Goal: Task Accomplishment & Management: Manage account settings

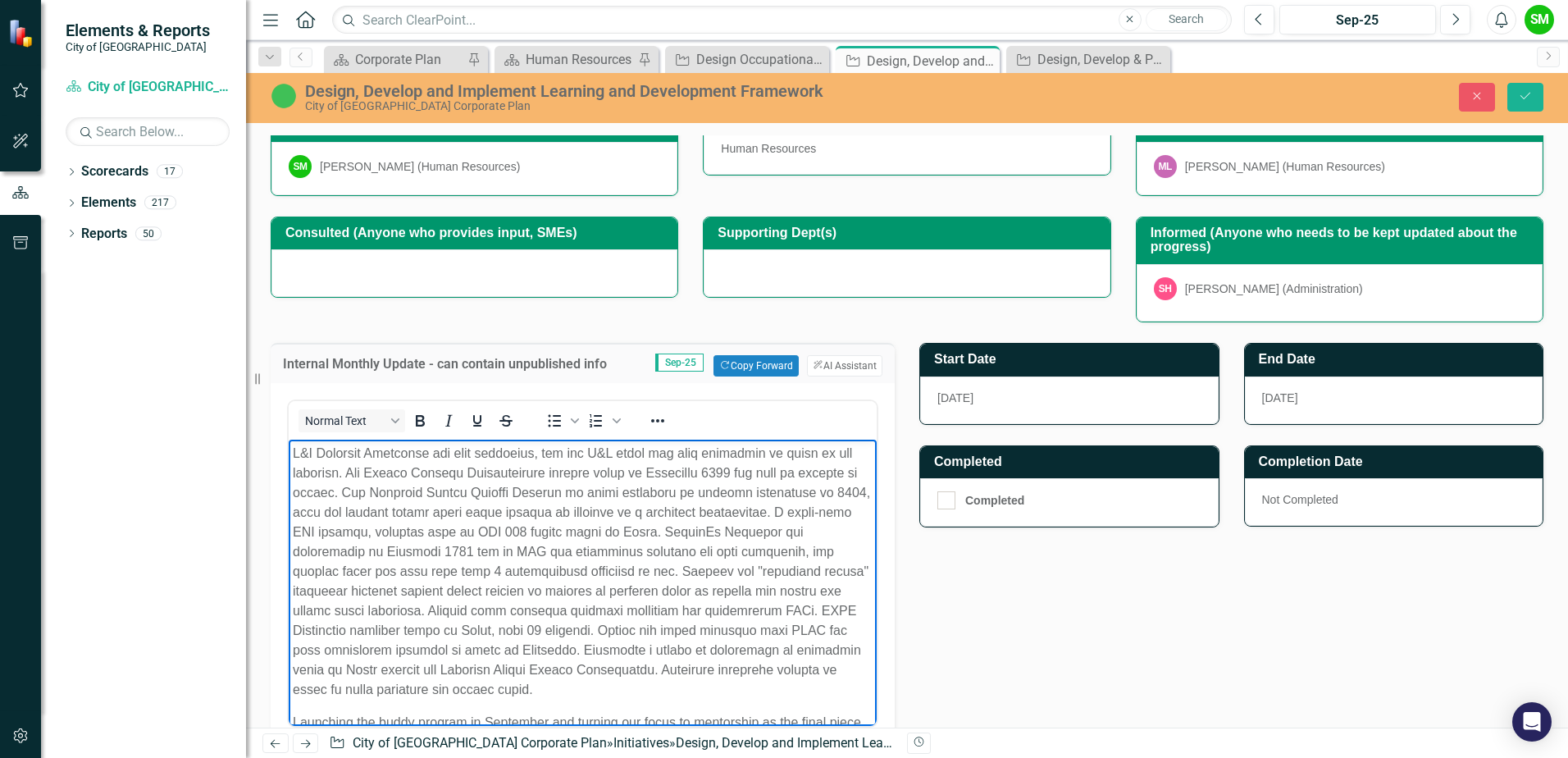
click at [365, 528] on p "Rich Text Area. Press ALT-0 for help." at bounding box center [582, 571] width 580 height 256
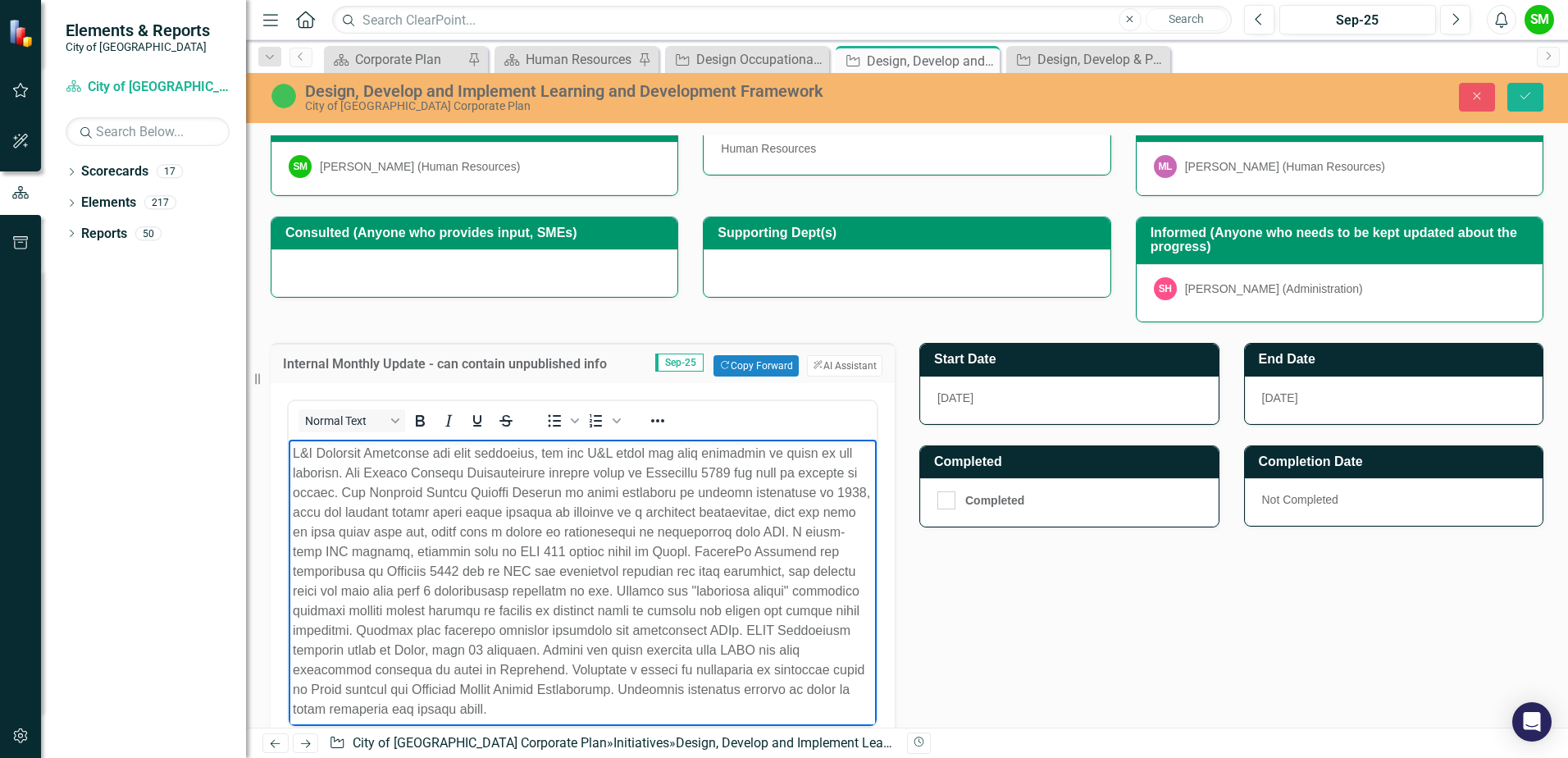
click at [622, 607] on p "Rich Text Area. Press ALT-0 for help." at bounding box center [582, 581] width 580 height 275
click at [715, 508] on p "Rich Text Area. Press ALT-0 for help." at bounding box center [582, 581] width 580 height 275
click at [1263, 601] on div "Internal Monthly Update - can contain unpublished info Sep-25 Copy Forward Copy…" at bounding box center [906, 607] width 1297 height 569
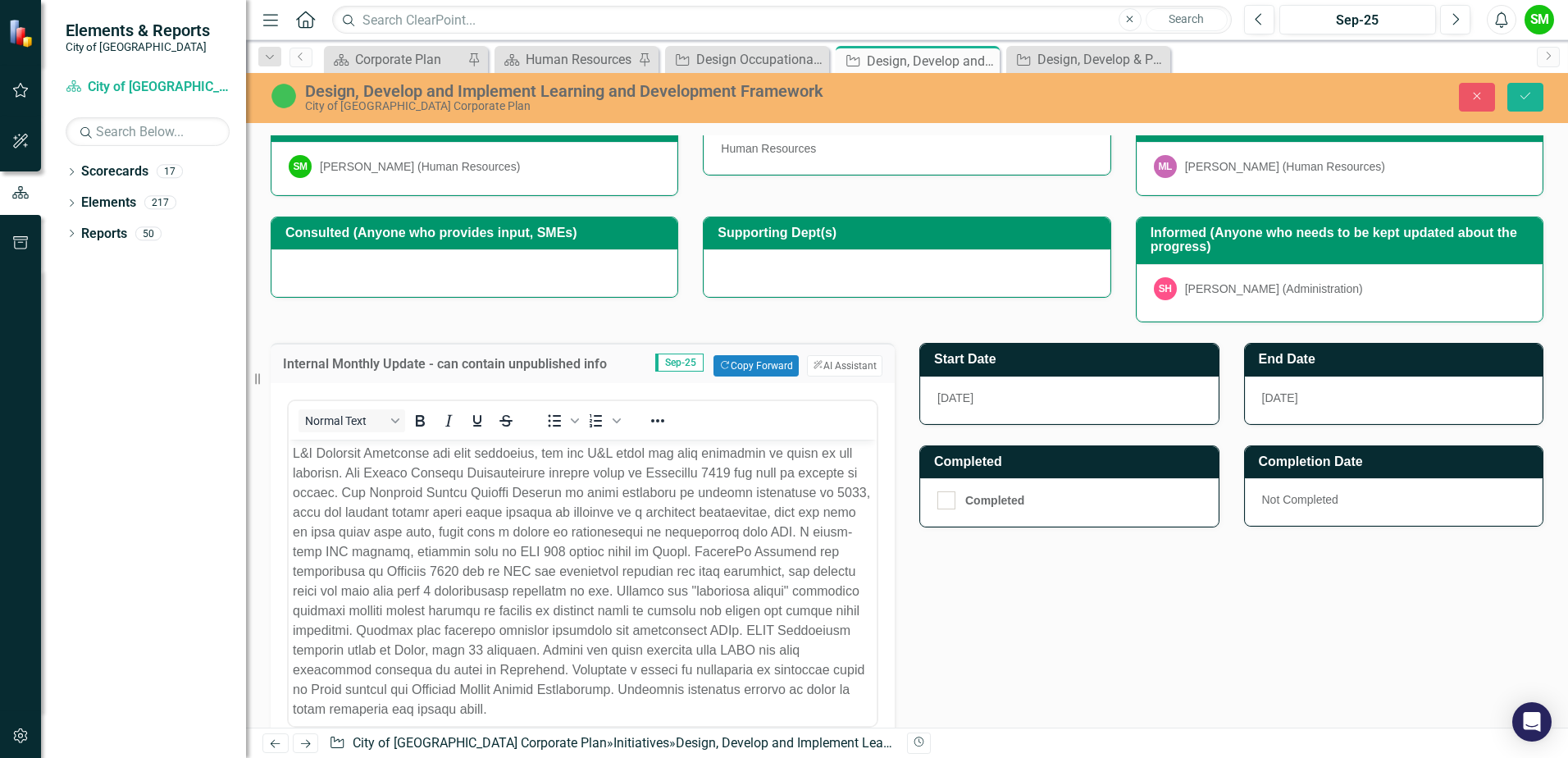
drag, startPoint x: 422, startPoint y: 550, endPoint x: 432, endPoint y: 552, distance: 10.2
click at [422, 550] on p "Rich Text Area. Press ALT-0 for help." at bounding box center [582, 581] width 580 height 275
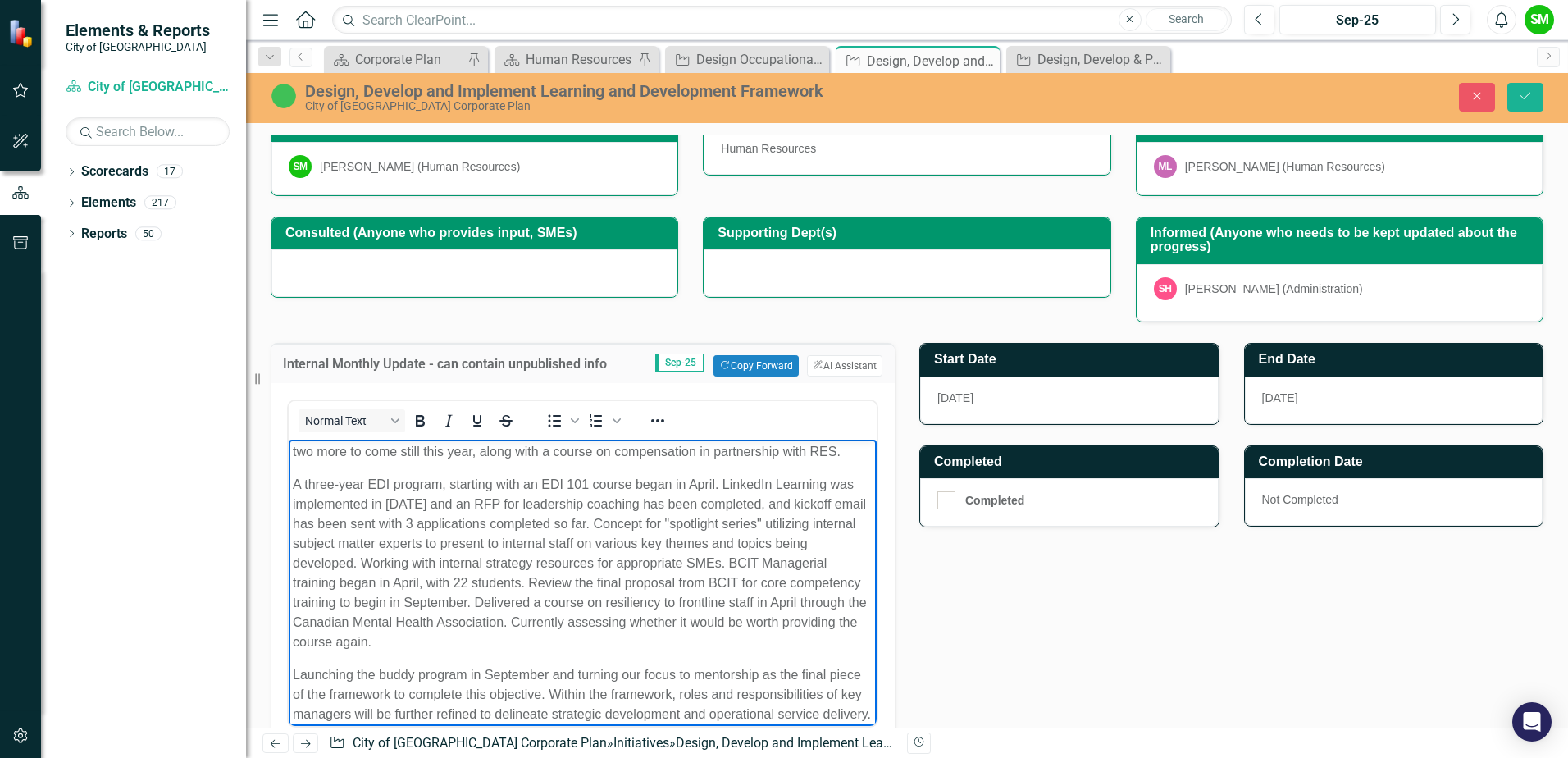
scroll to position [53, 0]
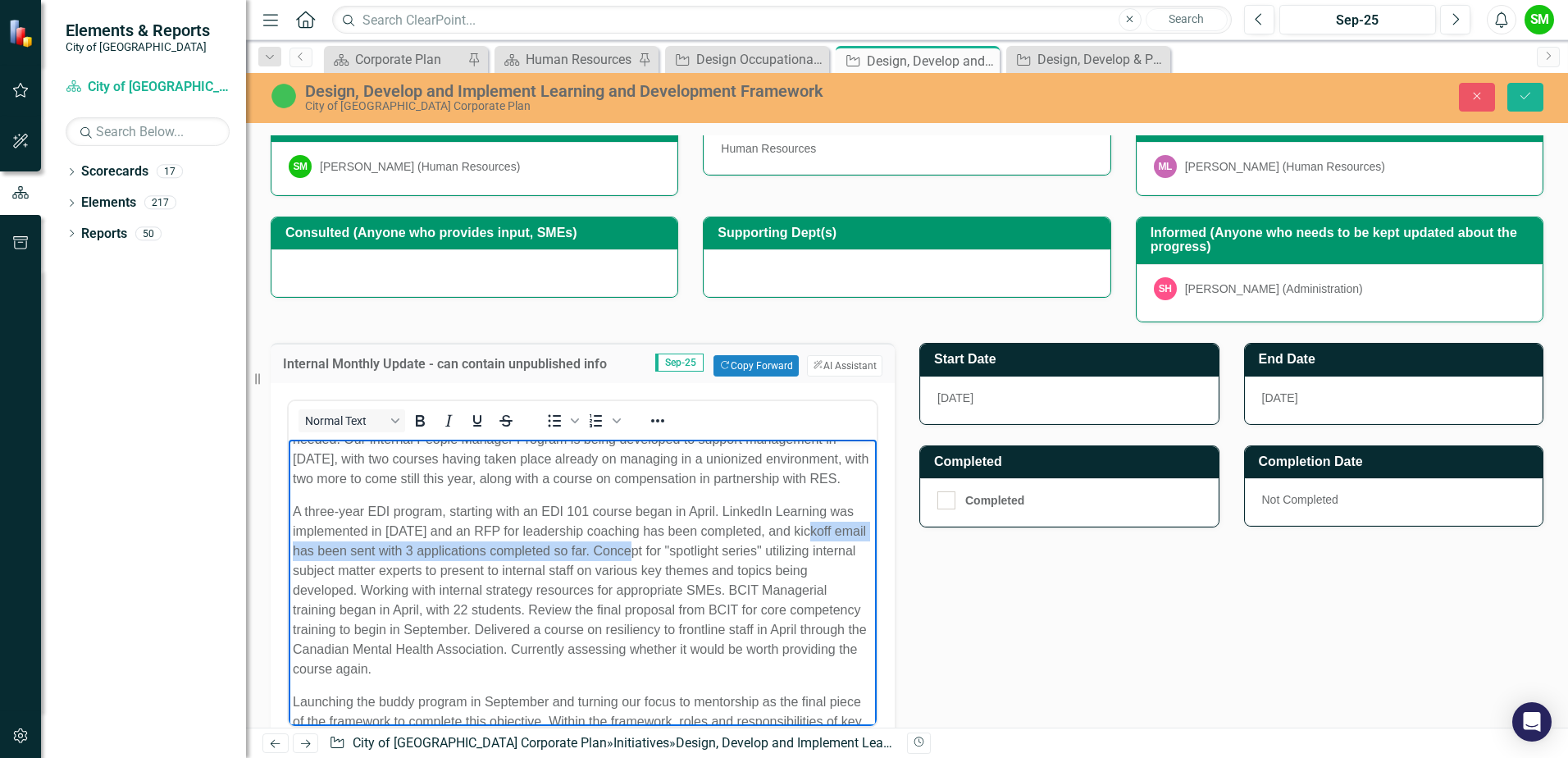
drag, startPoint x: 662, startPoint y: 566, endPoint x: 814, endPoint y: 548, distance: 153.1
click at [814, 548] on p "A three-year EDI program, starting with an EDI 101 course began in April. Linke…" at bounding box center [582, 591] width 580 height 177
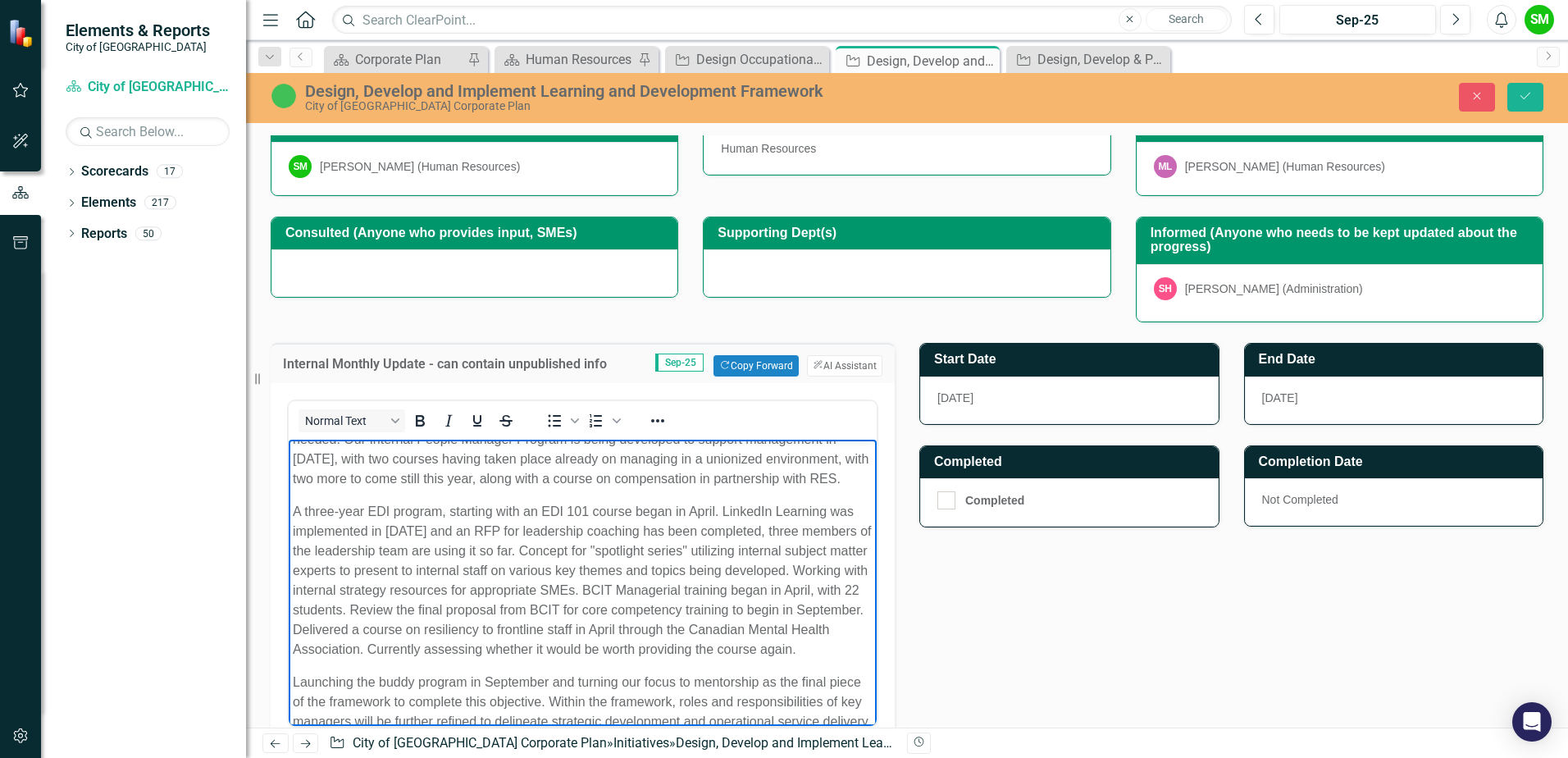
click at [587, 568] on p "A three-year EDI program, starting with an EDI 101 course began in April. Linke…" at bounding box center [582, 581] width 580 height 158
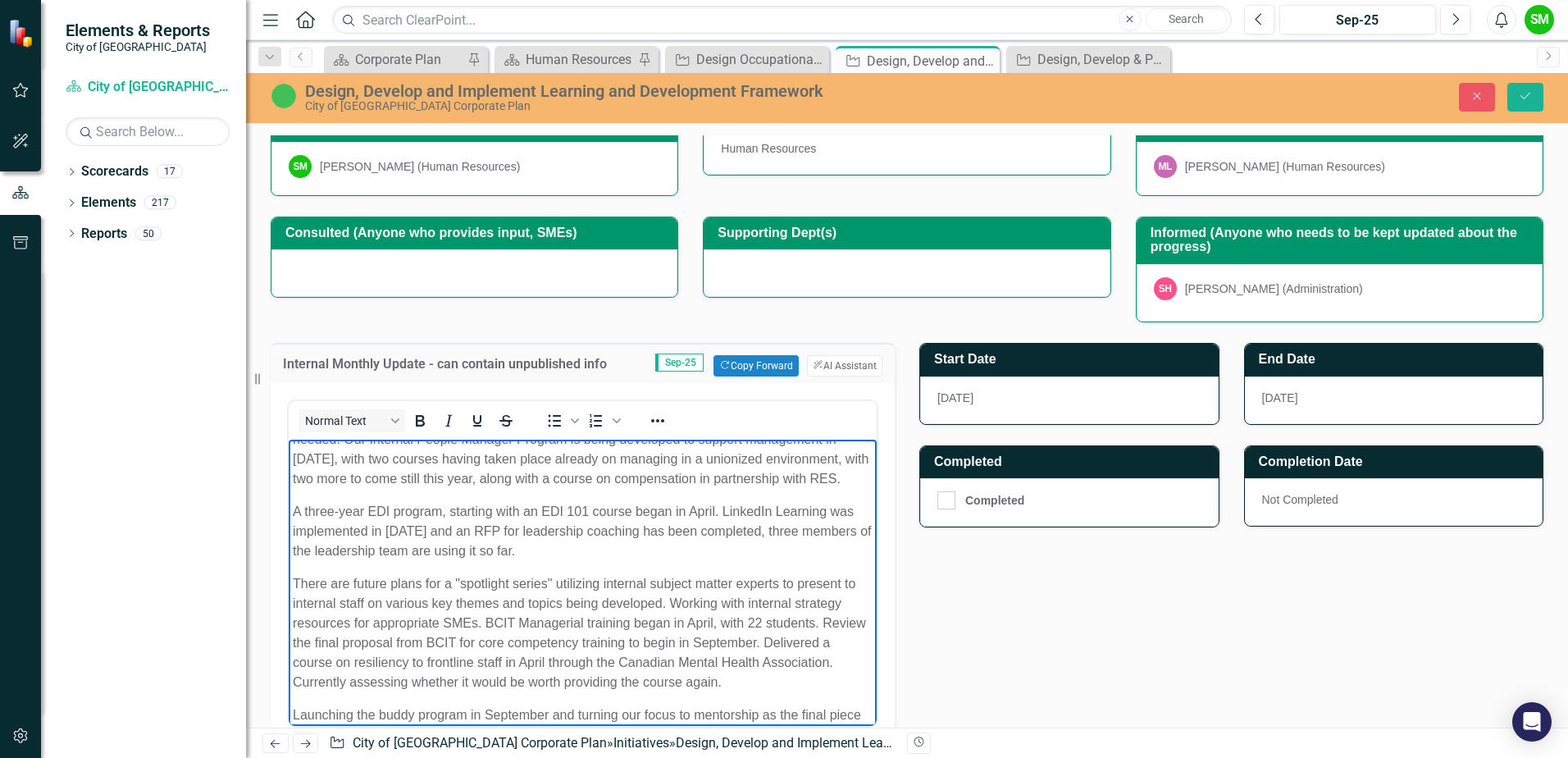
drag, startPoint x: 645, startPoint y: 648, endPoint x: 606, endPoint y: 684, distance: 53.1
click at [642, 652] on p "There are future plans for a "spotlight series" utilizing internal subject matt…" at bounding box center [582, 633] width 580 height 118
drag, startPoint x: 378, startPoint y: 608, endPoint x: 394, endPoint y: 627, distance: 24.8
click at [378, 609] on p "There are future plans for a "spotlight series" utilizing internal subject matt…" at bounding box center [582, 633] width 580 height 118
click at [417, 686] on p "There are future plans for a "spotlight series" utilizing internal subject matt…" at bounding box center [582, 633] width 580 height 118
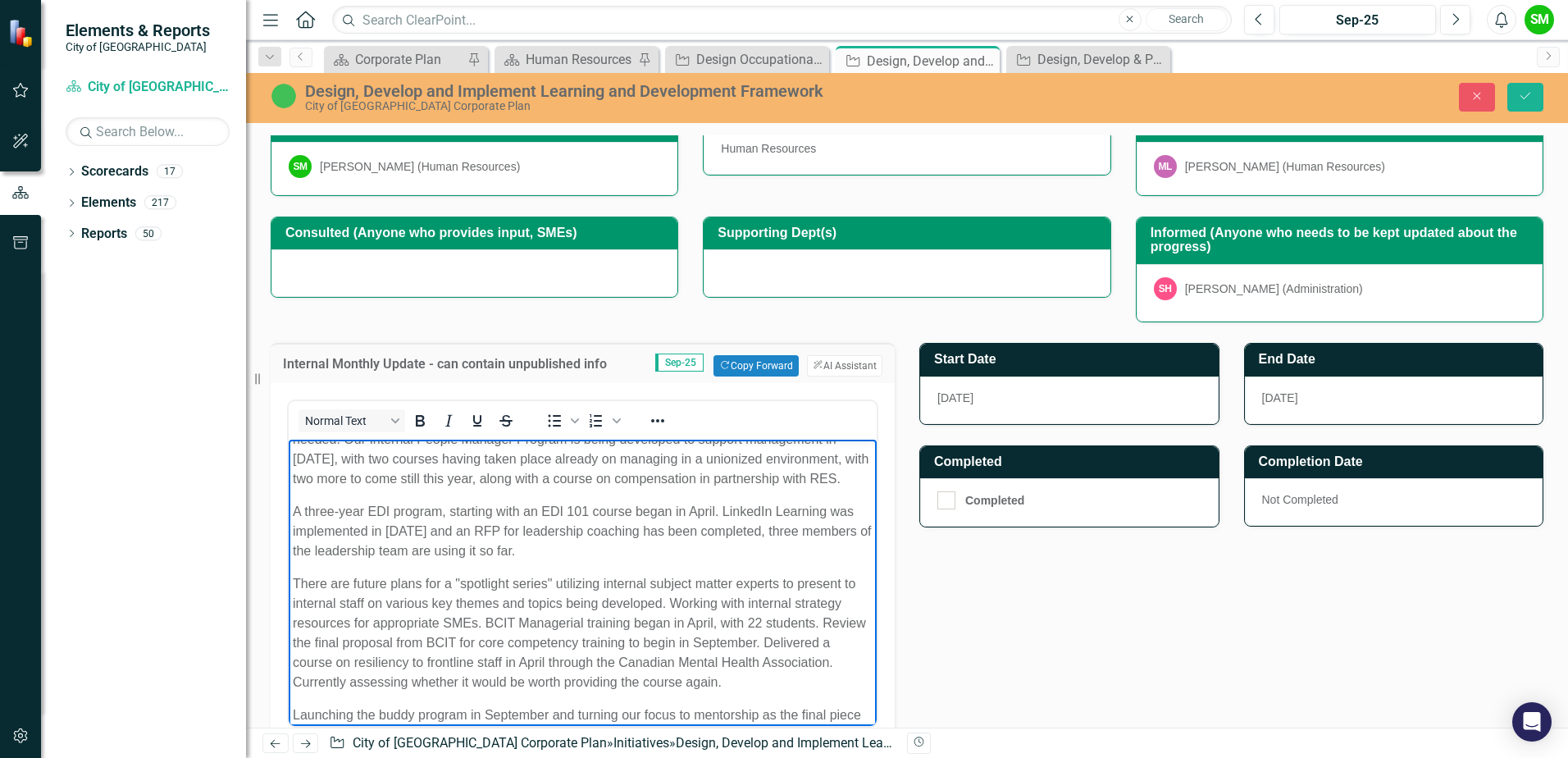
click at [380, 637] on p "There are future plans for a "spotlight series" utilizing internal subject matt…" at bounding box center [582, 633] width 580 height 118
drag, startPoint x: 307, startPoint y: 620, endPoint x: 354, endPoint y: 620, distance: 47.0
click at [354, 620] on p "There are future plans for a "spotlight series" utilizing internal subject matt…" at bounding box center [582, 633] width 580 height 118
drag, startPoint x: 503, startPoint y: 633, endPoint x: 573, endPoint y: 669, distance: 78.7
click at [504, 633] on p "There are future plans for a "spotlight series" utilizing internal subject matt…" at bounding box center [582, 633] width 580 height 118
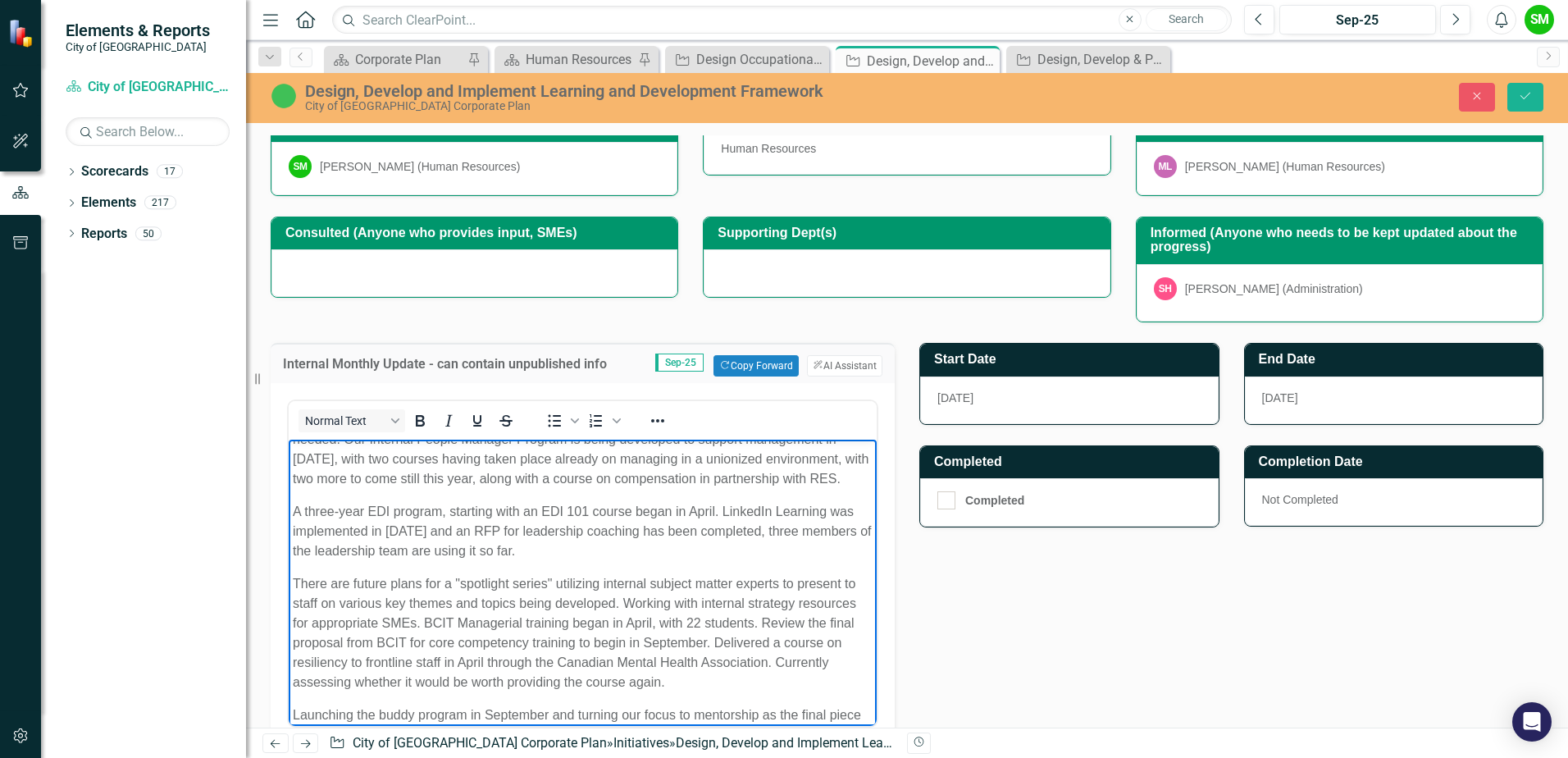
click at [602, 664] on p "There are future plans for a "spotlight series" utilizing internal subject matt…" at bounding box center [582, 633] width 580 height 118
click at [523, 617] on p "There are future plans for a "spotlight series" utilizing internal subject matt…" at bounding box center [582, 633] width 580 height 118
click at [588, 615] on p "There are future plans for a "spotlight series" utilizing internal subject matt…" at bounding box center [582, 633] width 580 height 118
click at [567, 618] on p "There are future plans for a "spotlight series" utilizing internal subject matt…" at bounding box center [582, 633] width 580 height 118
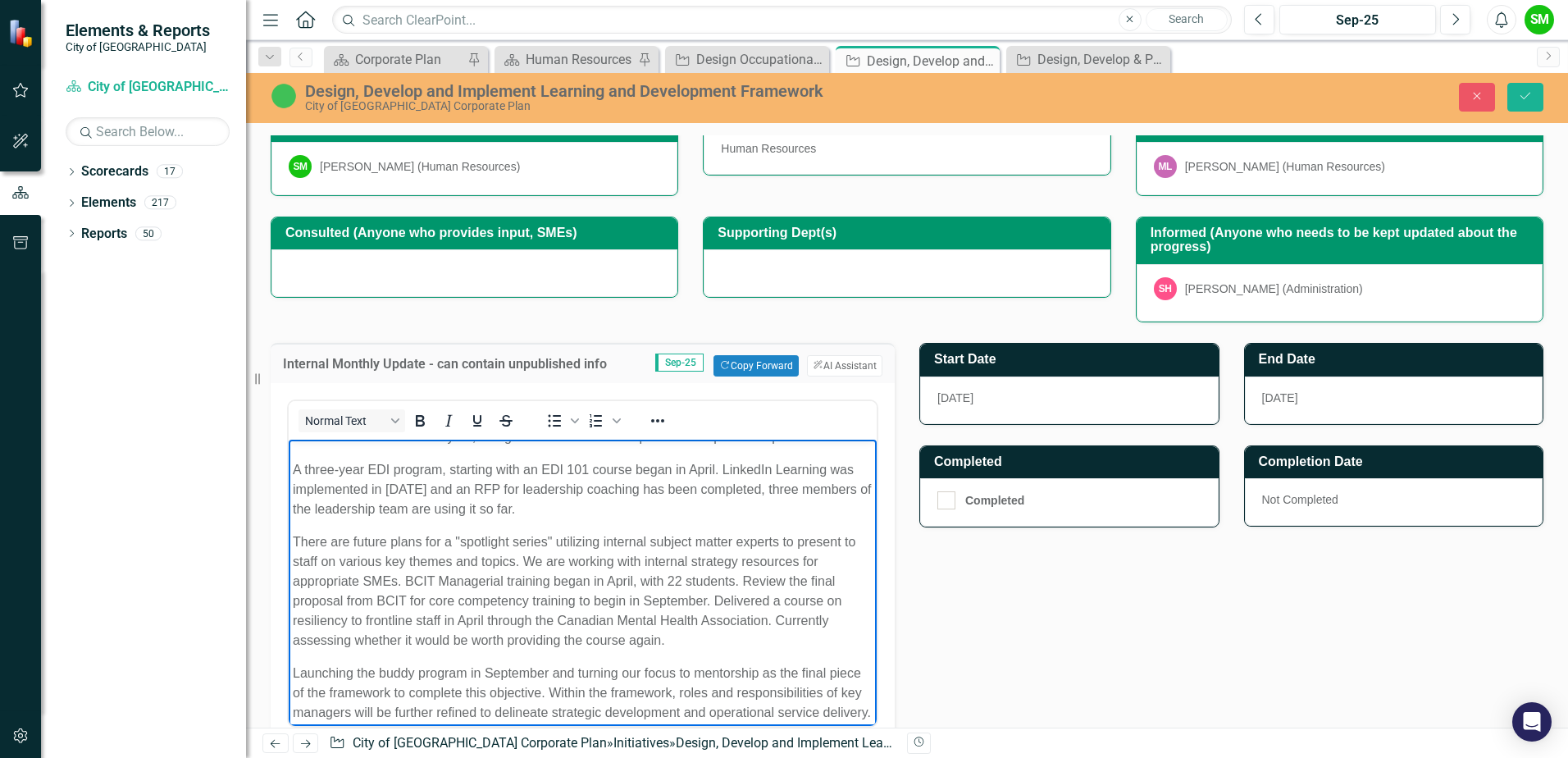
scroll to position [67, 0]
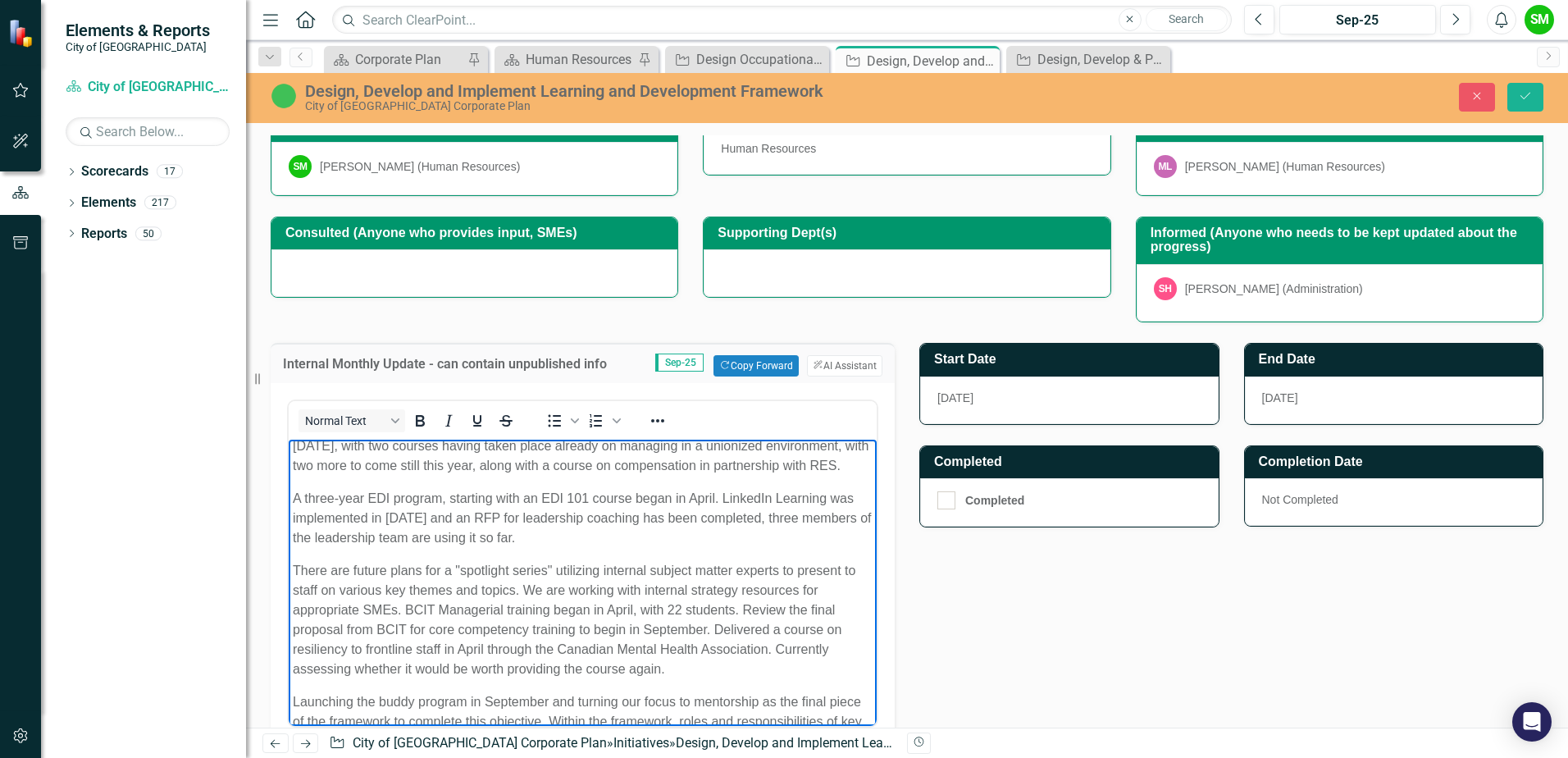
click at [404, 628] on p "There are future plans for a "spotlight series" utilizing internal subject matt…" at bounding box center [582, 620] width 580 height 118
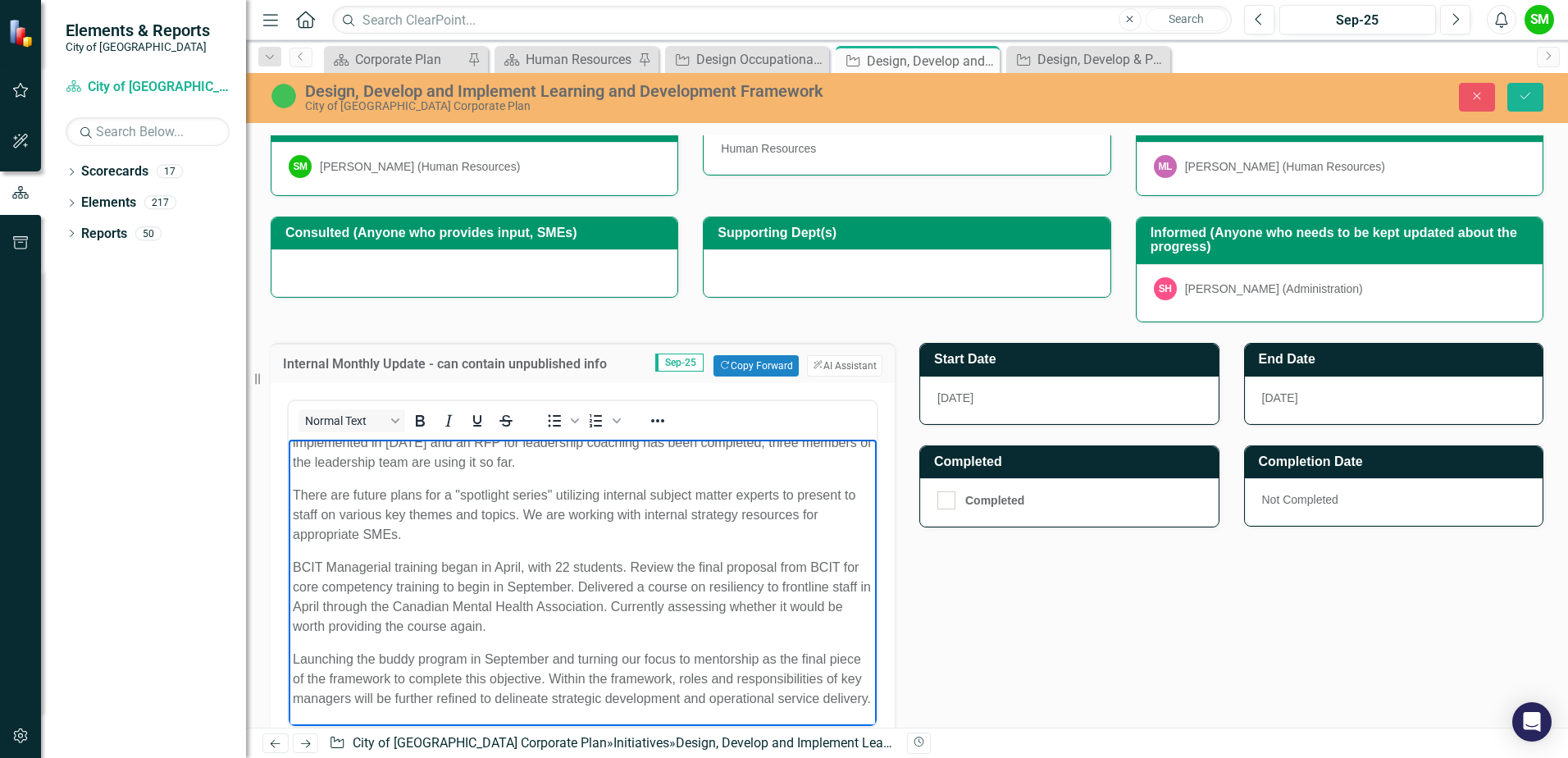
scroll to position [182, 0]
drag, startPoint x: 631, startPoint y: 545, endPoint x: 655, endPoint y: 544, distance: 24.0
click at [655, 558] on p "BCIT Managerial training began in April, with 22 students. Review the final pro…" at bounding box center [582, 597] width 580 height 78
click at [638, 558] on p "BCIT Managerial training began in April, with 22 students. Review the final pro…" at bounding box center [582, 597] width 580 height 78
click at [633, 558] on p "BCIT Managerial training began in April, with 22 students. Review the final pro…" at bounding box center [582, 597] width 580 height 78
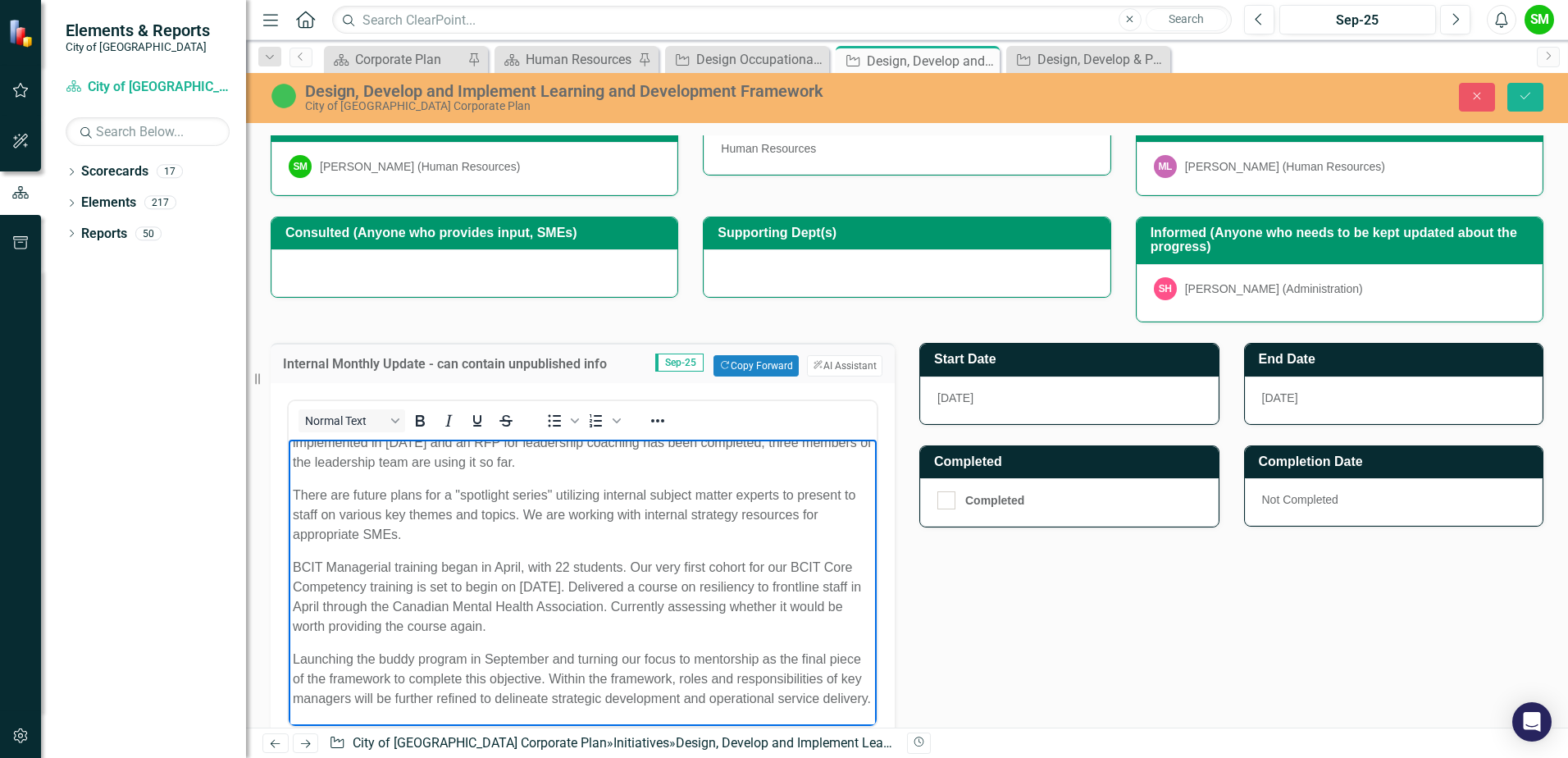
drag, startPoint x: 648, startPoint y: 544, endPoint x: 694, endPoint y: 544, distance: 46.0
click at [648, 558] on p "BCIT Managerial training began in April, with 22 students. Our very first cohor…" at bounding box center [582, 597] width 580 height 78
click at [682, 575] on p "BCIT Managerial training began in April, with 22 students. Our very first cohor…" at bounding box center [582, 597] width 580 height 78
click at [623, 562] on p "BCIT Managerial training began in April, with 22 students. Our very first cohor…" at bounding box center [582, 597] width 580 height 78
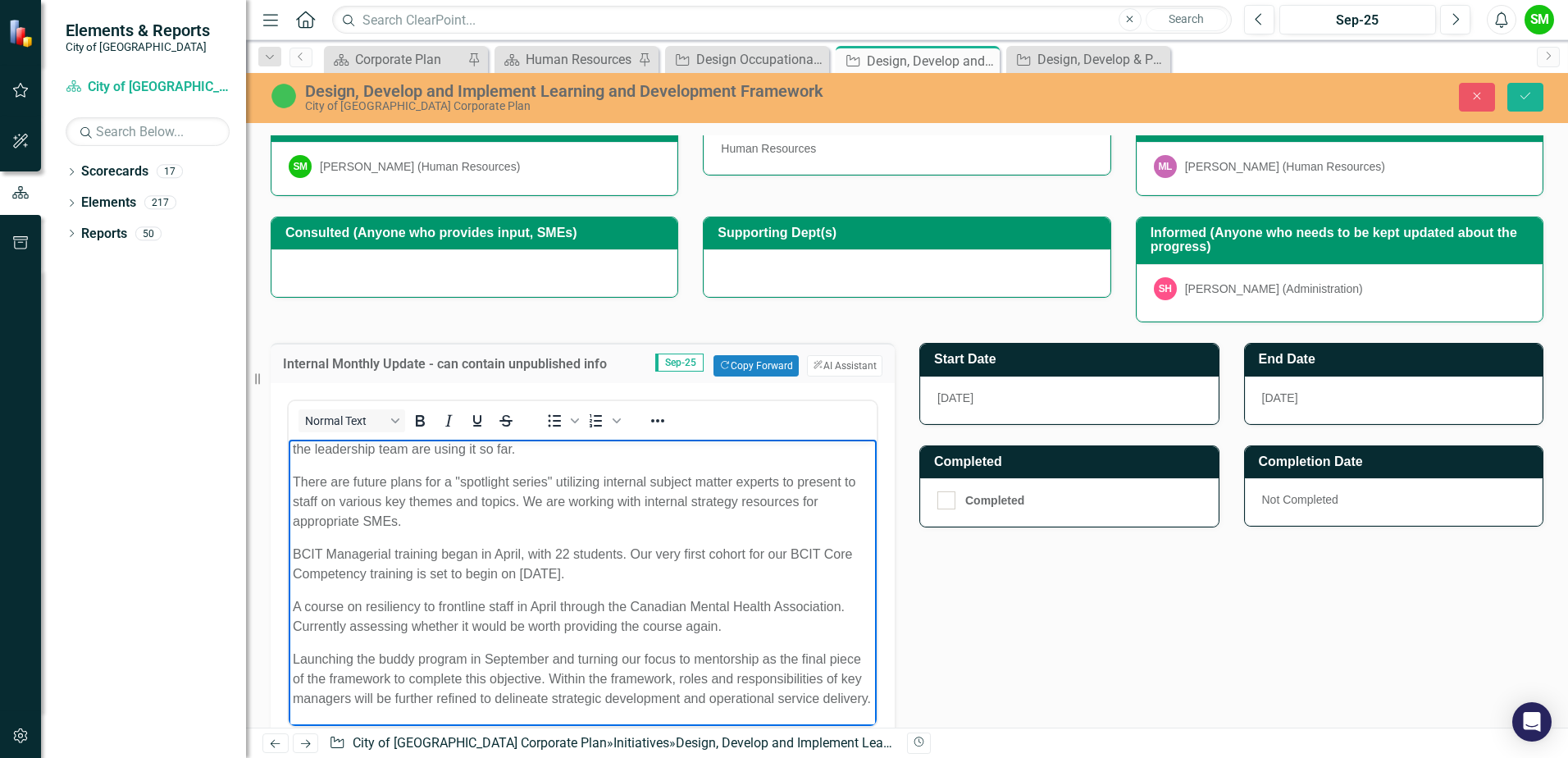
click at [575, 629] on p "A course on resiliency to frontline staff in April through the Canadian Mental …" at bounding box center [582, 616] width 580 height 39
click at [413, 599] on p "A course on resiliency to frontline staff in April through the Canadian Mental …" at bounding box center [582, 616] width 580 height 39
click at [555, 617] on p "A course on resiliency was delivered to frontline staff in April through the Ca…" at bounding box center [582, 616] width 580 height 39
click at [402, 612] on p "A course on resiliency was delivered to frontline staff in April through the Ca…" at bounding box center [582, 616] width 580 height 39
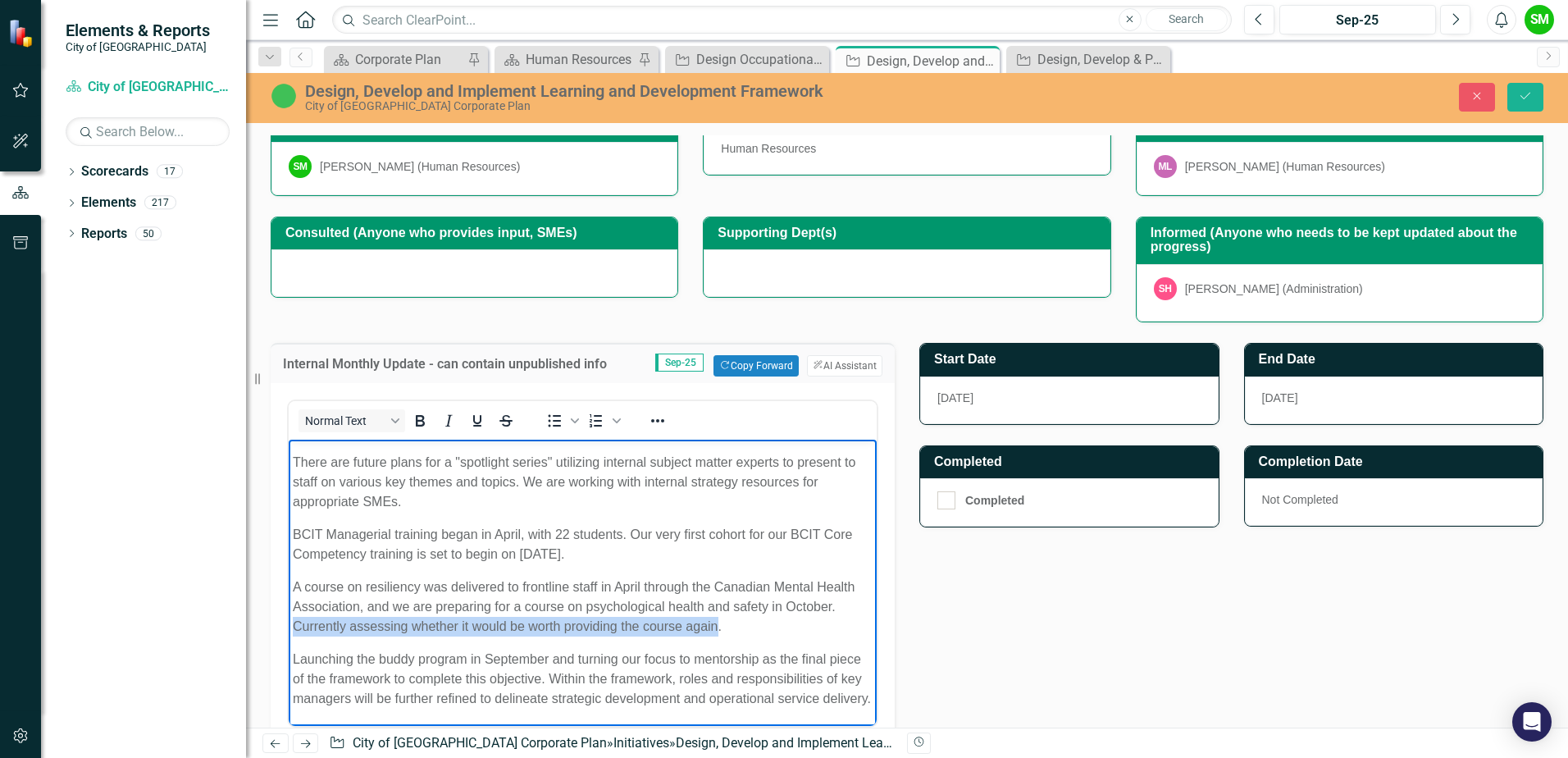
drag, startPoint x: 770, startPoint y: 640, endPoint x: 345, endPoint y: 632, distance: 425.1
click at [345, 632] on p "A course on resiliency was delivered to frontline staff in April through the Ca…" at bounding box center [582, 607] width 580 height 59
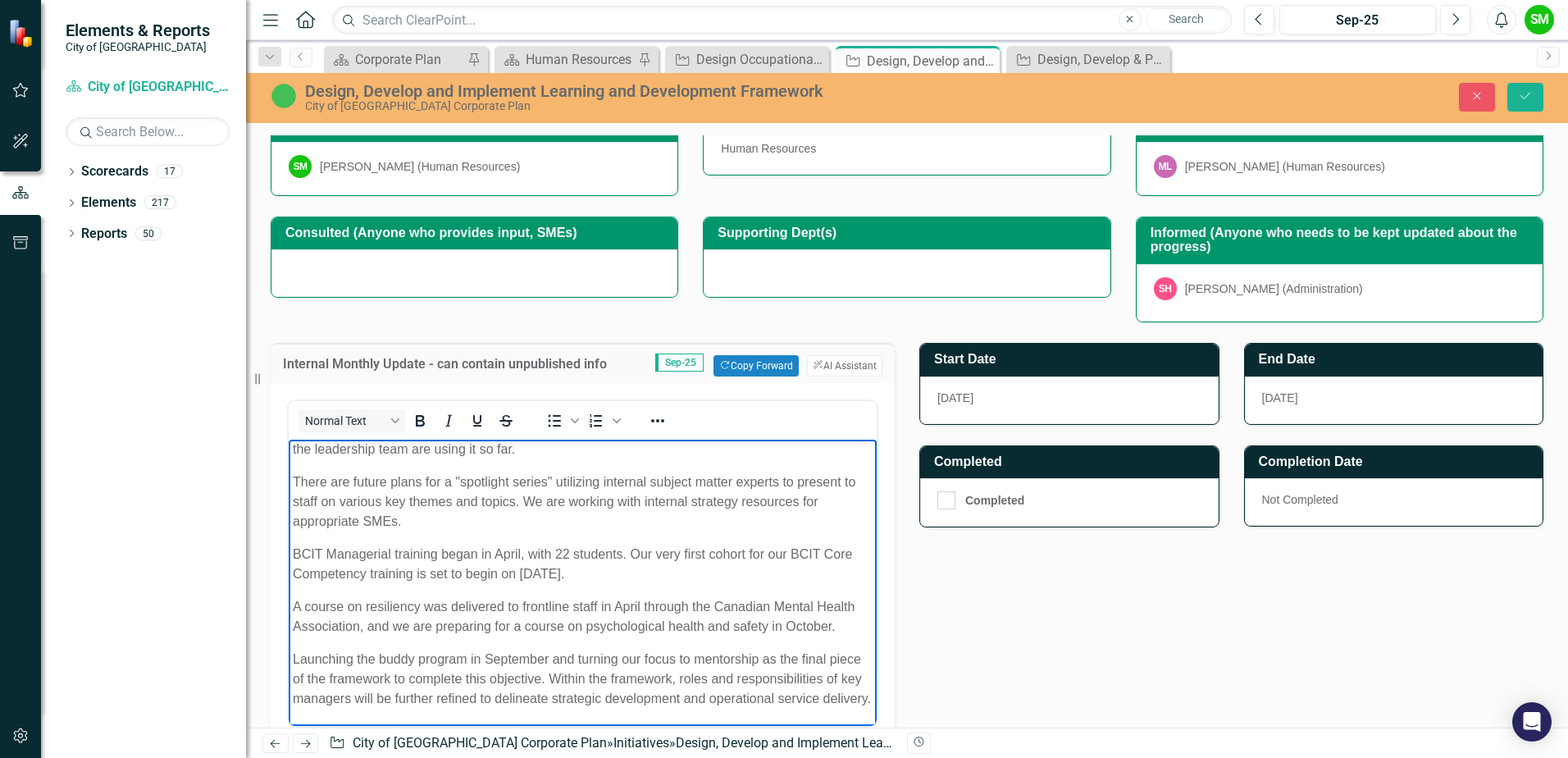
scroll to position [214, 0]
click at [364, 649] on p "Launching the buddy program in September and turning our focus to mentorship as…" at bounding box center [582, 679] width 580 height 59
click at [500, 703] on p "Launching the buddy program in September and turning our focus to mentorship as…" at bounding box center [582, 679] width 580 height 59
drag, startPoint x: 294, startPoint y: 632, endPoint x: 362, endPoint y: 637, distance: 68.2
click at [362, 649] on p "Launching the buddy program in September and turning our focus to mentorship as…" at bounding box center [582, 679] width 580 height 59
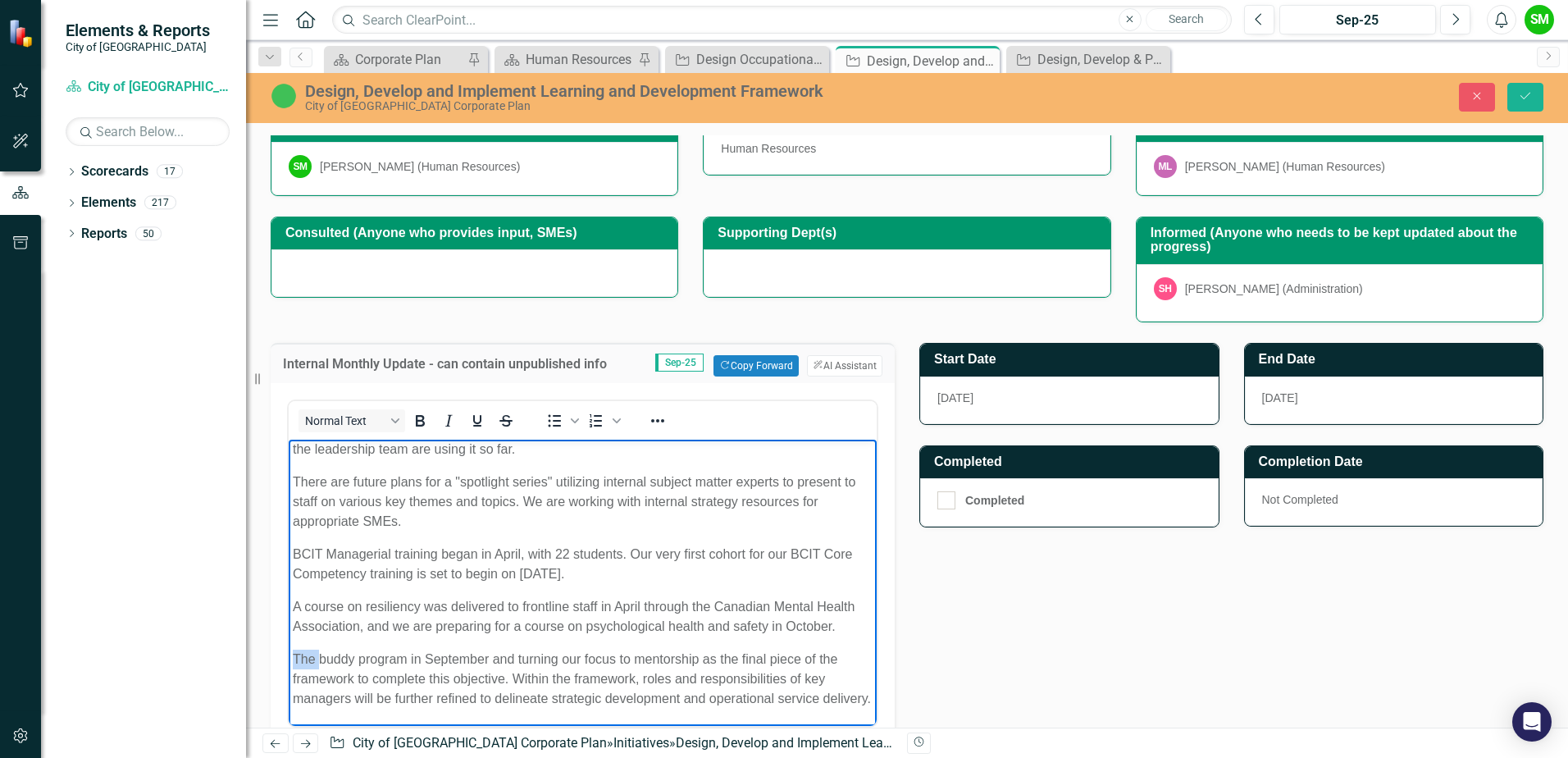
drag, startPoint x: 290, startPoint y: 635, endPoint x: 317, endPoint y: 637, distance: 27.1
click at [317, 637] on body "L&D Strategy Framework has been developed, and the L&D guide has been converted…" at bounding box center [582, 505] width 588 height 441
click at [442, 649] on p "Our buddy program in September and turning our focus to mentorship as the final…" at bounding box center [582, 679] width 580 height 59
click at [420, 649] on p "Our buddy program in September and turning our focus to mentorship as the final…" at bounding box center [582, 679] width 580 height 59
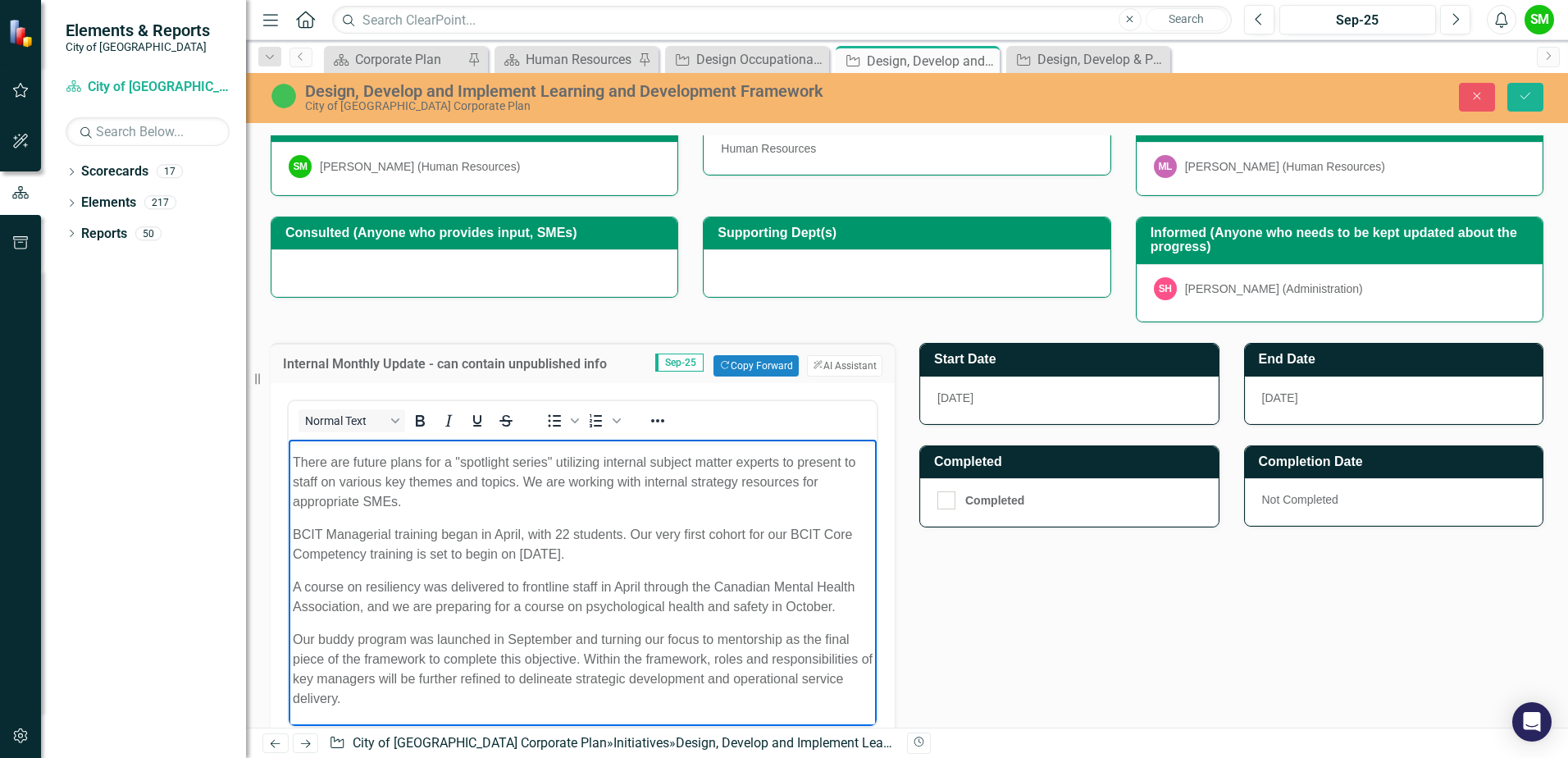
click at [577, 638] on p "Our buddy program was launched in September and turning our focus to mentorship…" at bounding box center [582, 669] width 580 height 78
drag, startPoint x: 600, startPoint y: 635, endPoint x: 618, endPoint y: 624, distance: 21.1
click at [601, 635] on p "Our buddy program was launched in September and turning our focus to mentorship…" at bounding box center [582, 669] width 580 height 78
click at [605, 670] on p "Our buddy program was launched in September and we'll now be turning our focus …" at bounding box center [582, 669] width 580 height 78
click at [672, 665] on p "Our buddy program was launched in September, and we'll now be turning our focus…" at bounding box center [582, 669] width 580 height 78
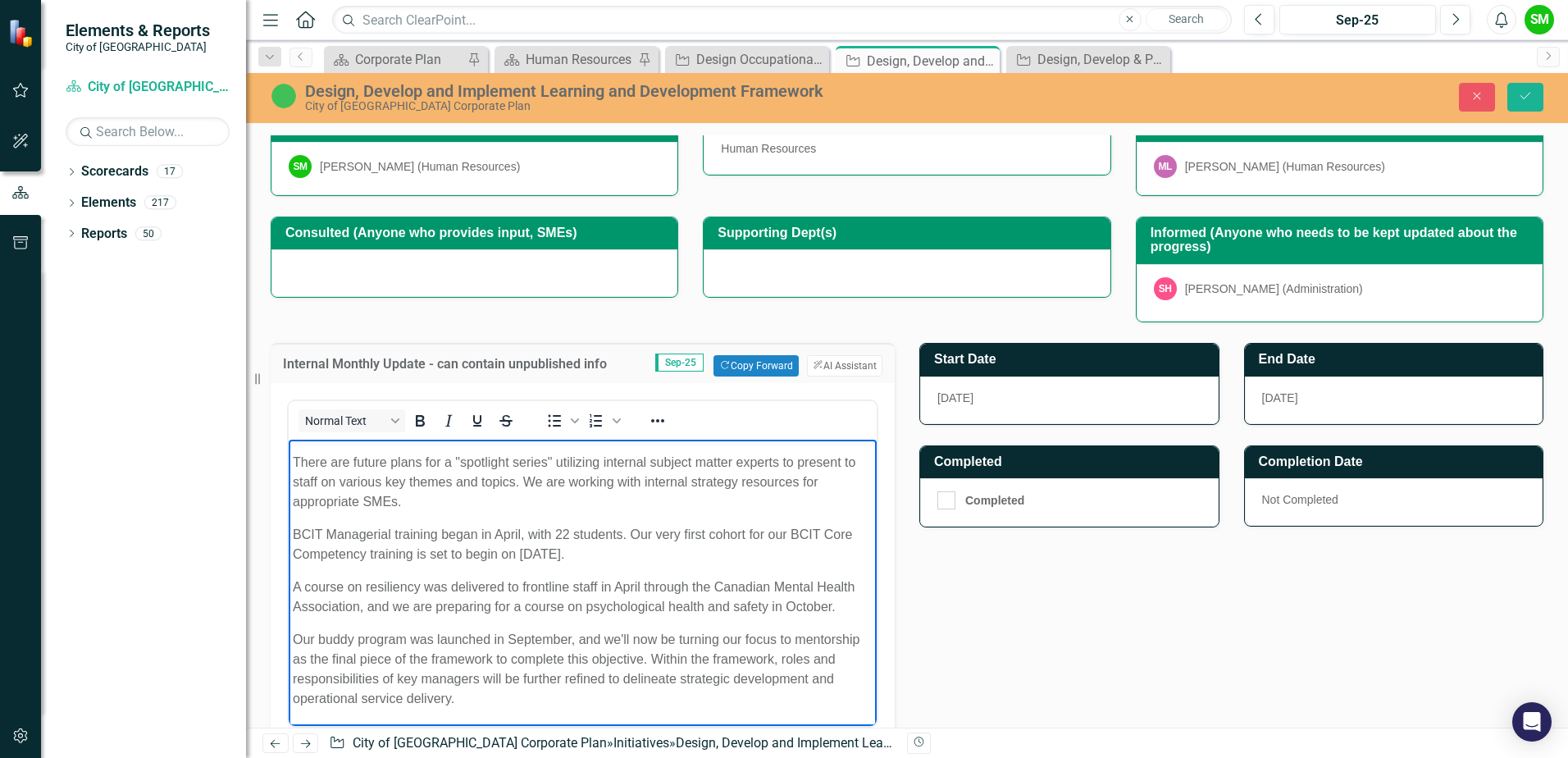
click at [282, 665] on div "Normal Text To open the popup, press Shift+Enter To open the popup, press Shift…" at bounding box center [582, 586] width 624 height 406
click at [531, 669] on p "Our buddy program was launched in September, and we'll now be turning our focus…" at bounding box center [582, 669] width 580 height 78
click at [715, 659] on p "Our buddy program was launched in September, and we'll now be turning our focus…" at bounding box center [582, 669] width 580 height 78
click at [720, 659] on p "Our buddy program was launched in September, and we'll now be turning our focus…" at bounding box center [582, 669] width 580 height 78
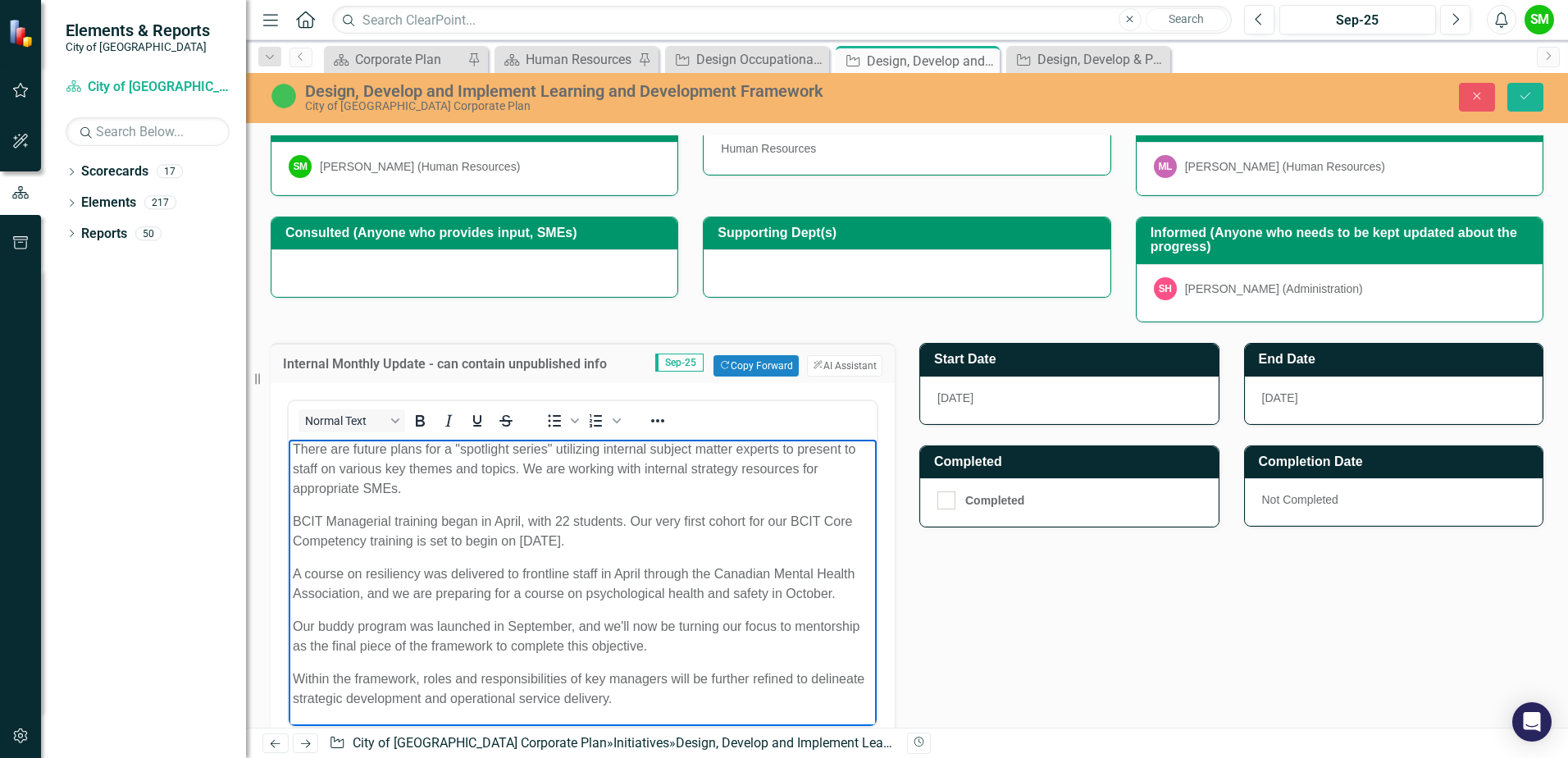
scroll to position [227, 0]
click at [1546, 89] on div "Close Save" at bounding box center [1292, 97] width 526 height 29
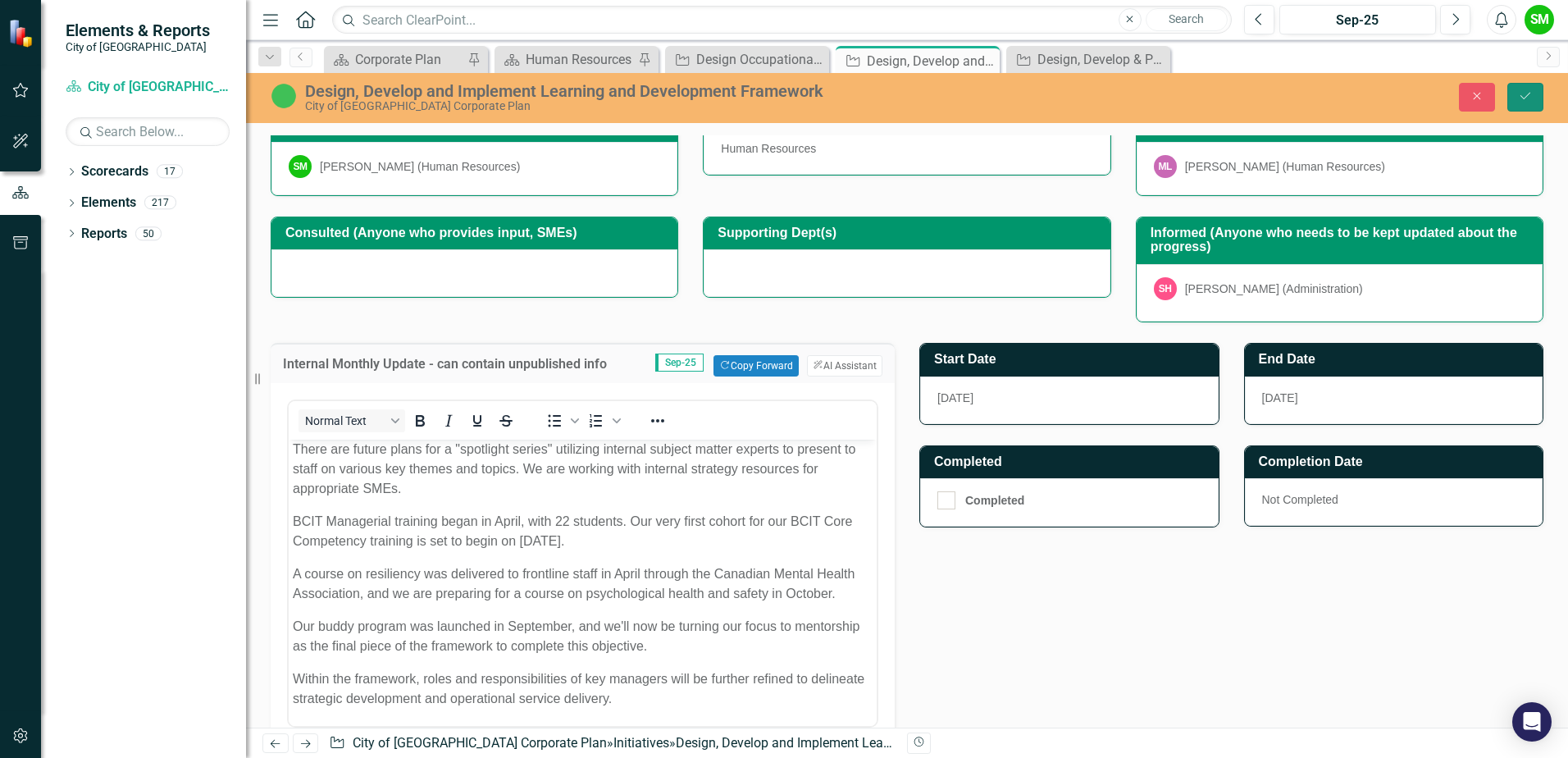
click at [1529, 102] on button "Save" at bounding box center [1525, 97] width 37 height 29
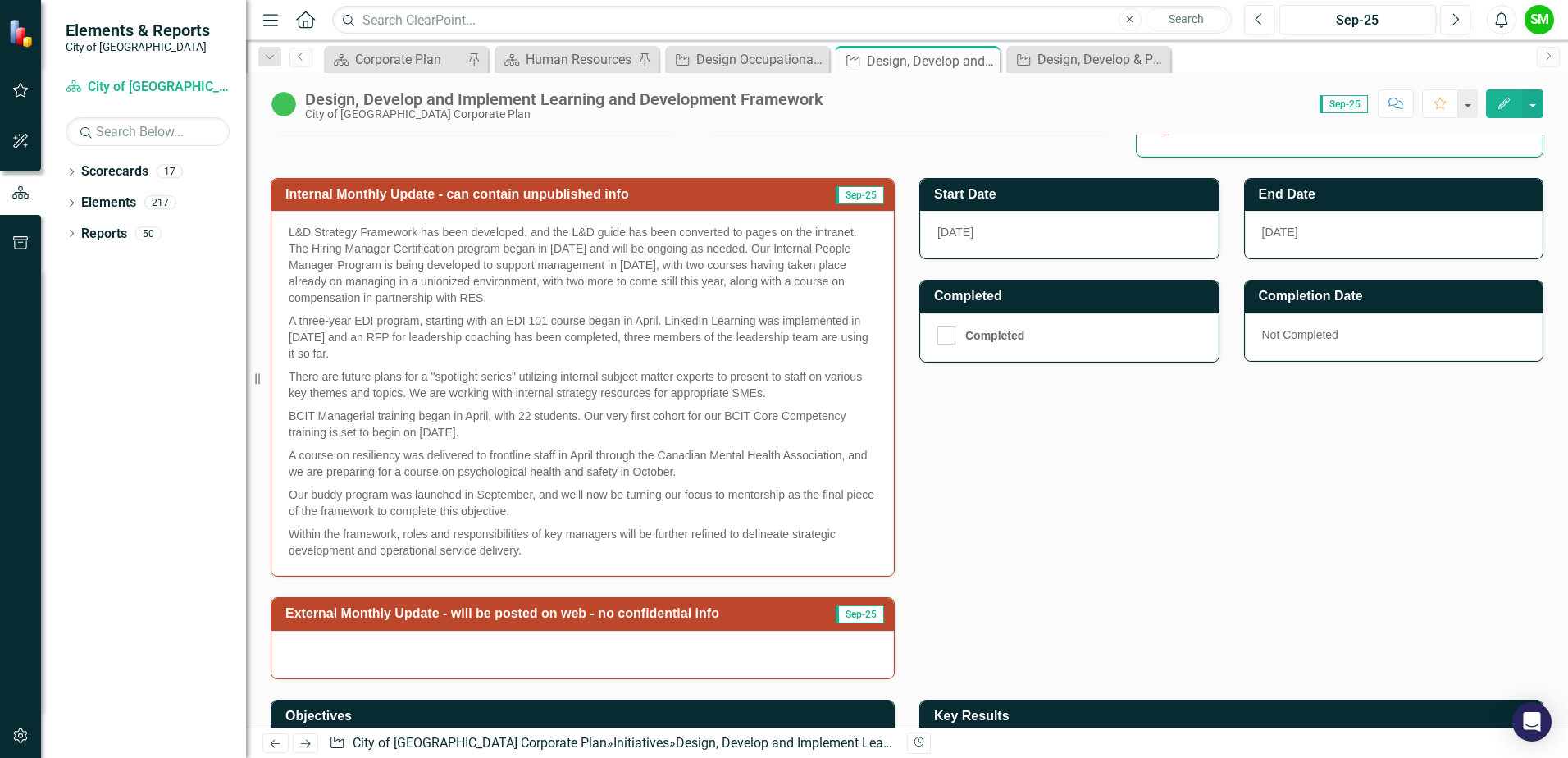
scroll to position [493, 0]
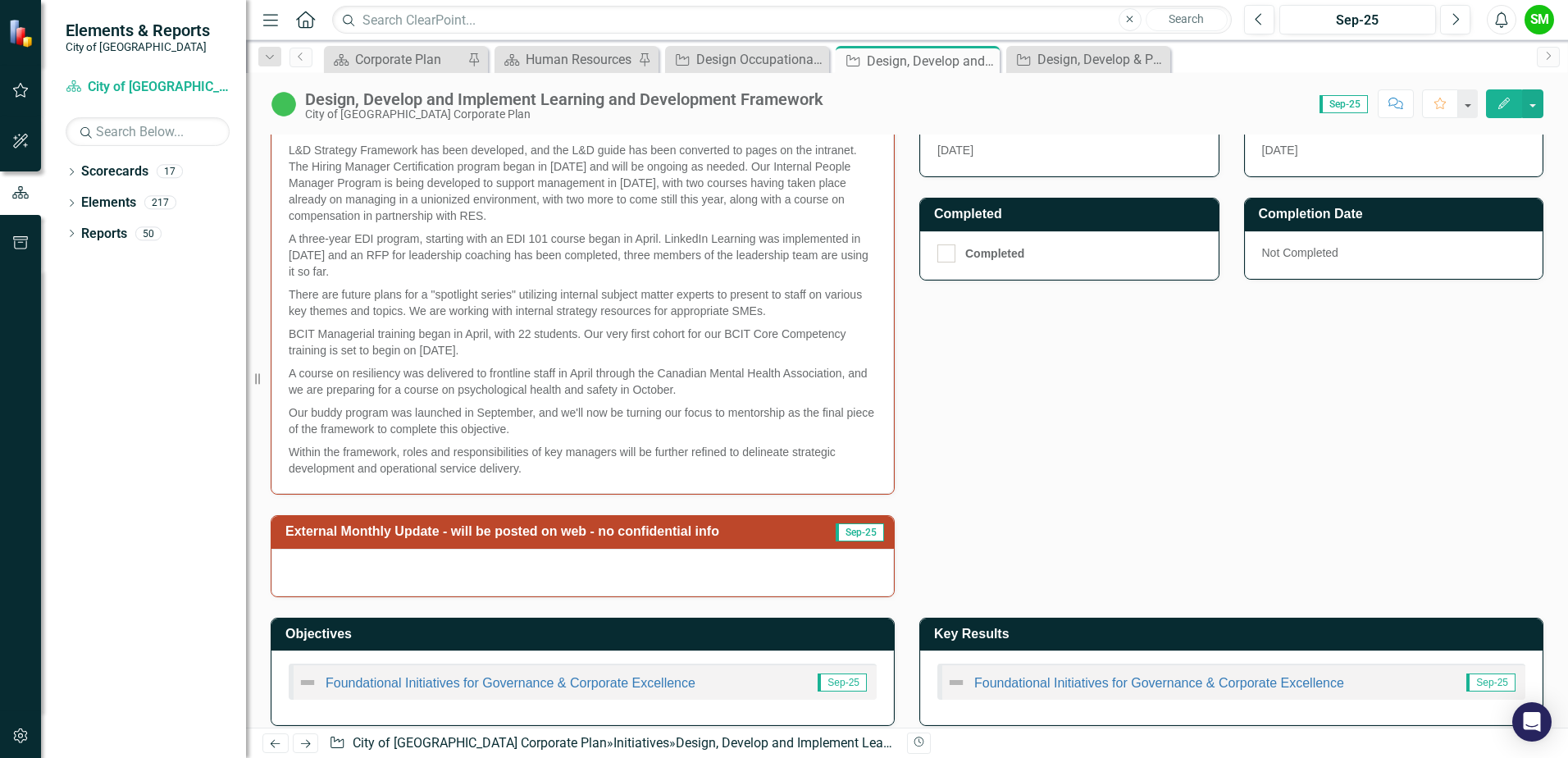
click at [544, 578] on div at bounding box center [582, 572] width 622 height 47
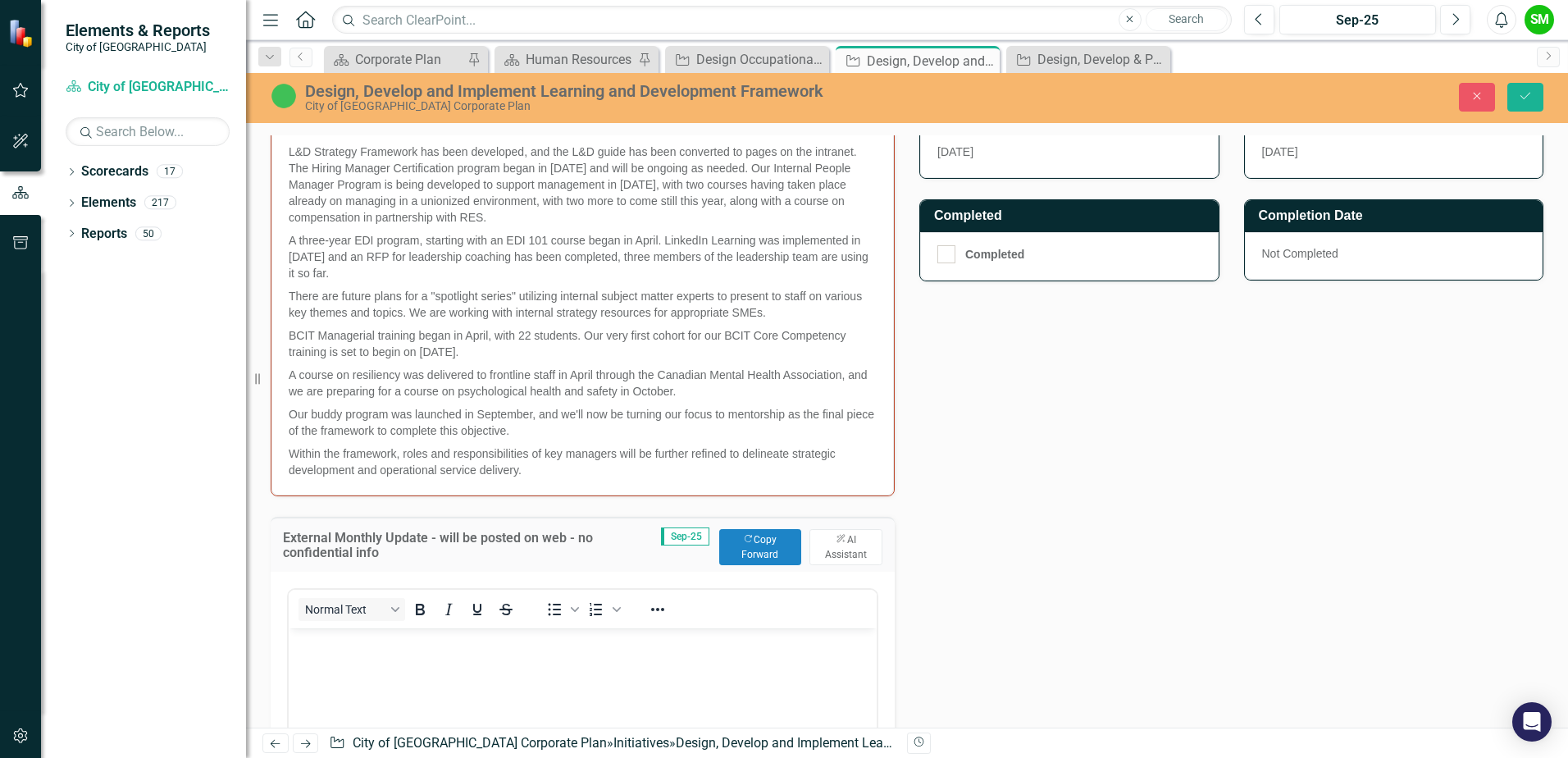
scroll to position [0, 0]
click at [735, 549] on button "Copy Forward Copy Forward" at bounding box center [760, 547] width 82 height 37
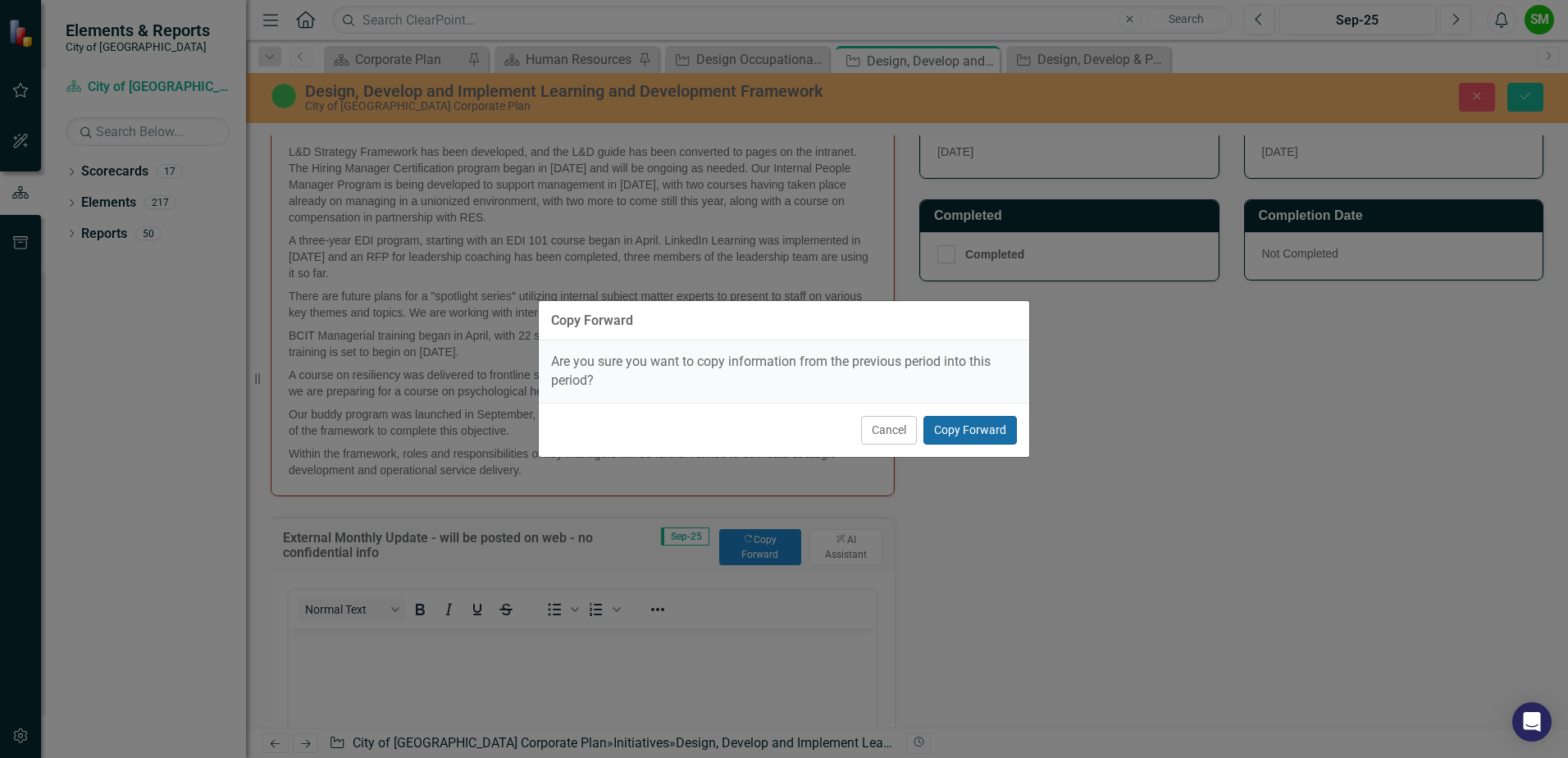
click at [958, 433] on button "Copy Forward" at bounding box center [970, 430] width 93 height 29
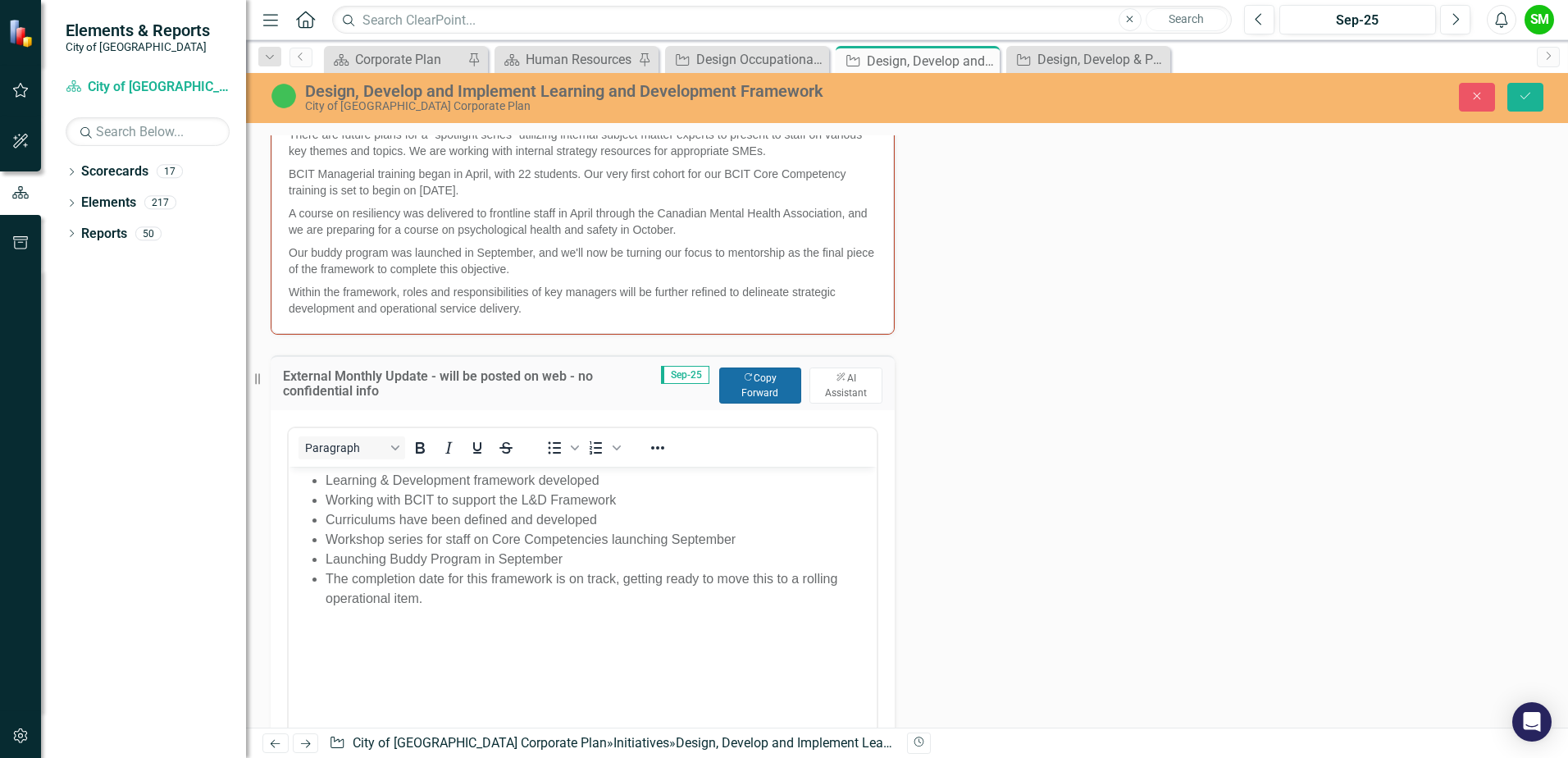
scroll to position [656, 0]
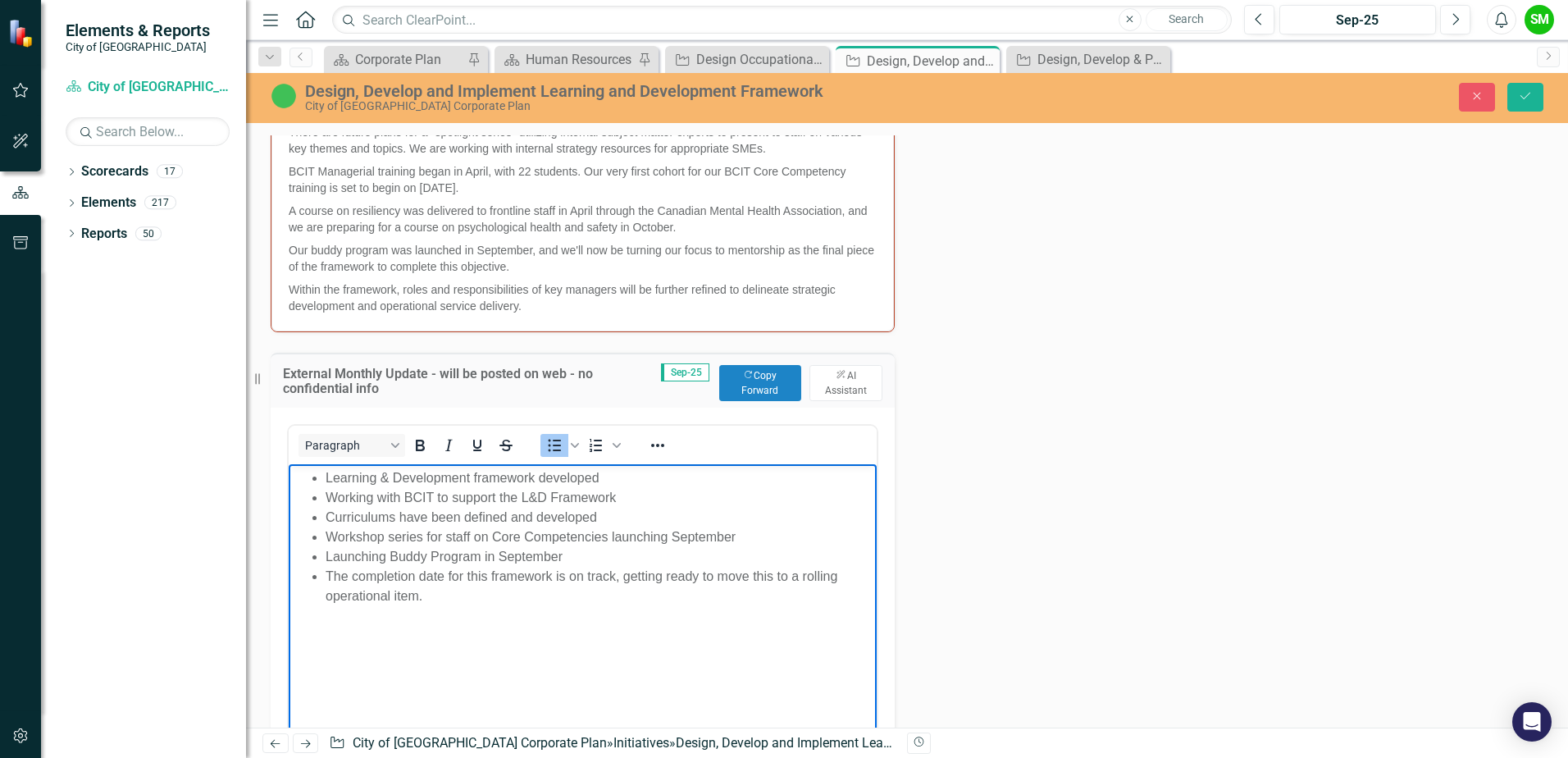
click at [390, 533] on li "Workshop series for staff on Core Competencies launching September" at bounding box center [599, 536] width 547 height 20
drag, startPoint x: 324, startPoint y: 478, endPoint x: 279, endPoint y: 478, distance: 45.0
click at [288, 478] on html "Learning & Development framework developed Working with BCIT to support the L&D…" at bounding box center [582, 586] width 588 height 246
click at [365, 485] on li "Learning & Development framework developed" at bounding box center [599, 477] width 547 height 20
drag, startPoint x: 368, startPoint y: 479, endPoint x: 574, endPoint y: 945, distance: 509.5
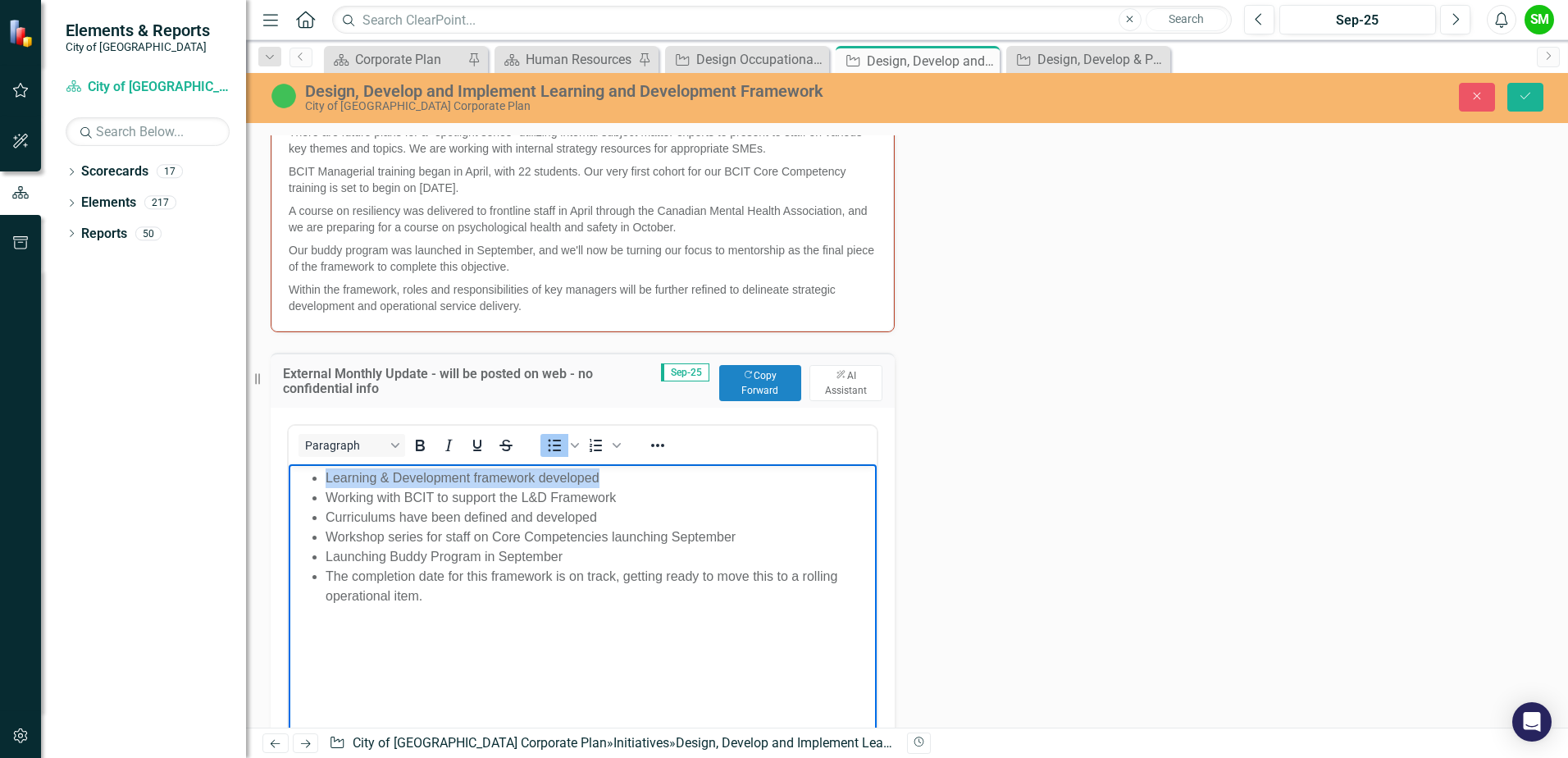
click at [288, 479] on html "Learning & Development framework developed Working with BCIT to support the L&D…" at bounding box center [582, 586] width 588 height 246
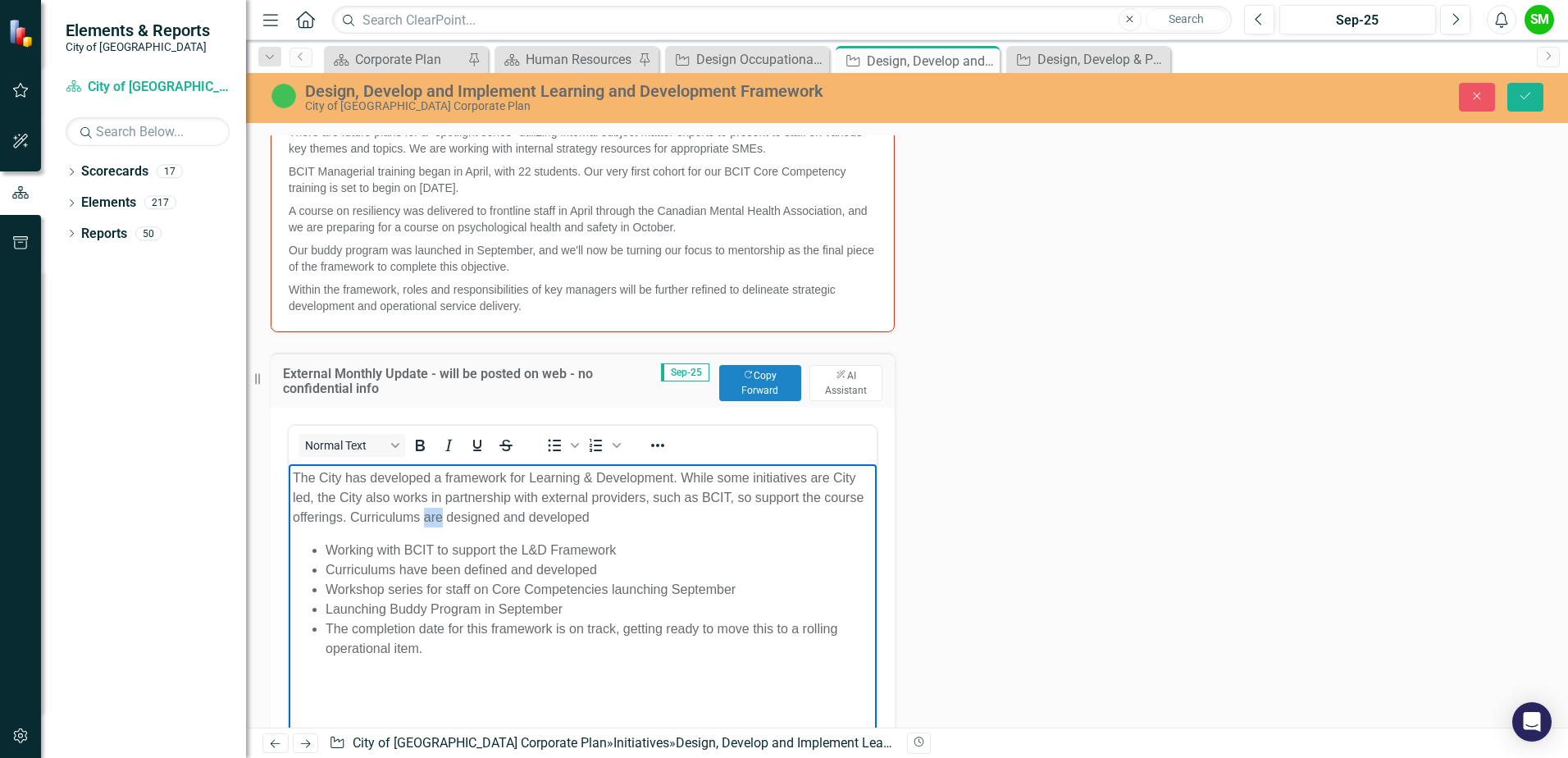
drag, startPoint x: 425, startPoint y: 509, endPoint x: 440, endPoint y: 513, distance: 15.5
click at [440, 513] on p "The City has developed a framework for Learning & Development. While some initi…" at bounding box center [582, 497] width 580 height 59
click at [669, 523] on p "The City has developed a framework for Learning & Development. While some initi…" at bounding box center [582, 497] width 580 height 59
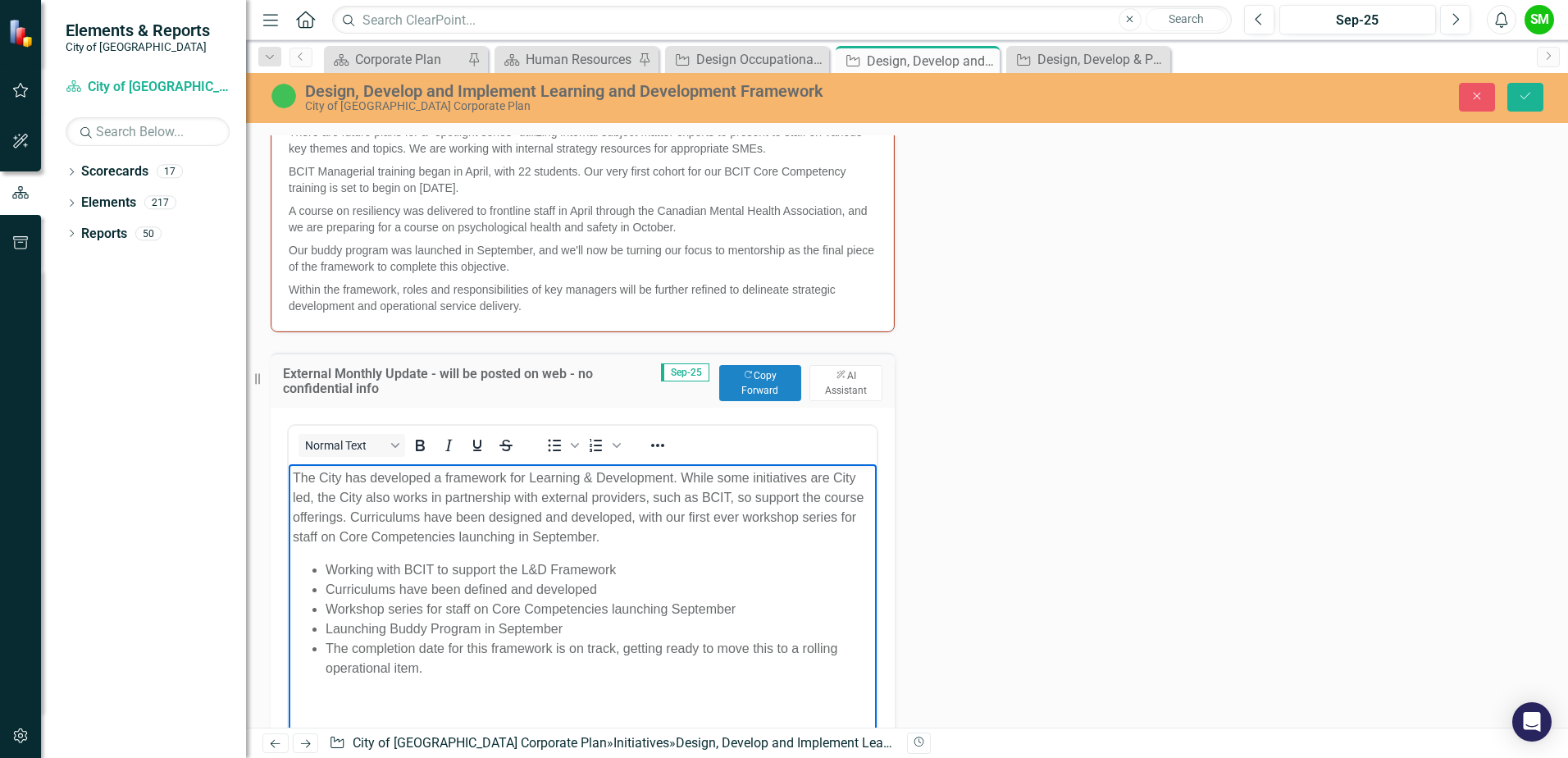
click at [670, 469] on p "The City has developed a framework for Learning & Development. While some initi…" at bounding box center [582, 507] width 580 height 78
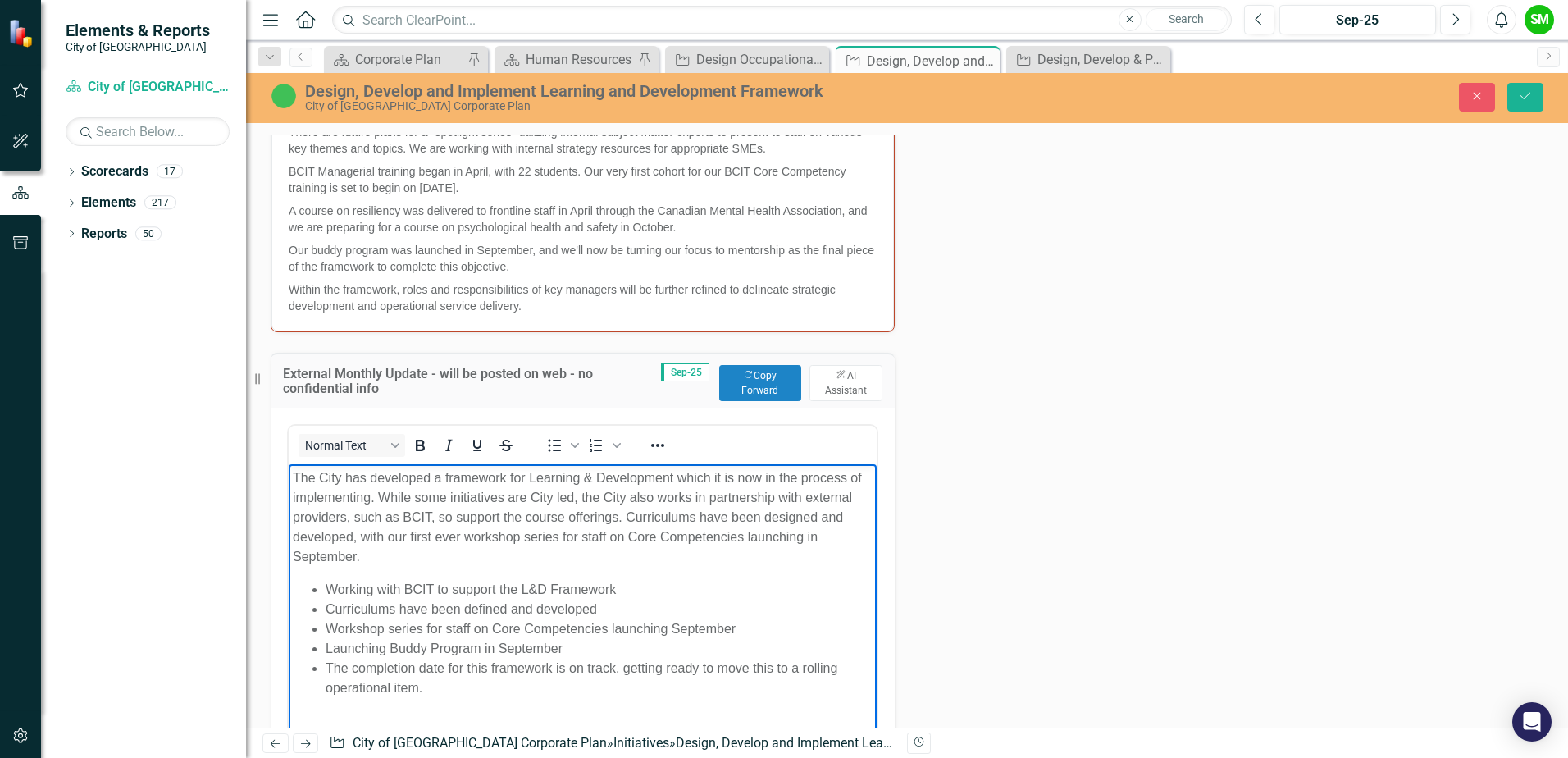
click at [719, 567] on body "The City has developed a framework for Learning & Development which it is now i…" at bounding box center [582, 589] width 588 height 251
click at [503, 607] on li "Curriculums have been defined and developed" at bounding box center [599, 608] width 547 height 20
click at [483, 551] on p "The City has developed a framework for Learning & Development which it is now i…" at bounding box center [582, 517] width 580 height 99
click at [574, 494] on p "The City has developed a framework for Learning & Development which it is now i…" at bounding box center [582, 517] width 580 height 99
click at [779, 574] on body "The City has developed a framework for Learning & Development which it is now i…" at bounding box center [582, 589] width 588 height 251
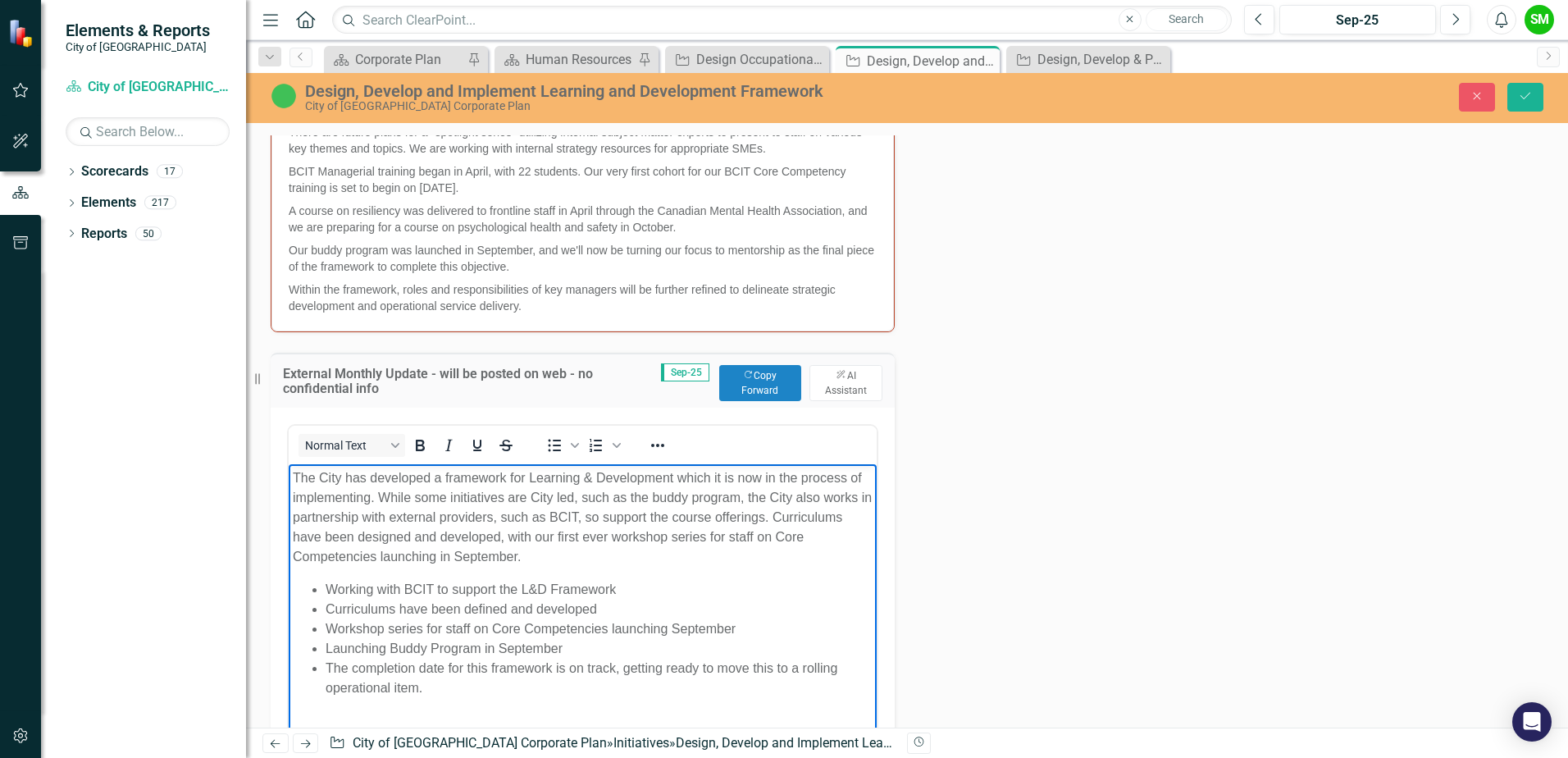
click at [630, 563] on p "The City has developed a framework for Learning & Development which it is now i…" at bounding box center [582, 517] width 580 height 99
click at [614, 562] on p "The City has developed a framework for Learning & Development which it is now i…" at bounding box center [582, 517] width 580 height 99
drag, startPoint x: 664, startPoint y: 513, endPoint x: 687, endPoint y: 513, distance: 23.0
click at [687, 513] on p "The City has developed a framework for Learning & Development which it is now i…" at bounding box center [582, 517] width 580 height 99
click at [707, 565] on p "The City has developed a framework for Learning & Development which it is now i…" at bounding box center [582, 517] width 580 height 99
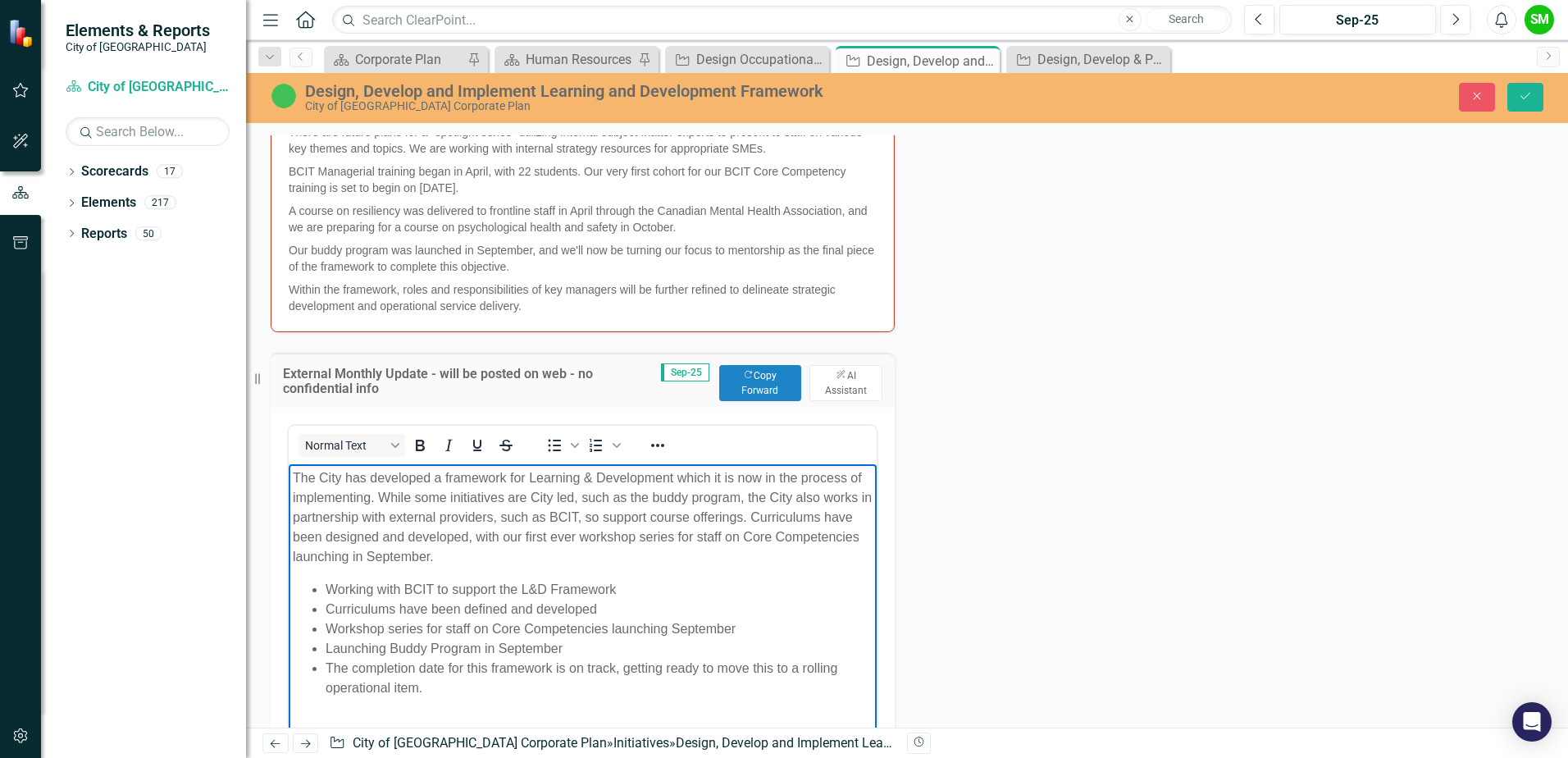
drag, startPoint x: 685, startPoint y: 583, endPoint x: 545, endPoint y: 592, distance: 140.3
click at [679, 588] on li "Working with BCIT to support the L&D Framework" at bounding box center [599, 589] width 547 height 20
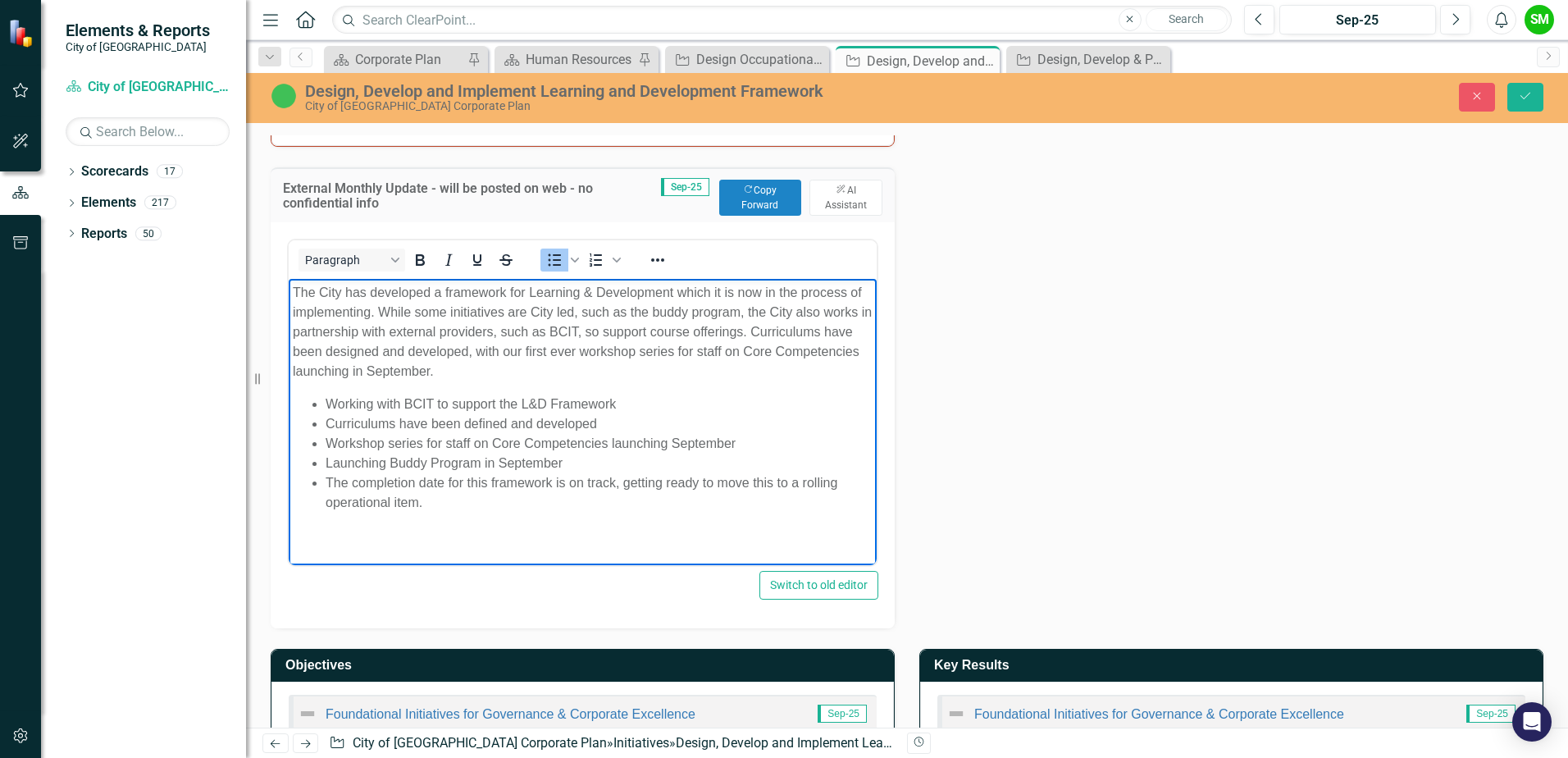
scroll to position [887, 0]
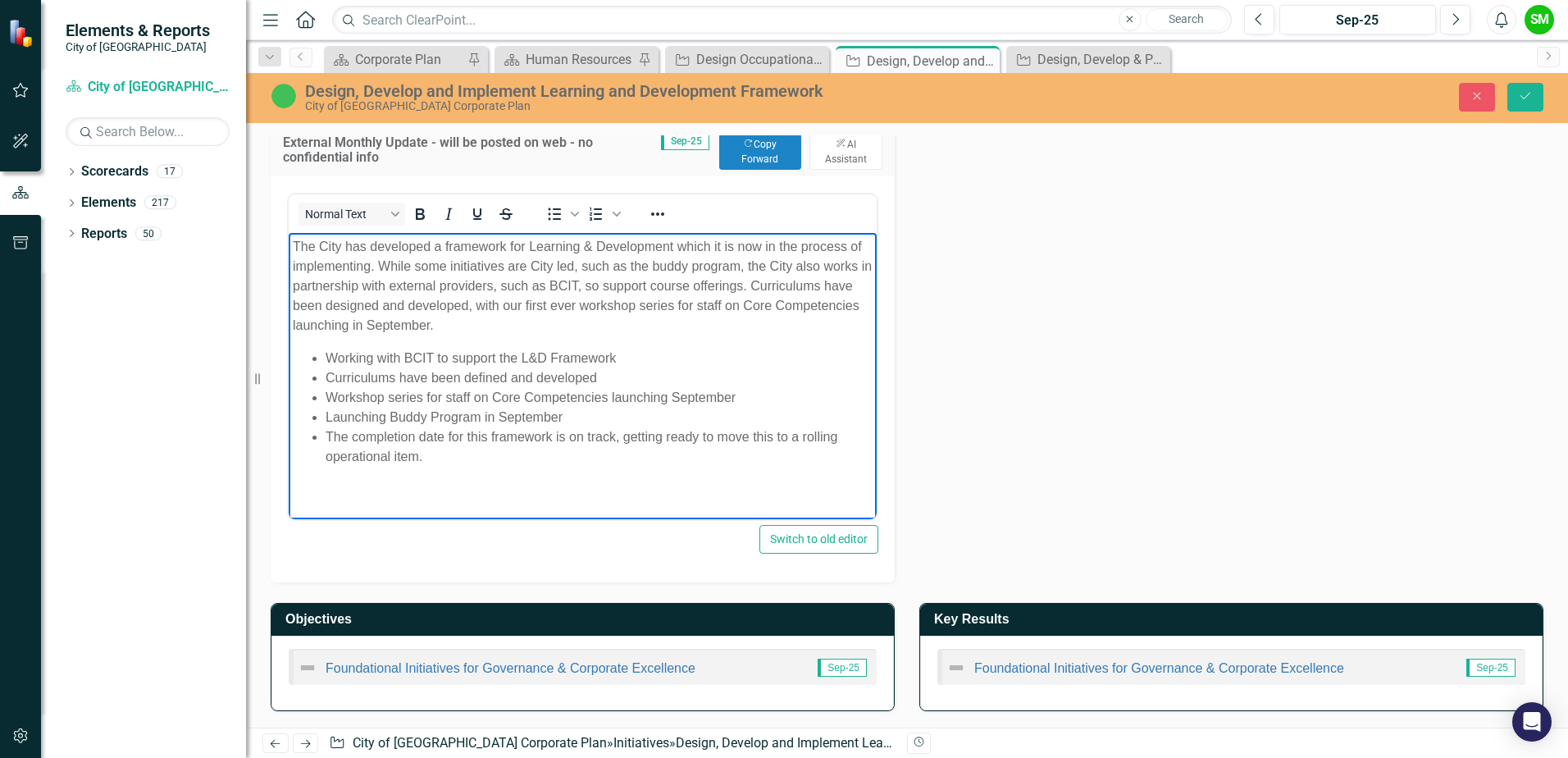
click at [488, 330] on p "The City has developed a framework for Learning & Development which it is now i…" at bounding box center [582, 285] width 580 height 99
click at [470, 304] on p "The City has developed a framework for Learning & Development which it is now i…" at bounding box center [582, 285] width 580 height 99
click at [663, 327] on p "The City has developed a framework for Learning & Development which it is now i…" at bounding box center [582, 285] width 580 height 99
click at [640, 305] on p "The City has developed a framework for Learning & Development which it is now i…" at bounding box center [582, 285] width 580 height 99
click at [635, 311] on p "The City has developed a framework for Learning & Development which it is now i…" at bounding box center [582, 285] width 580 height 99
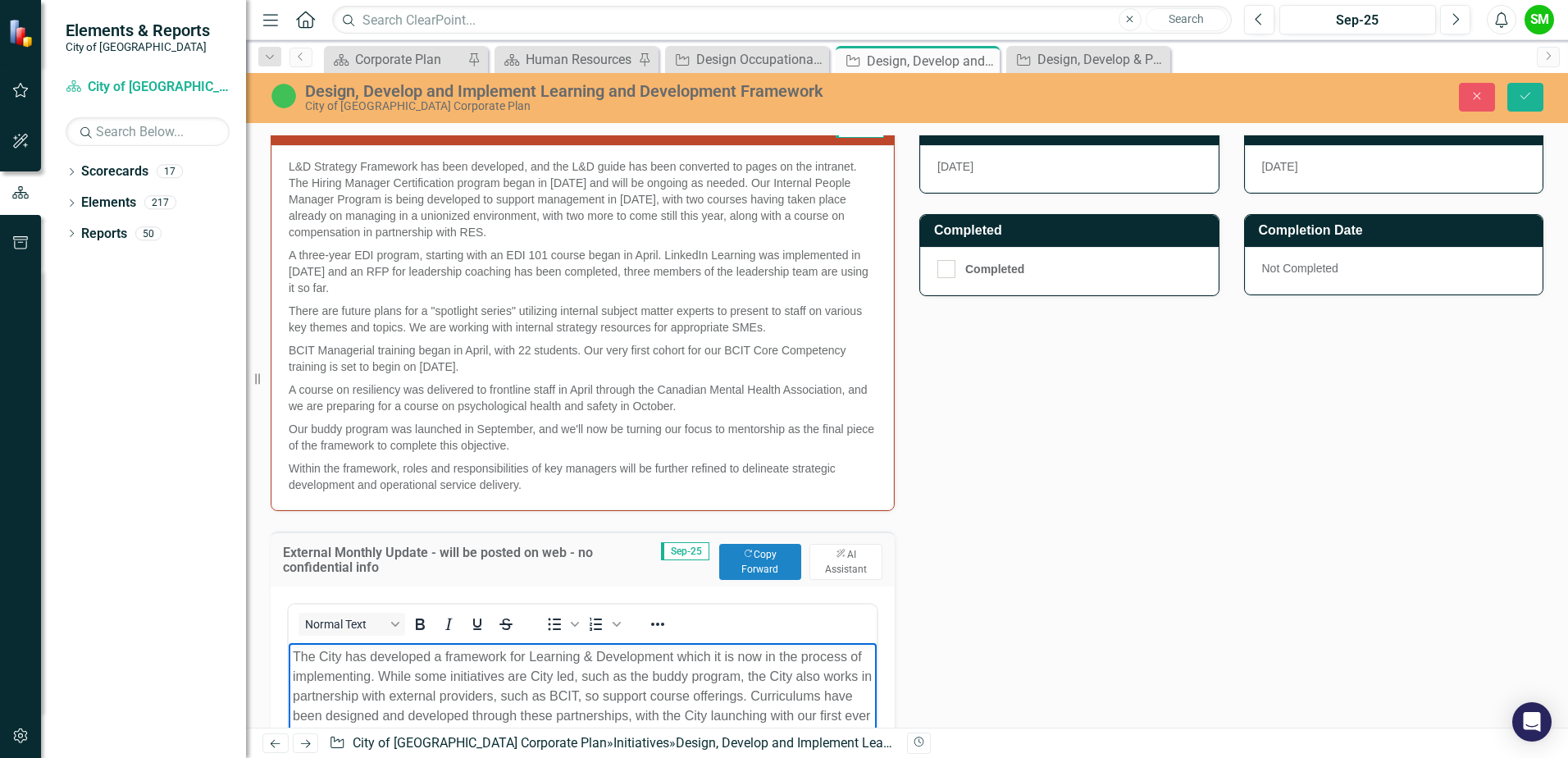
scroll to position [641, 0]
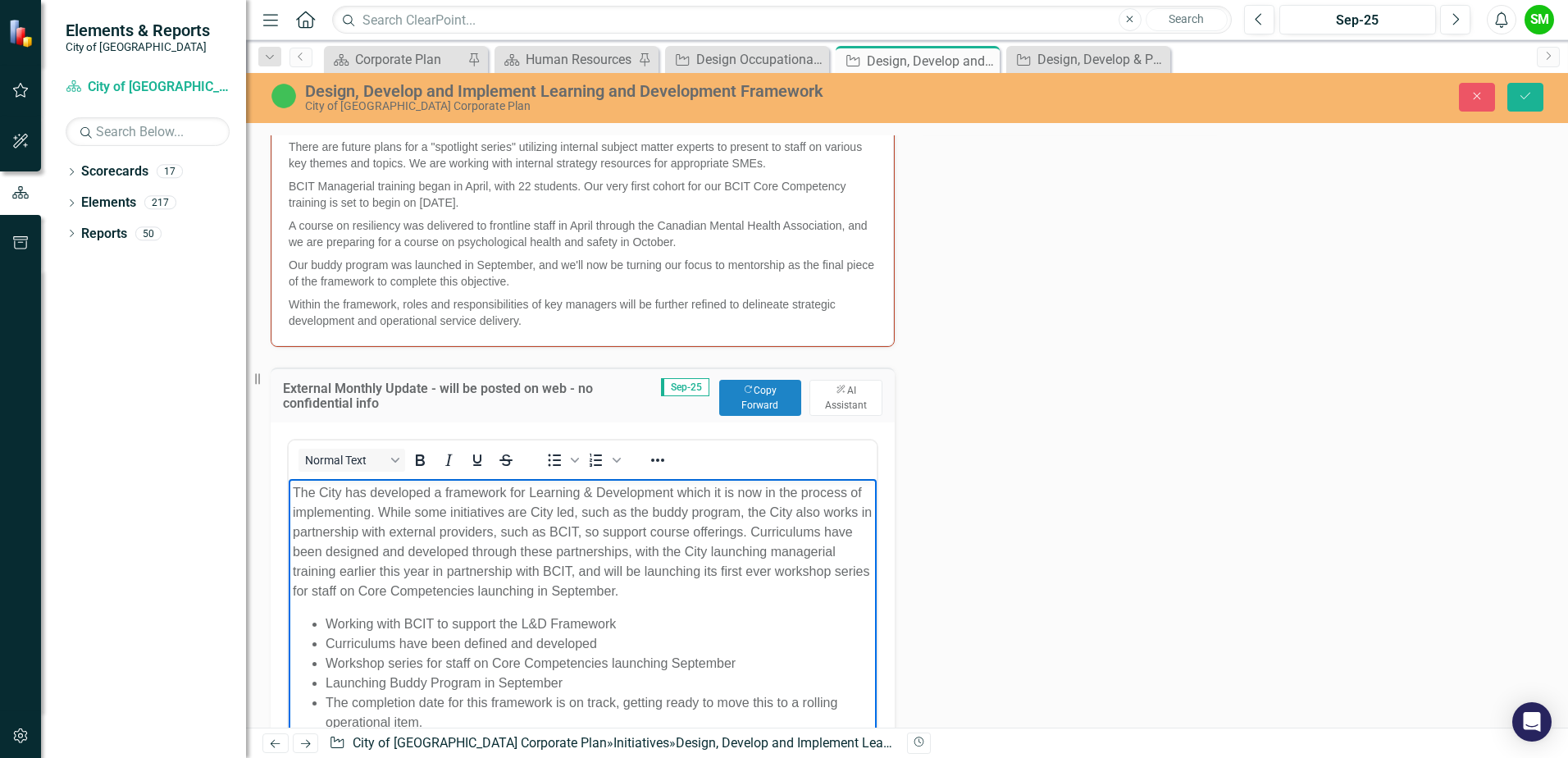
click at [733, 594] on p "The City has developed a framework for Learning & Development which it is now i…" at bounding box center [582, 542] width 580 height 118
drag, startPoint x: 751, startPoint y: 570, endPoint x: 776, endPoint y: 571, distance: 25.0
click at [776, 571] on p "The City has developed a framework for Learning & Development which it is now i…" at bounding box center [582, 542] width 580 height 118
click at [710, 586] on p "The City has developed a framework for Learning & Development which it is now i…" at bounding box center [582, 542] width 580 height 118
click at [700, 592] on p "The City has developed a framework for Learning & Development which it is now i…" at bounding box center [582, 542] width 580 height 118
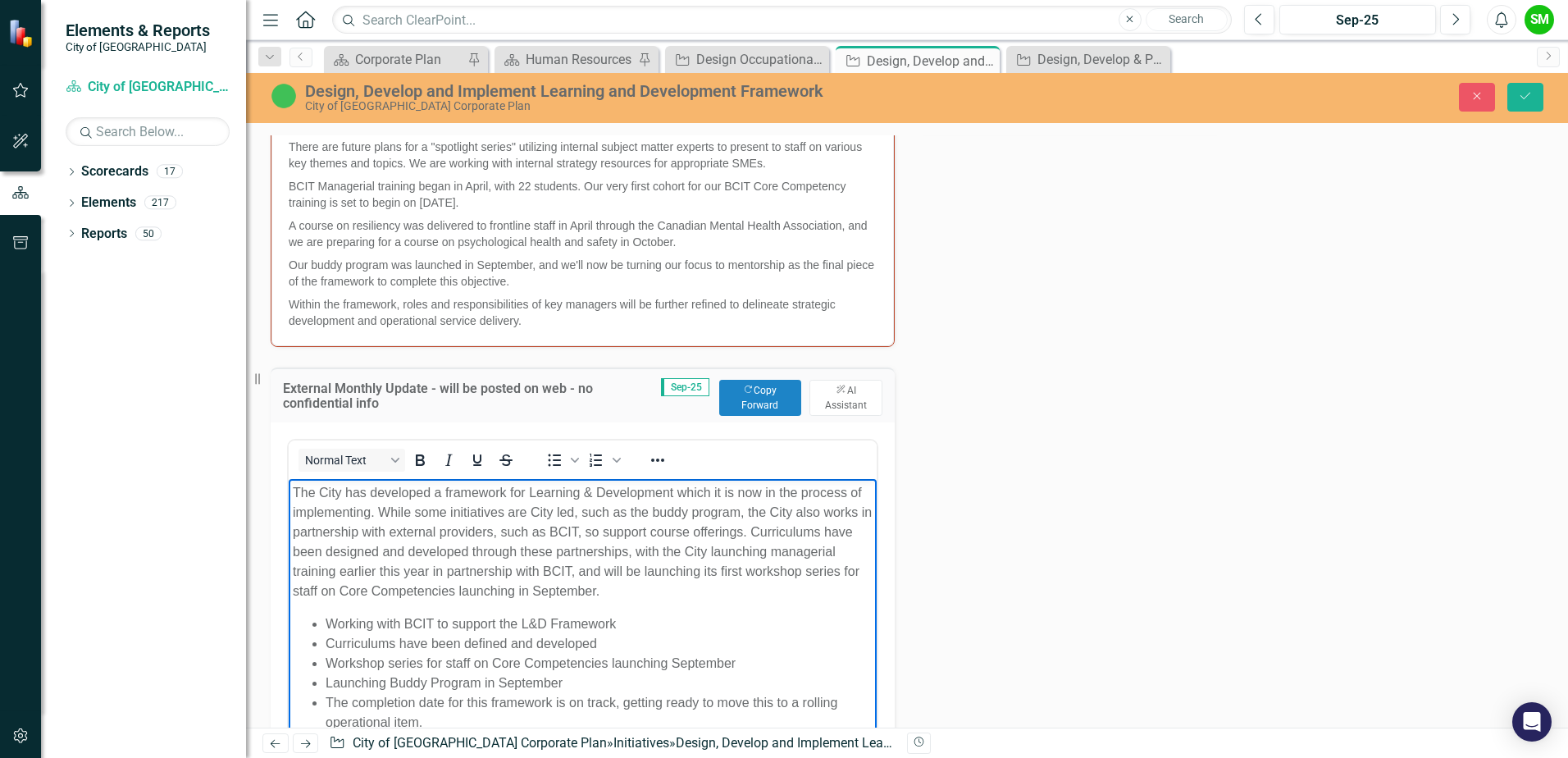
click at [512, 600] on body "The City has developed a framework for Learning & Development which it is now i…" at bounding box center [582, 614] width 588 height 271
drag, startPoint x: 460, startPoint y: 588, endPoint x: 530, endPoint y: 593, distance: 70.2
click at [530, 593] on p "The City has developed a framework for Learning & Development which it is now i…" at bounding box center [582, 542] width 580 height 118
click at [574, 623] on li "Working with BCIT to support the L&D Framework" at bounding box center [599, 624] width 547 height 20
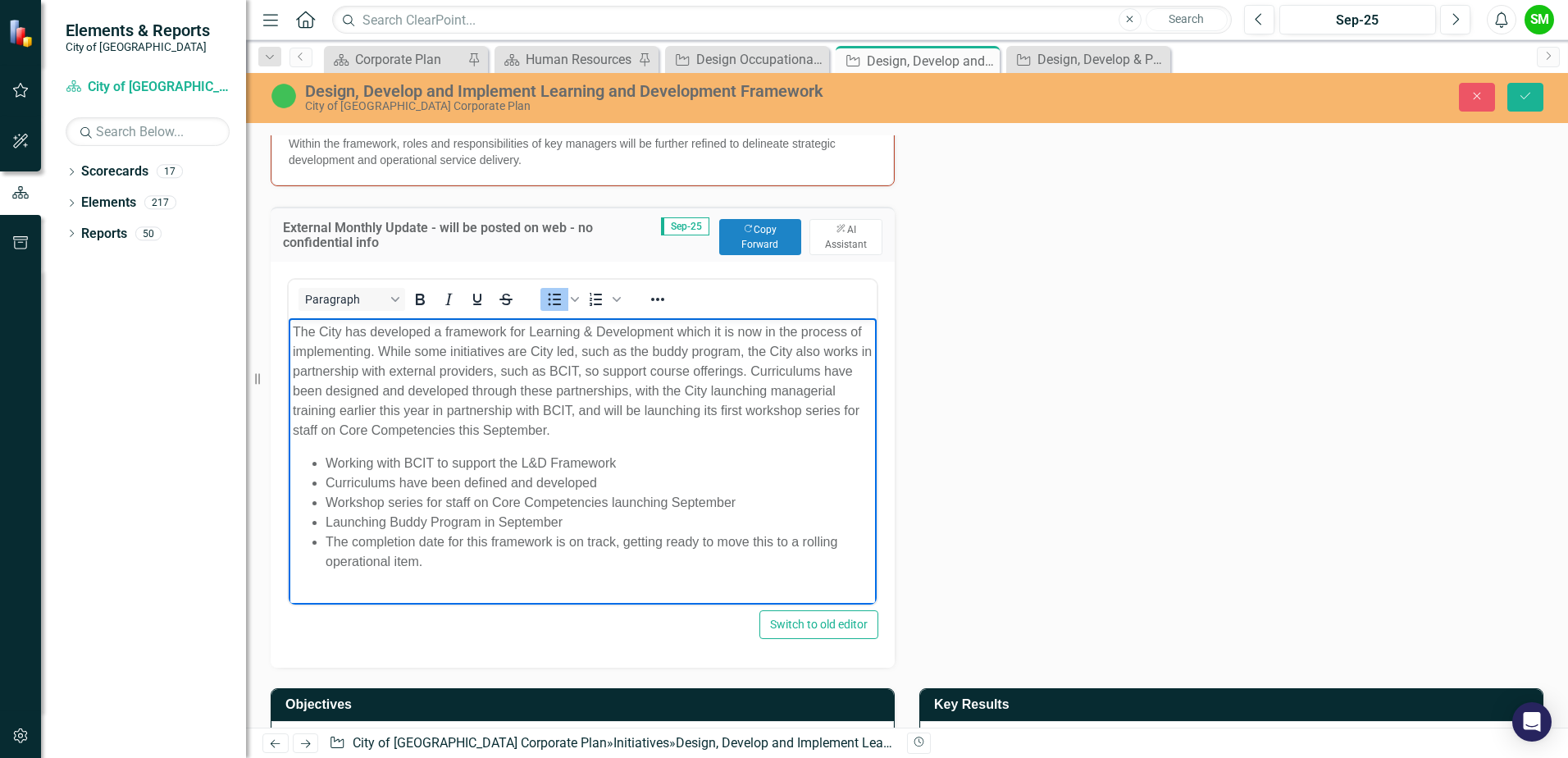
scroll to position [805, 0]
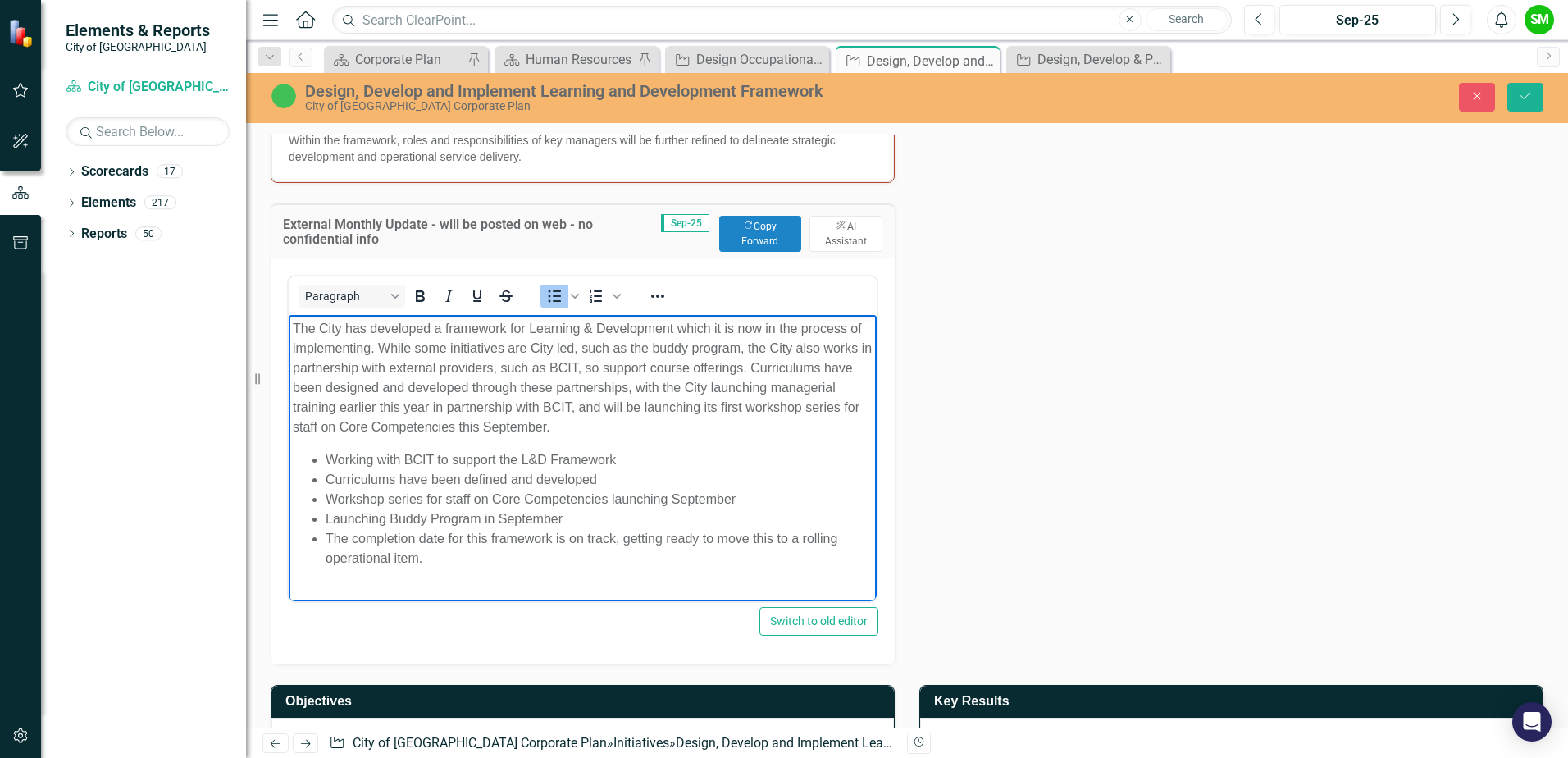
click at [550, 560] on li "The completion date for this framework is on track, getting ready to move this …" at bounding box center [599, 548] width 547 height 39
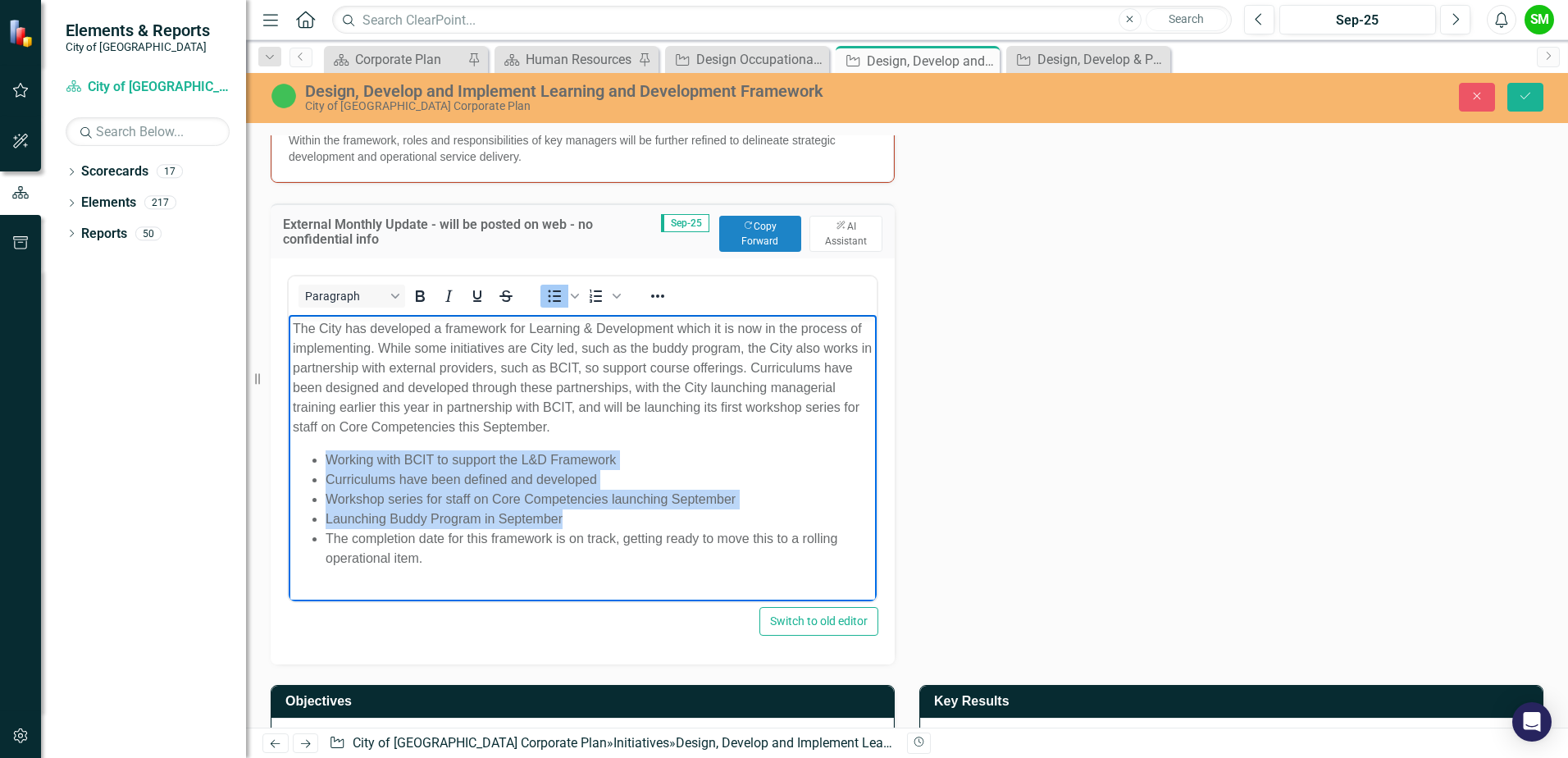
drag, startPoint x: 581, startPoint y: 516, endPoint x: 204, endPoint y: 461, distance: 381.0
click at [288, 461] on html "The City has developed a framework for Learning & Development which it is now i…" at bounding box center [582, 450] width 588 height 271
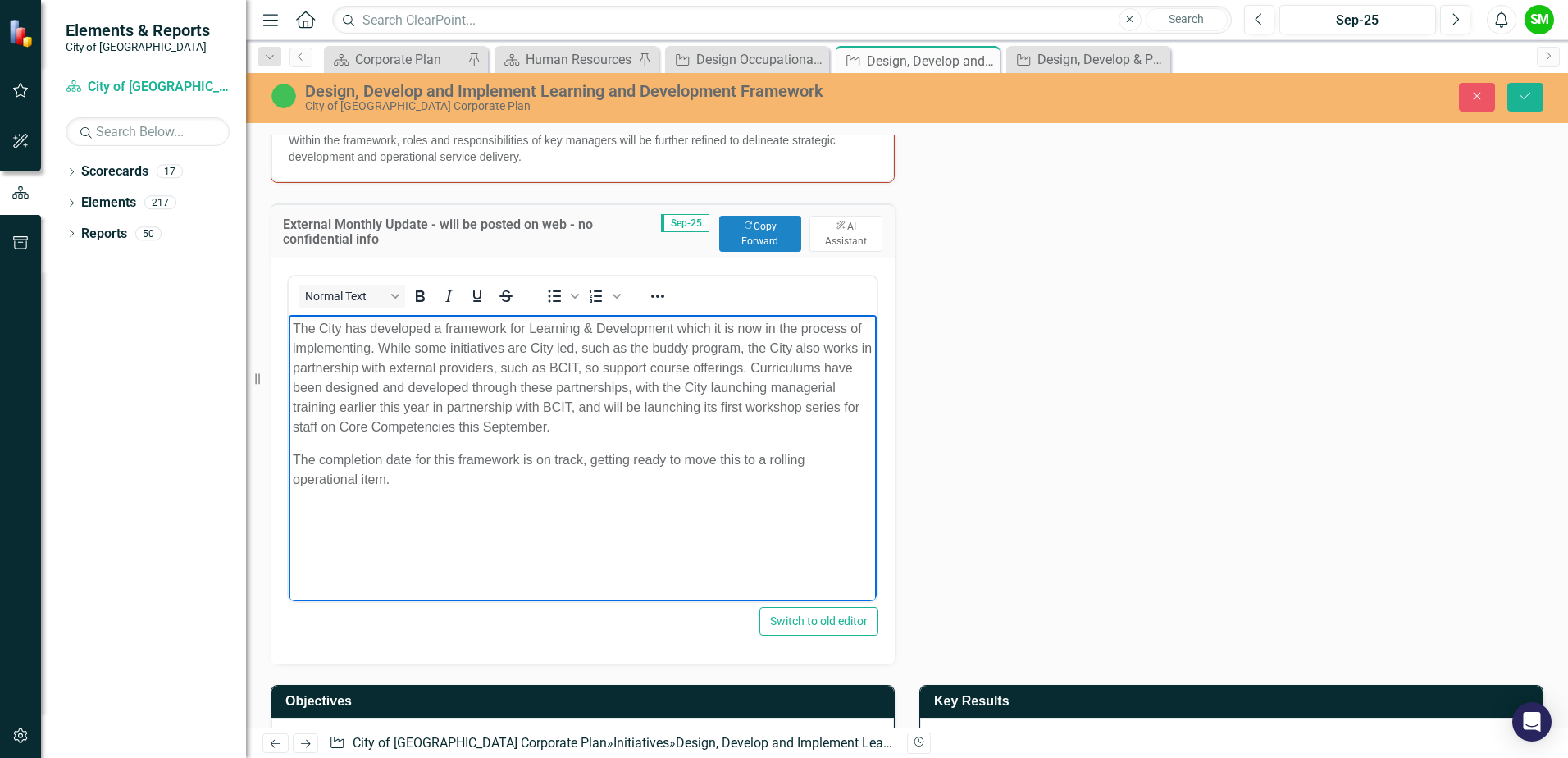
click at [453, 516] on body "The City has developed a framework for Learning & Development which it is now i…" at bounding box center [582, 437] width 588 height 246
click at [526, 493] on body "The City has developed a framework for Learning & Development which it is now i…" at bounding box center [582, 437] width 588 height 246
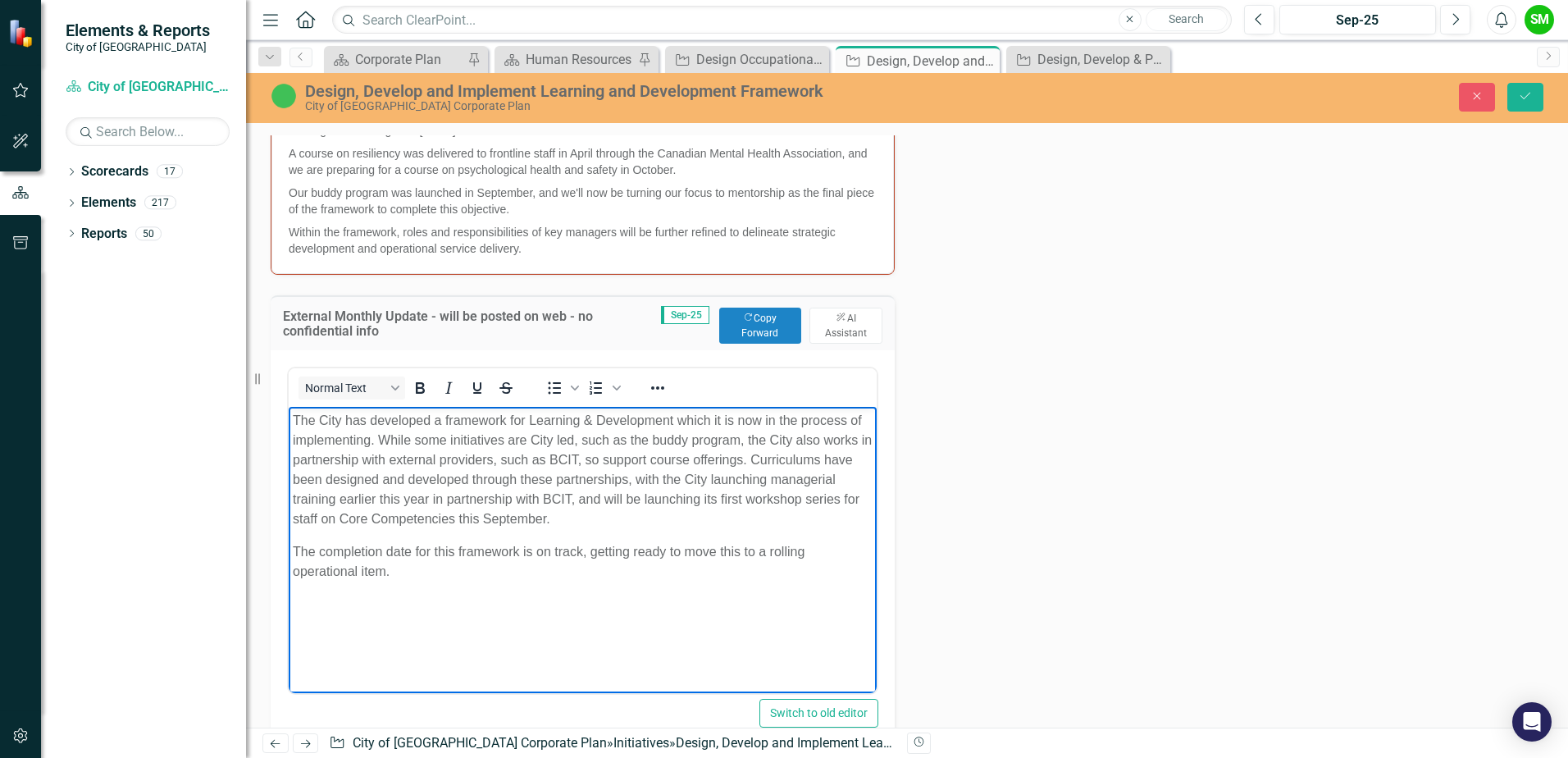
scroll to position [723, 0]
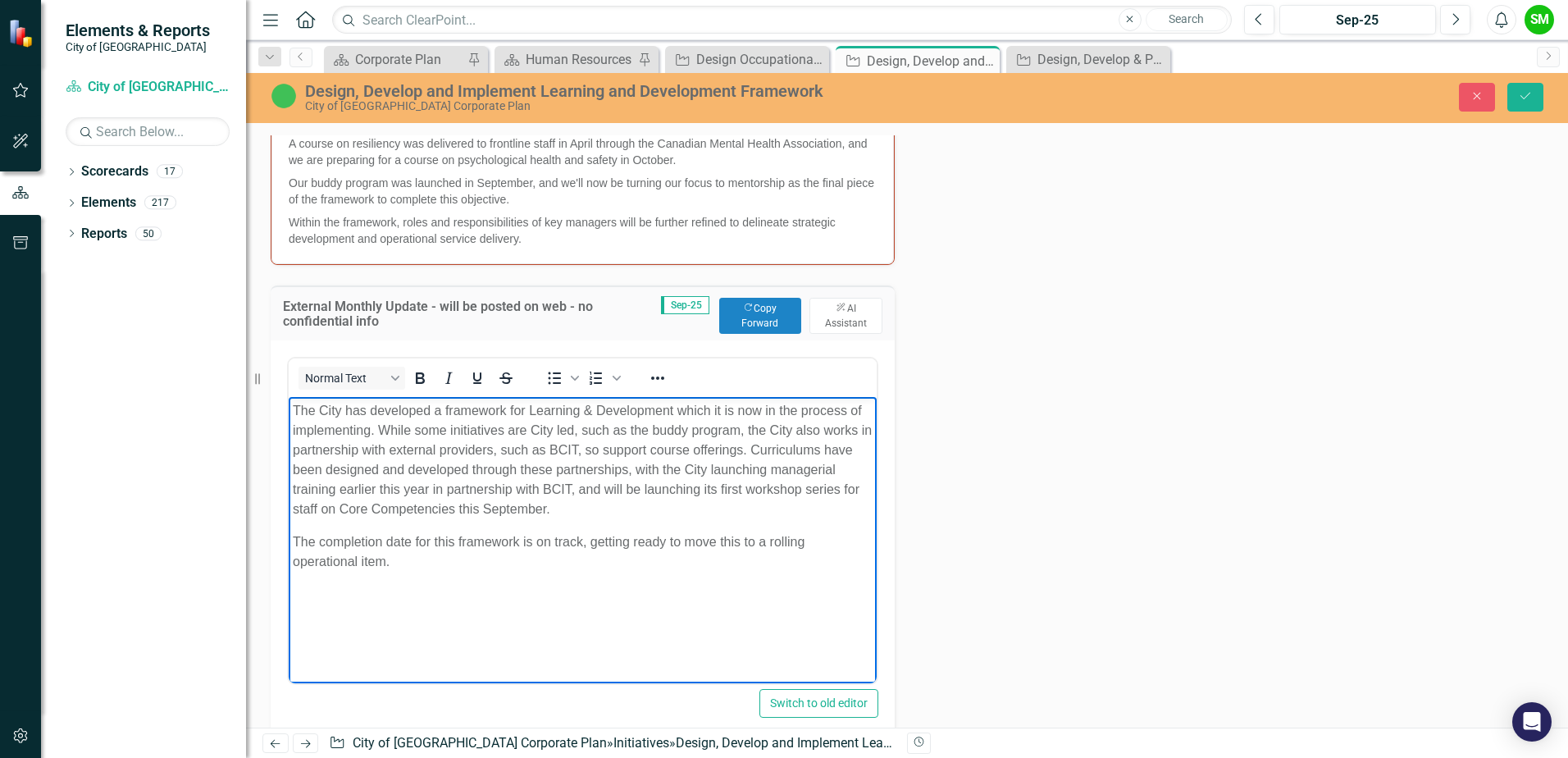
click at [385, 533] on p "The completion date for this framework is on track, getting ready to move this …" at bounding box center [582, 551] width 580 height 39
click at [419, 542] on p "The completion date for this framework is on track, getting ready to move this …" at bounding box center [582, 551] width 580 height 39
click at [389, 544] on p "The completion date for this framework is on track, getting ready to move this …" at bounding box center [582, 551] width 580 height 39
click at [619, 558] on p "The completion of the implementation of this this framework is on track, gettin…" at bounding box center [582, 551] width 580 height 39
click at [705, 540] on p "The completion of the implementation of this this framework is on track, gettin…" at bounding box center [582, 551] width 580 height 39
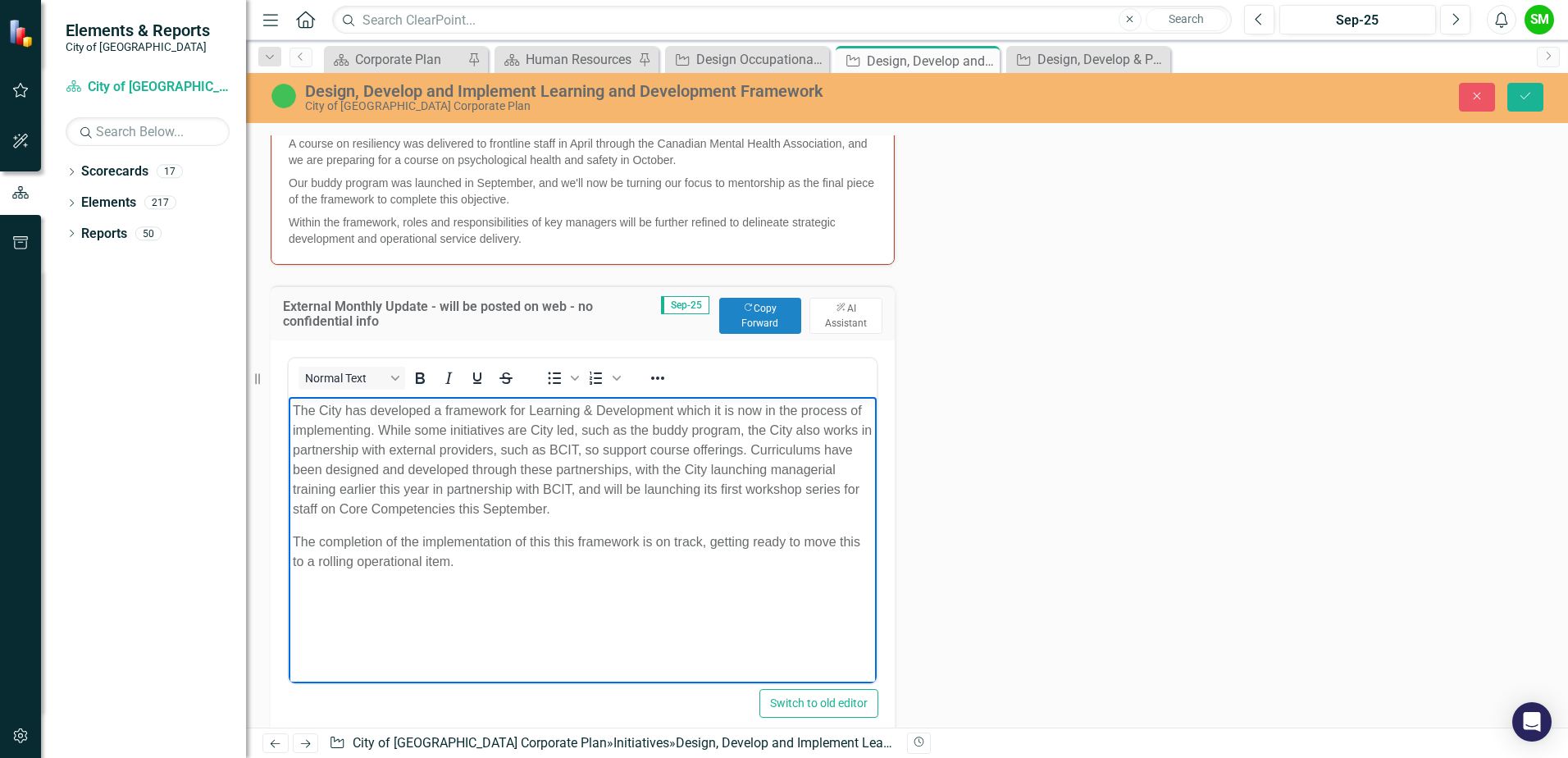
click at [701, 544] on p "The completion of the implementation of this this framework is on track, gettin…" at bounding box center [582, 551] width 580 height 39
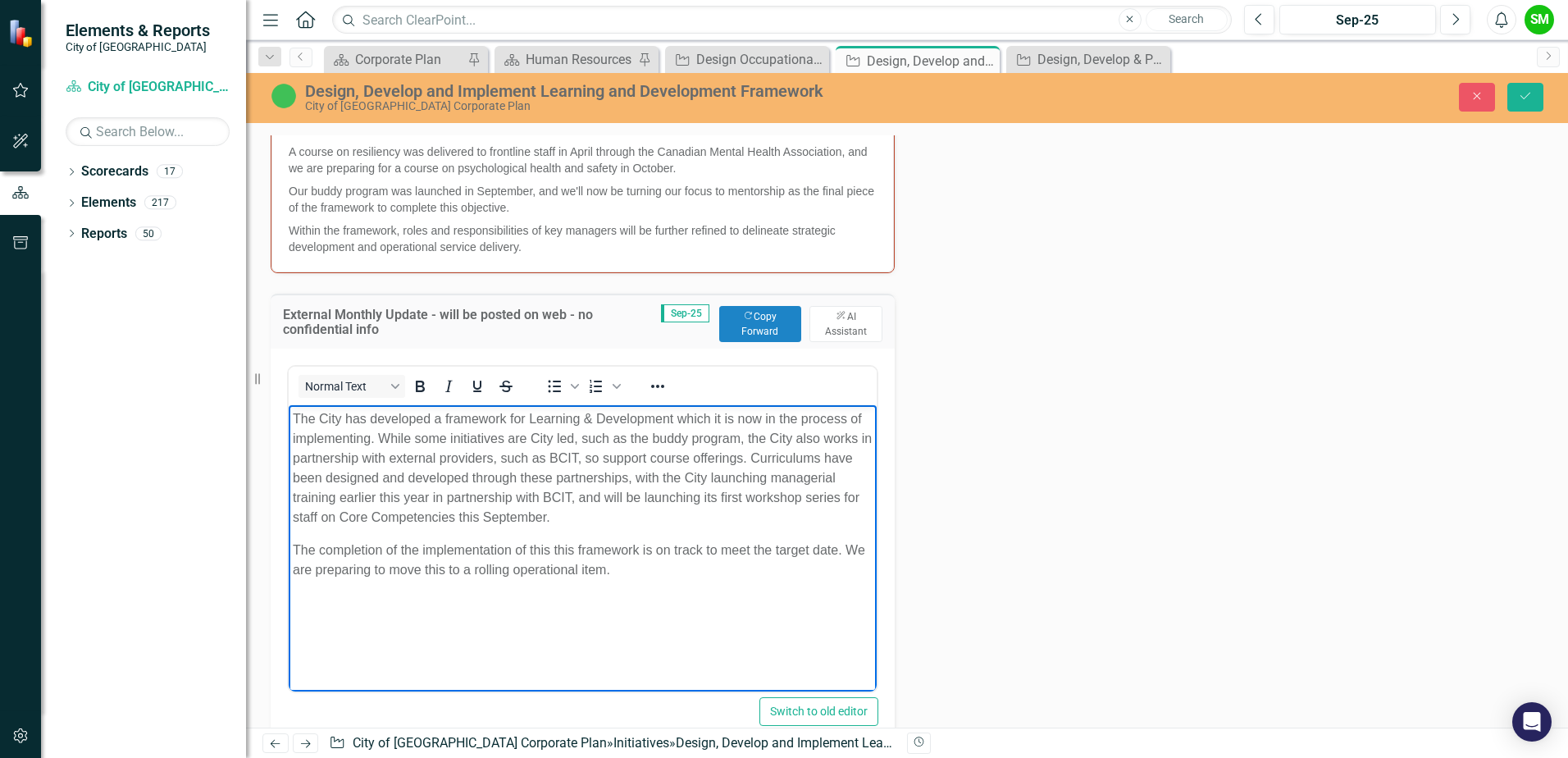
scroll to position [729, 0]
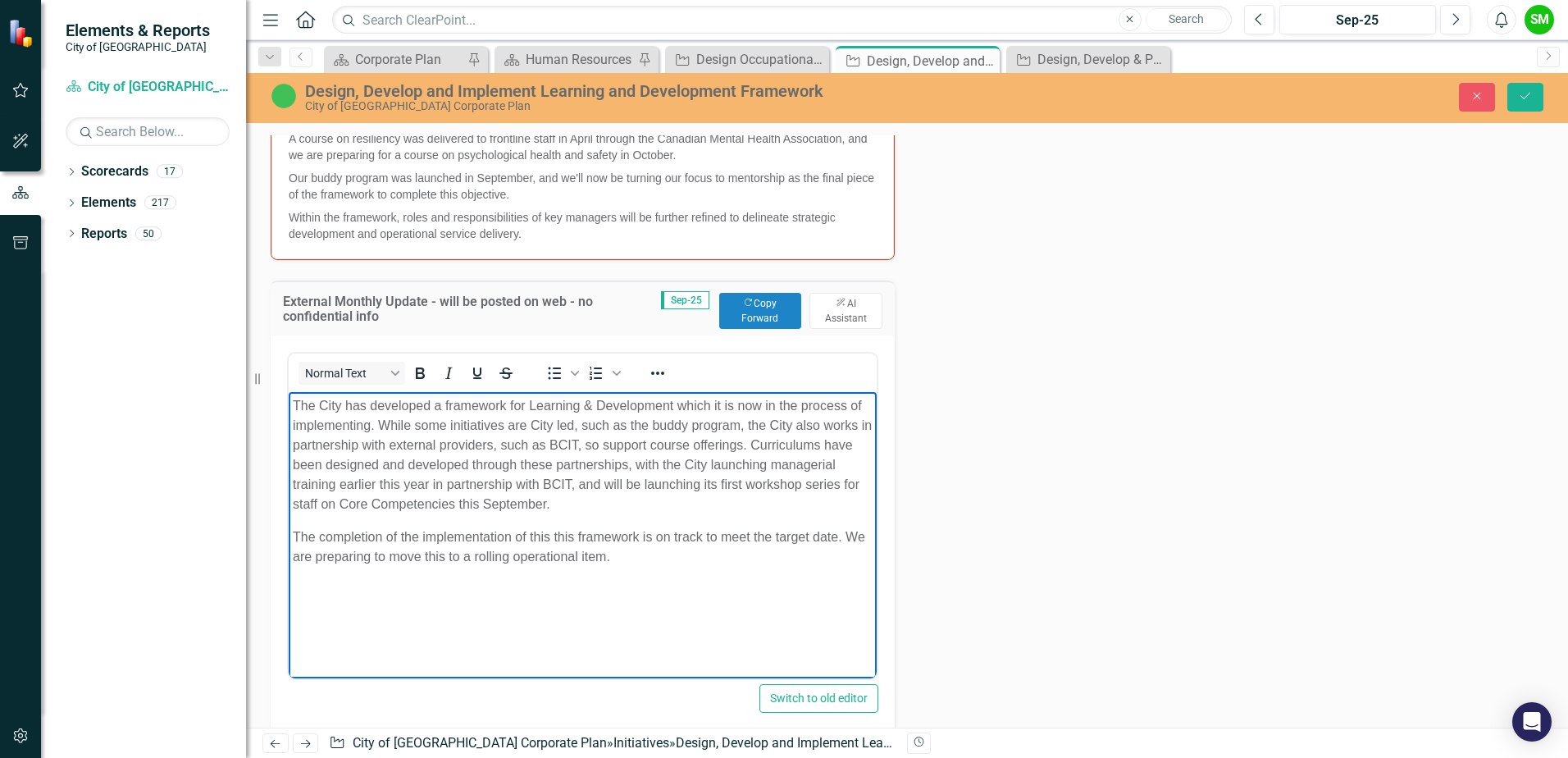
click at [542, 598] on body "The City has developed a framework for Learning & Development which it is now i…" at bounding box center [582, 514] width 588 height 246
click at [451, 550] on p "The completion of the implementation of this this framework is on track to meet…" at bounding box center [582, 546] width 580 height 39
click at [667, 542] on p "The completion of the implementation of this this framework is on track to meet…" at bounding box center [582, 546] width 580 height 39
click at [686, 557] on p "The completion of the implementation of this this framework is on track to meet…" at bounding box center [582, 546] width 580 height 39
click at [783, 534] on p "The completion of the implementation of this this framework is on track to meet…" at bounding box center [582, 546] width 580 height 39
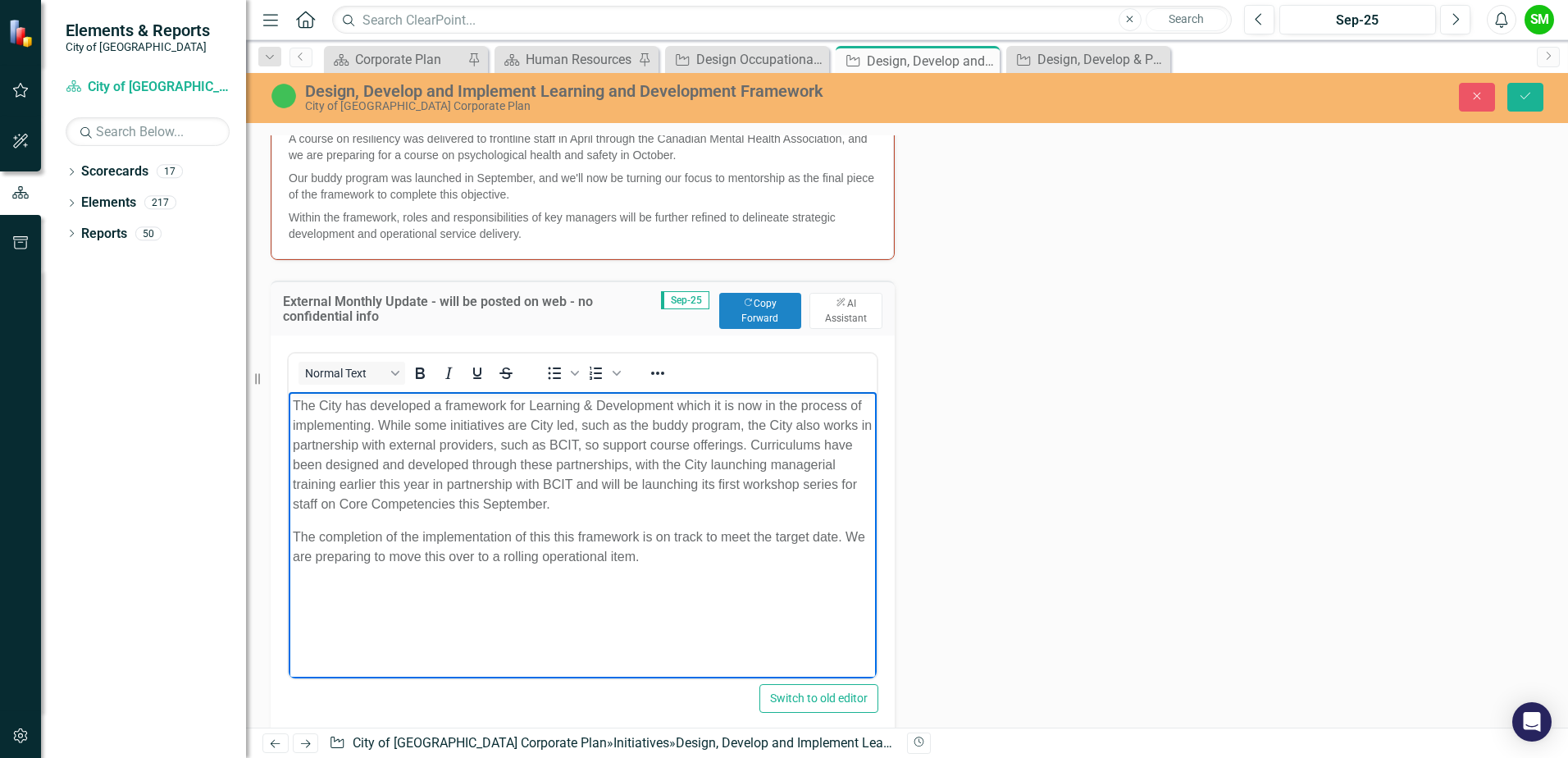
click at [785, 568] on body "The City has developed a framework for Learning & Development which it is now i…" at bounding box center [582, 514] width 588 height 246
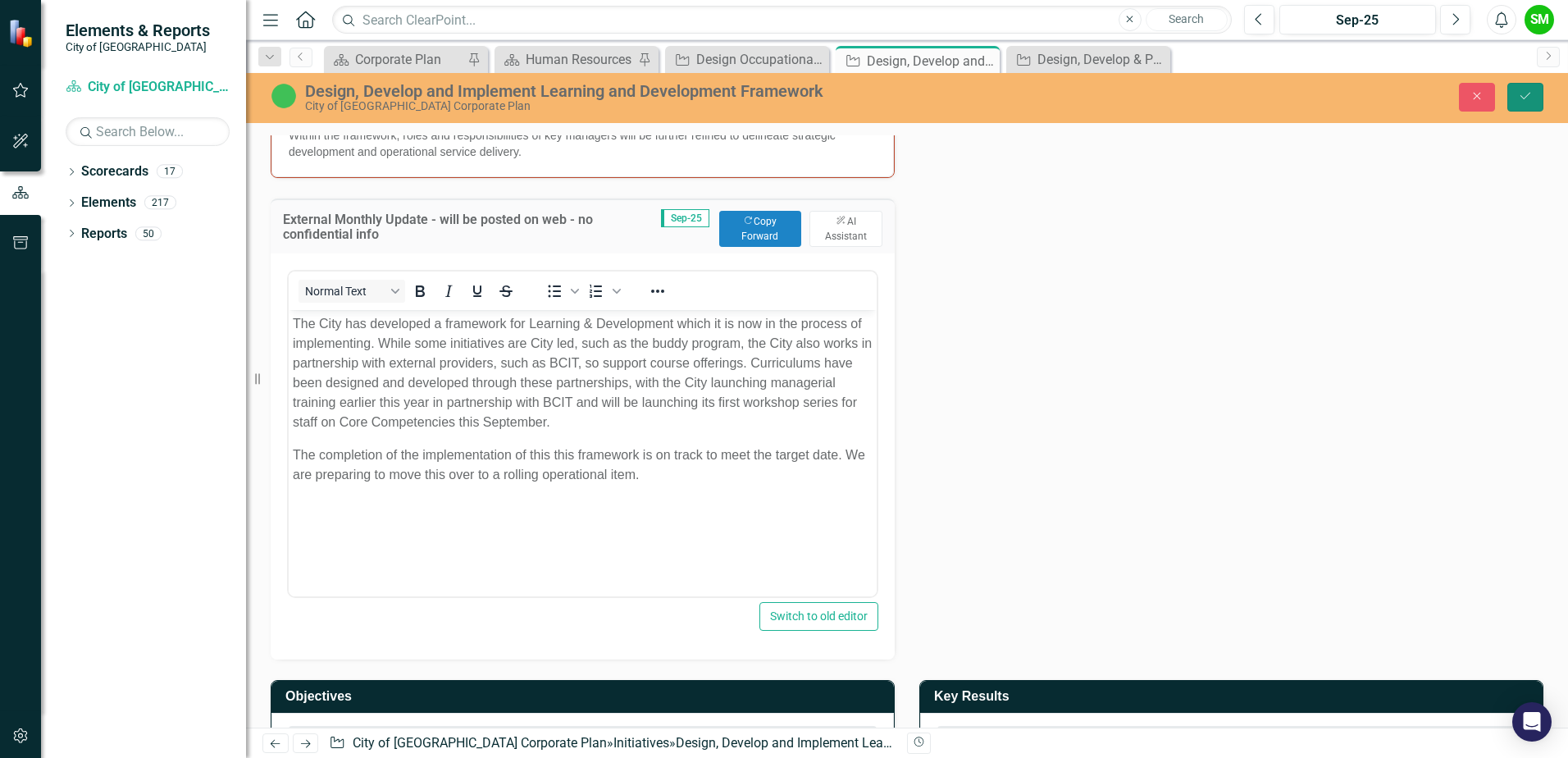
click at [1530, 97] on icon "Save" at bounding box center [1525, 95] width 15 height 12
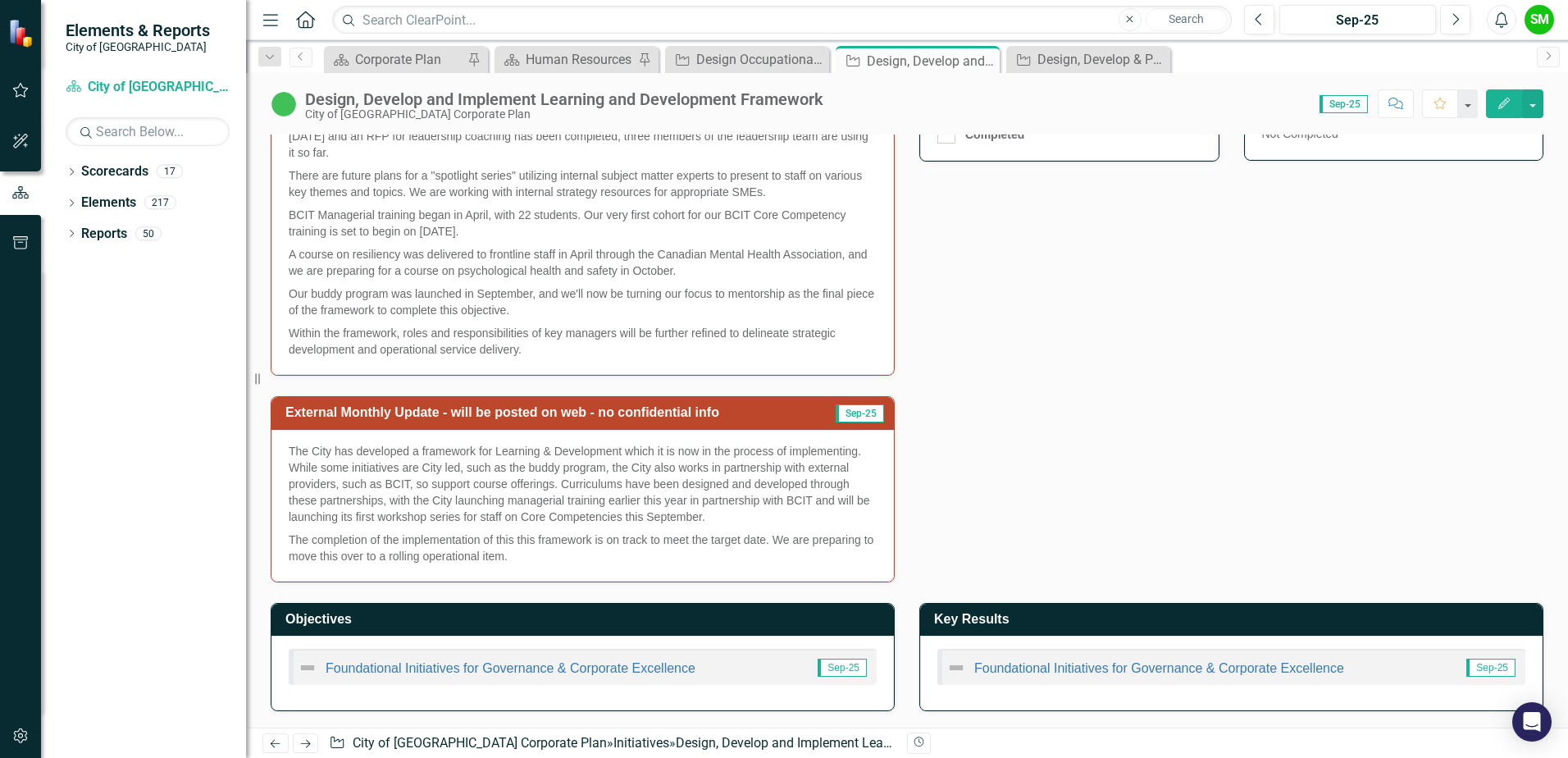
click at [1011, 519] on div "Internal Monthly Update - can contain unpublished info Sep-25 L&D Strategy Fram…" at bounding box center [906, 269] width 1297 height 626
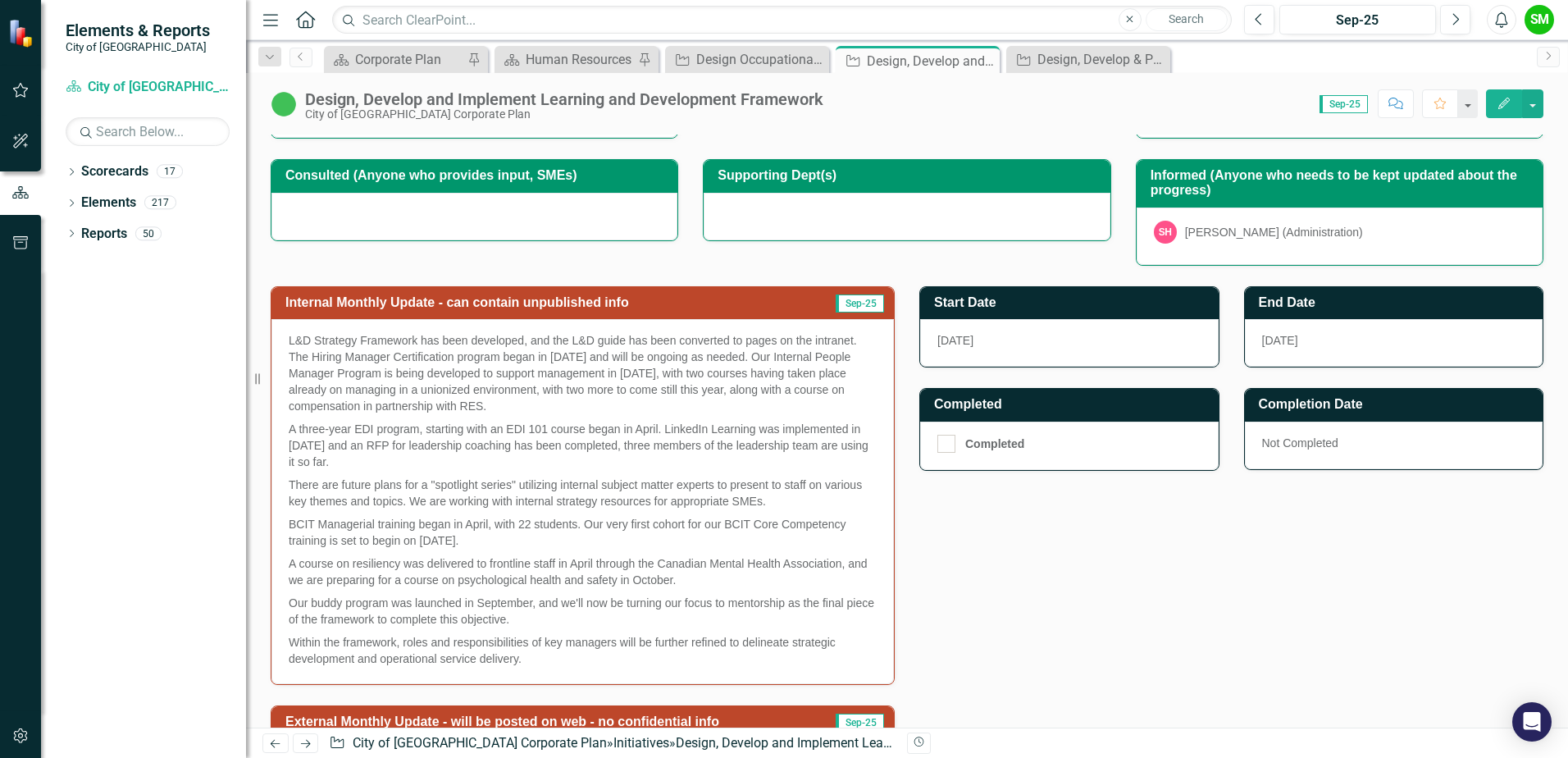
scroll to position [0, 0]
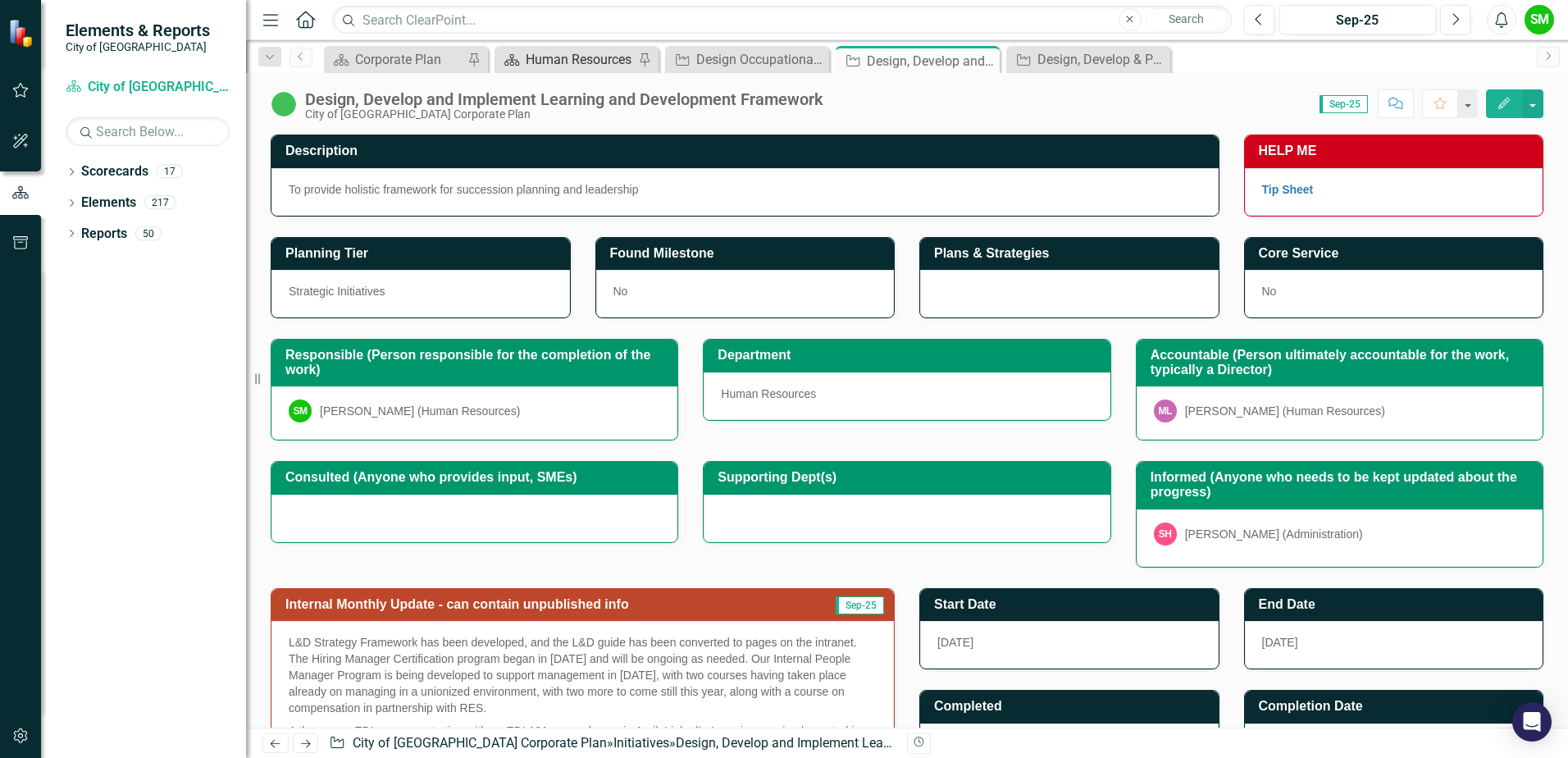
click at [540, 53] on div "Human Resources" at bounding box center [580, 59] width 109 height 20
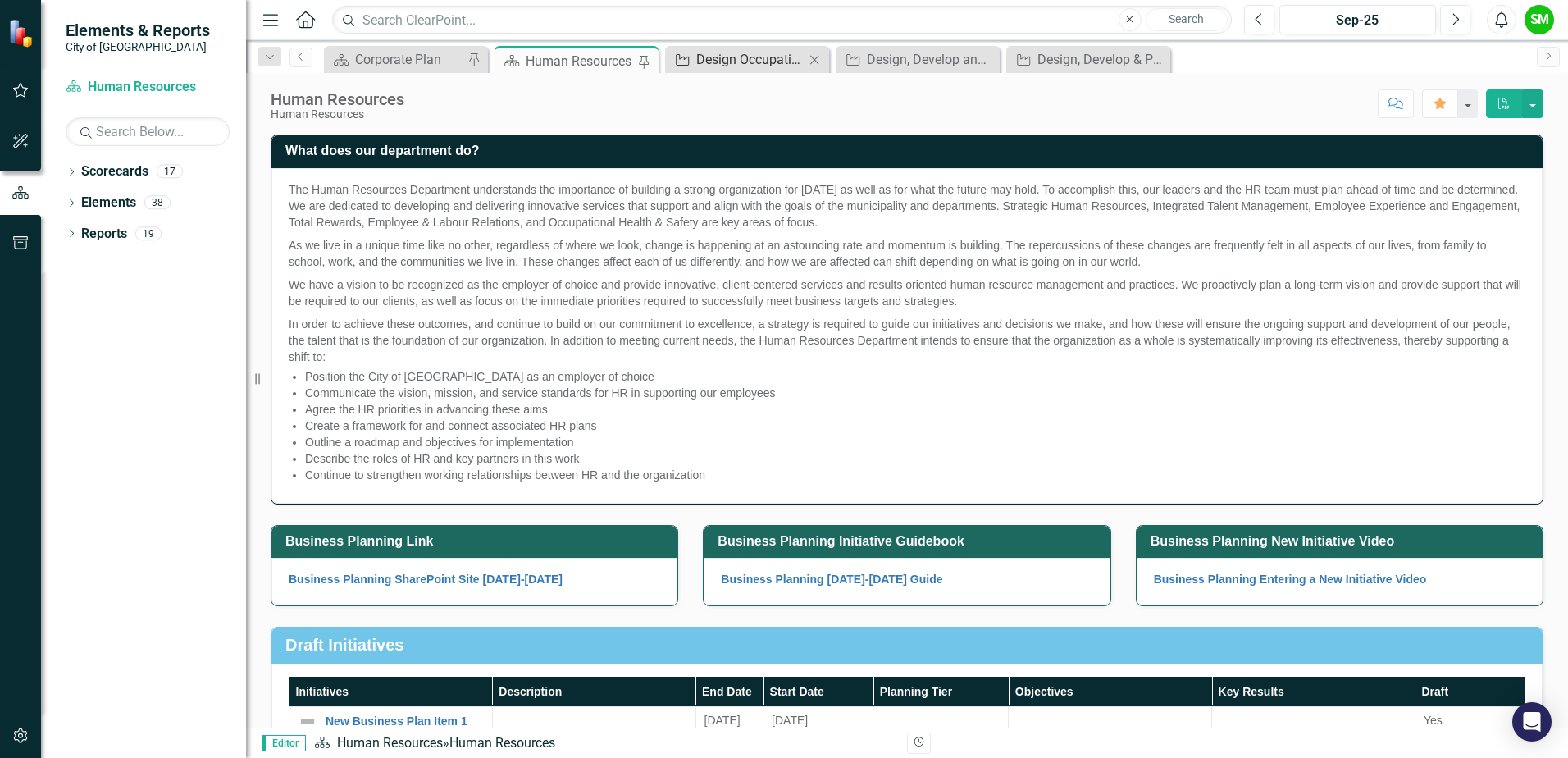
click at [781, 59] on div "Design Occupational Health & Safety Strategic Plan" at bounding box center [751, 59] width 109 height 20
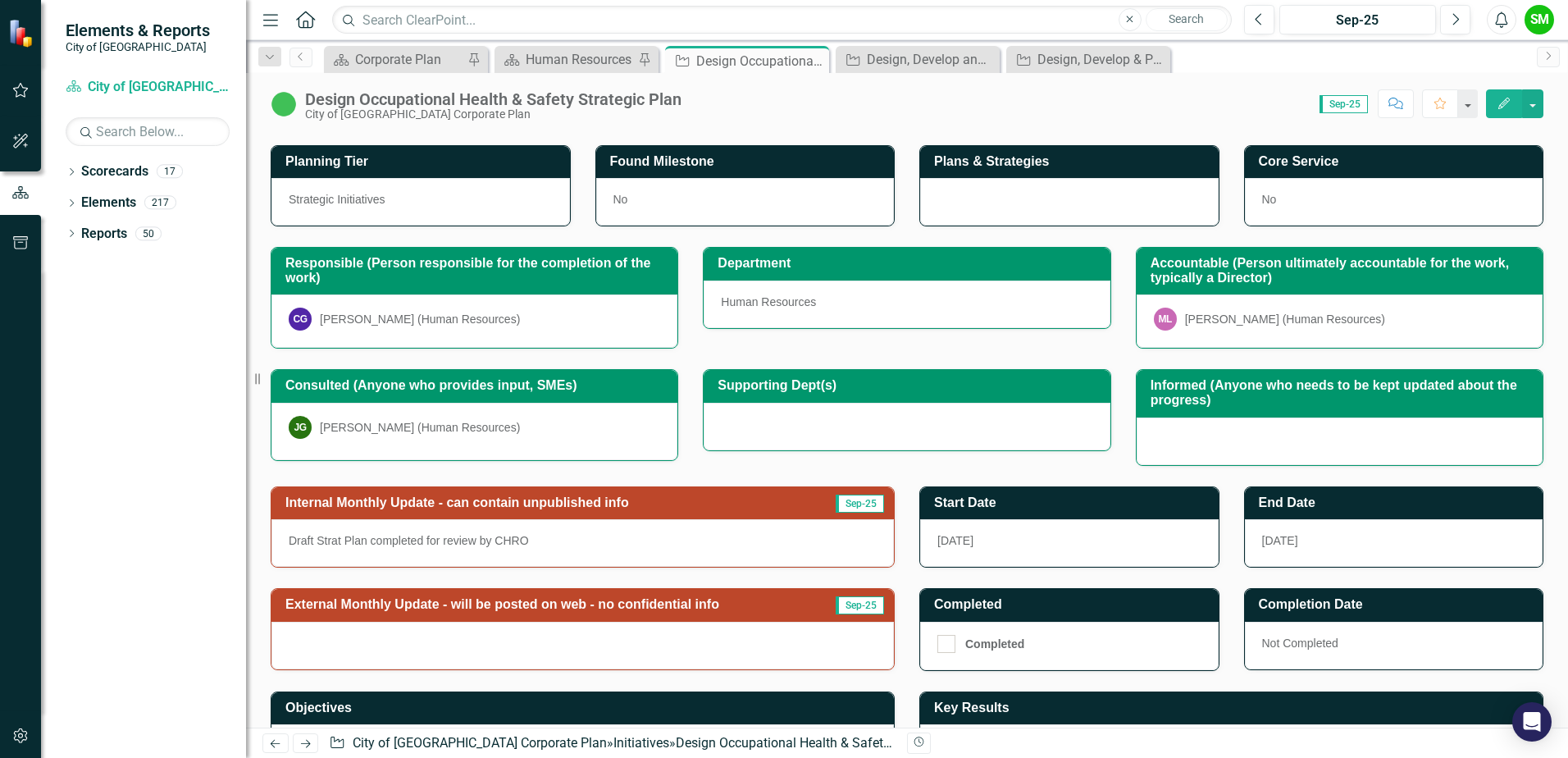
scroll to position [181, 0]
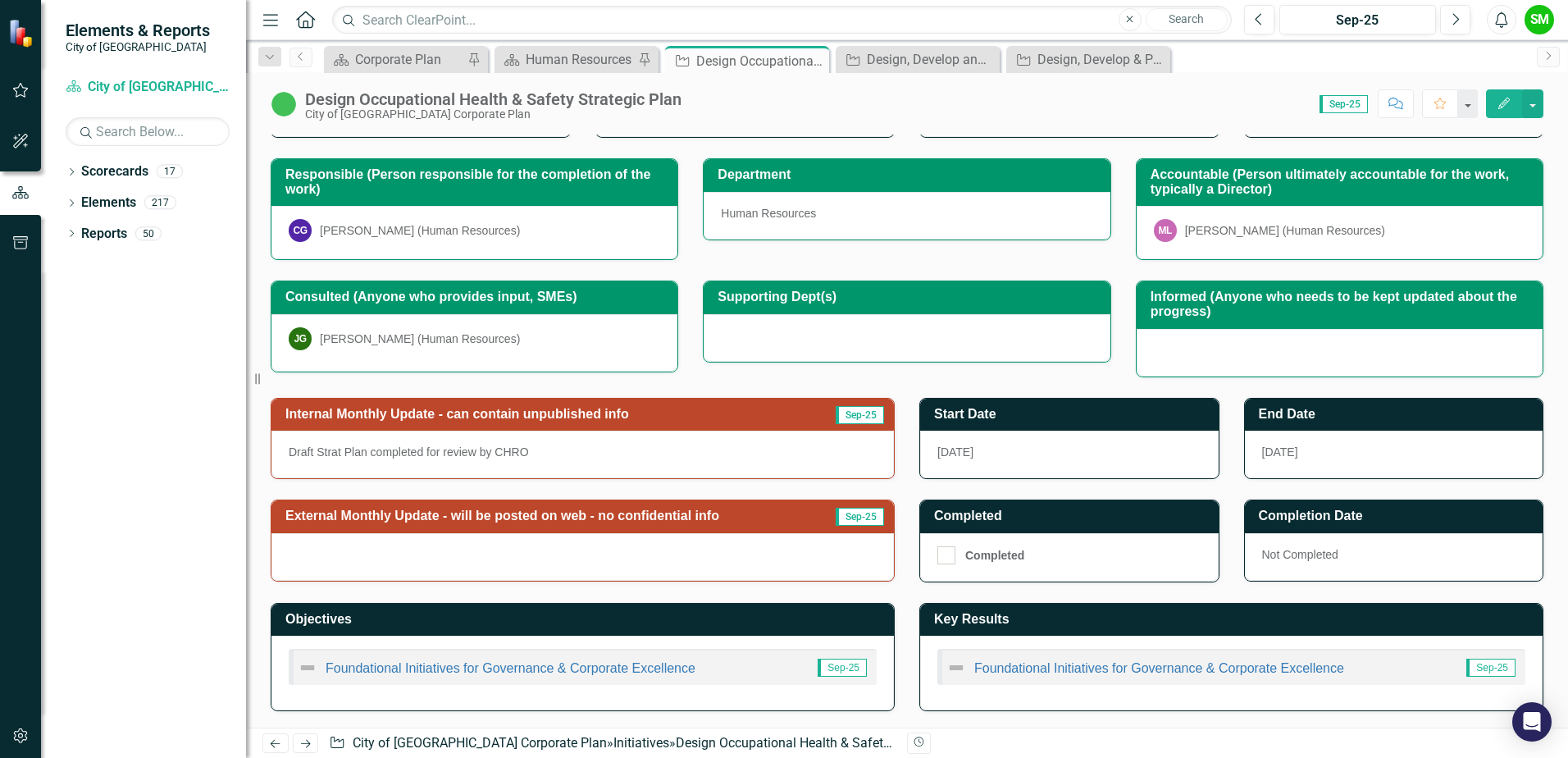
click at [700, 448] on p "Draft Strat Plan completed for review by CHRO" at bounding box center [582, 452] width 588 height 16
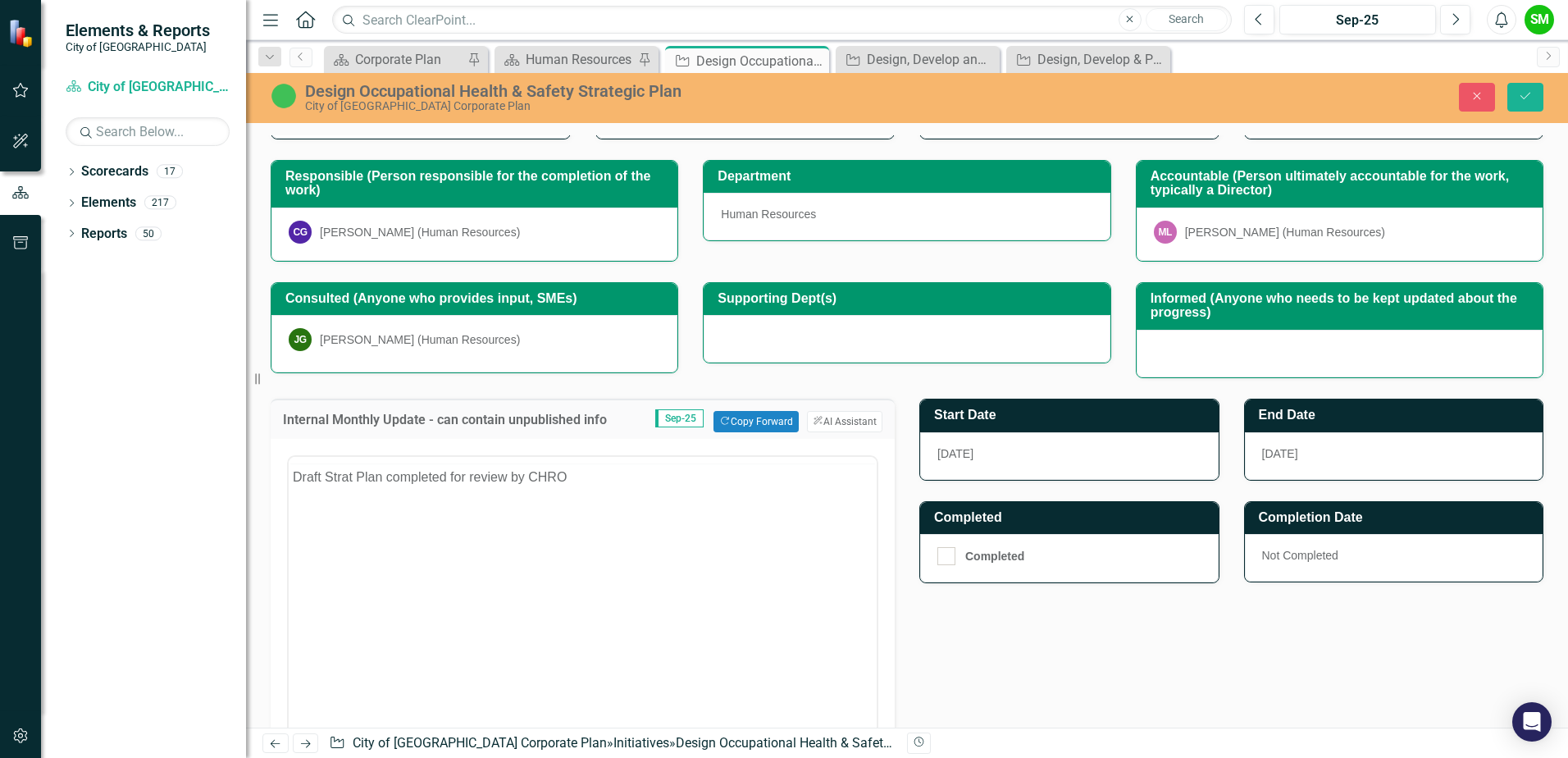
scroll to position [0, 0]
click at [615, 575] on body "Draft Strat Plan completed for review by CHRO" at bounding box center [582, 618] width 588 height 246
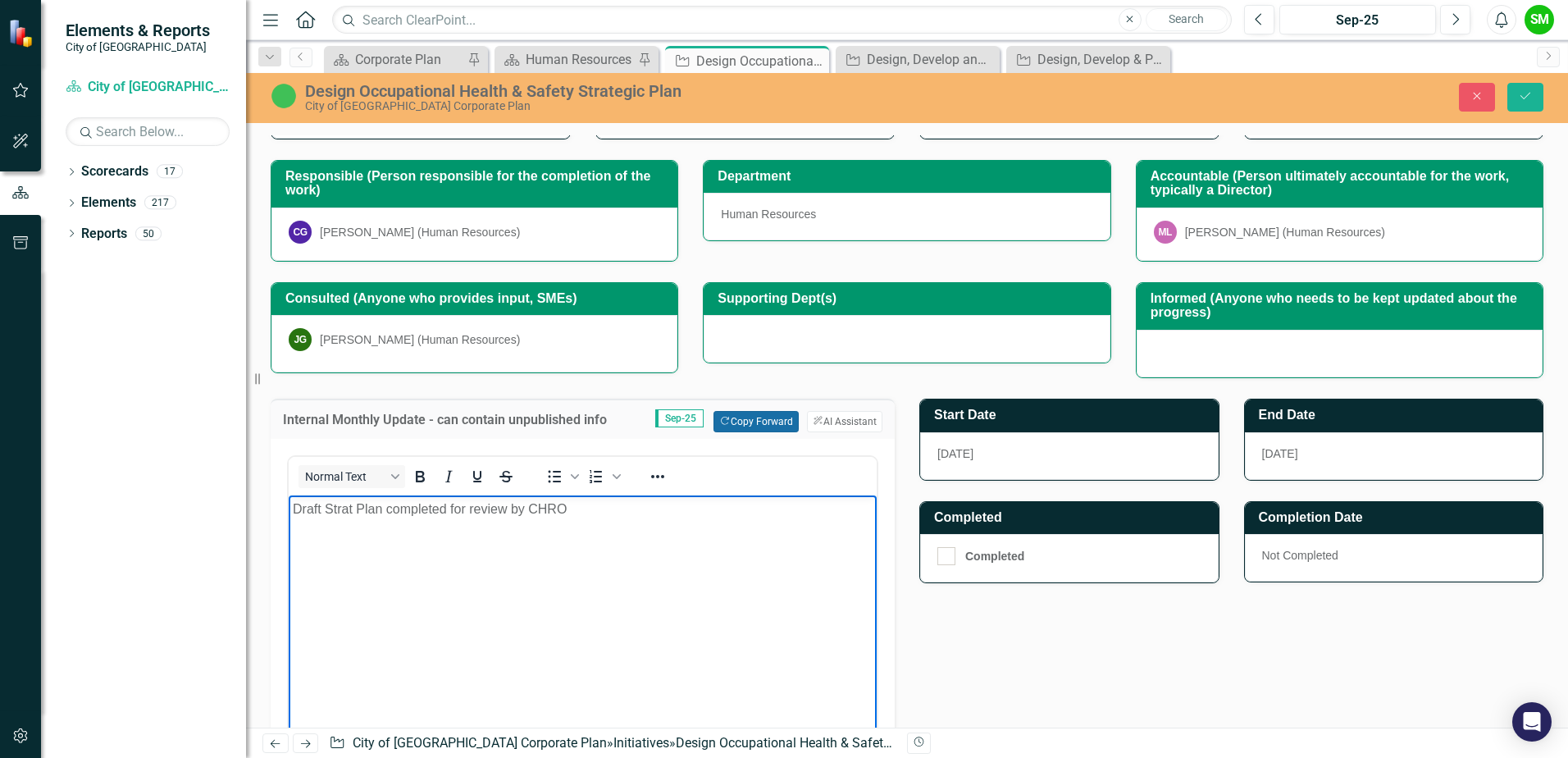
click at [730, 423] on button "Copy Forward Copy Forward" at bounding box center [755, 421] width 85 height 21
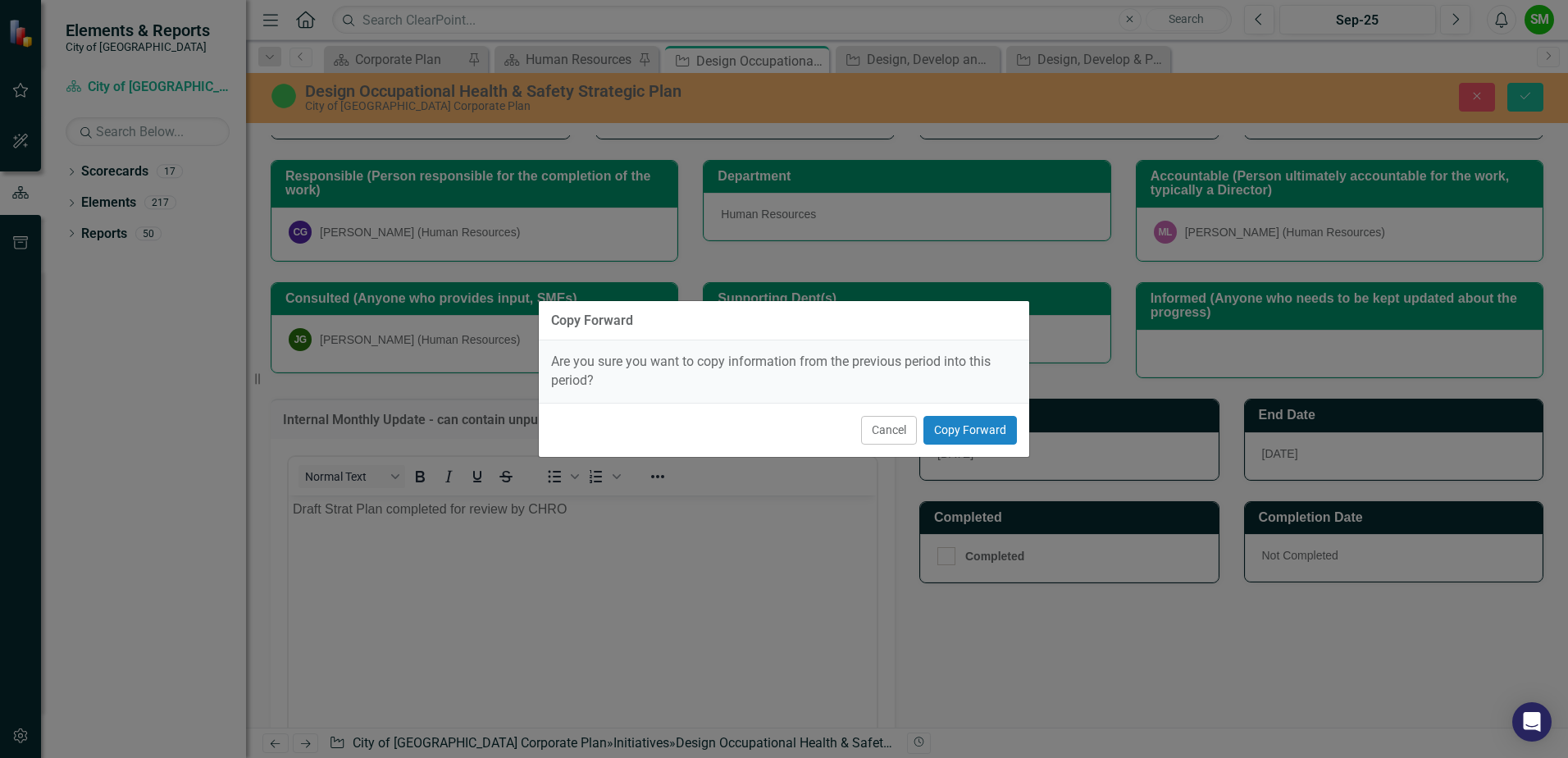
click at [578, 615] on div "Copy Forward Are you sure you want to copy information from the previous period…" at bounding box center [784, 379] width 492 height 758
drag, startPoint x: 890, startPoint y: 431, endPoint x: 865, endPoint y: 438, distance: 26.0
click at [890, 434] on button "Cancel" at bounding box center [889, 430] width 56 height 29
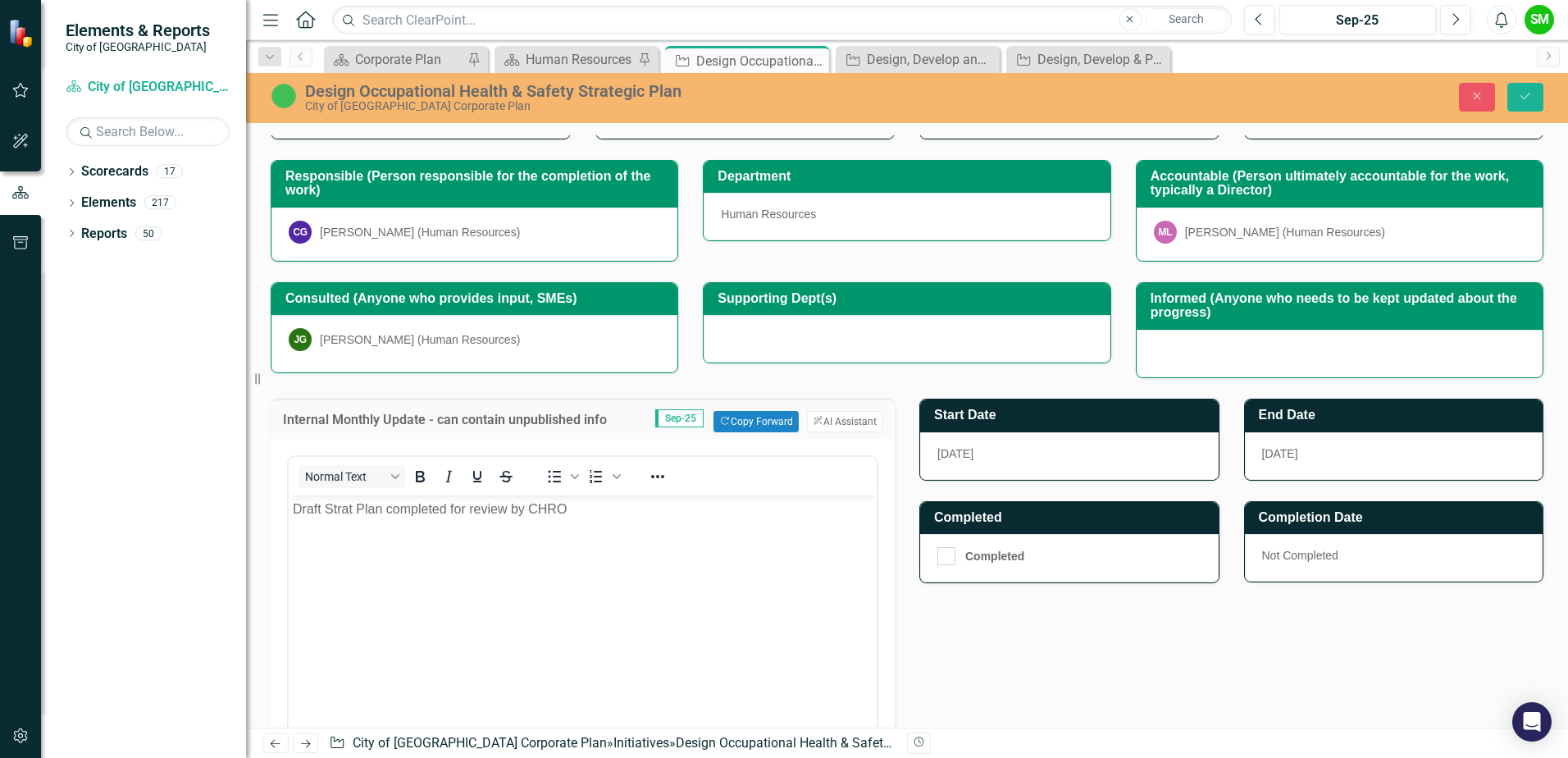
click at [581, 564] on body "Draft Strat Plan completed for review by CHRO" at bounding box center [582, 618] width 588 height 246
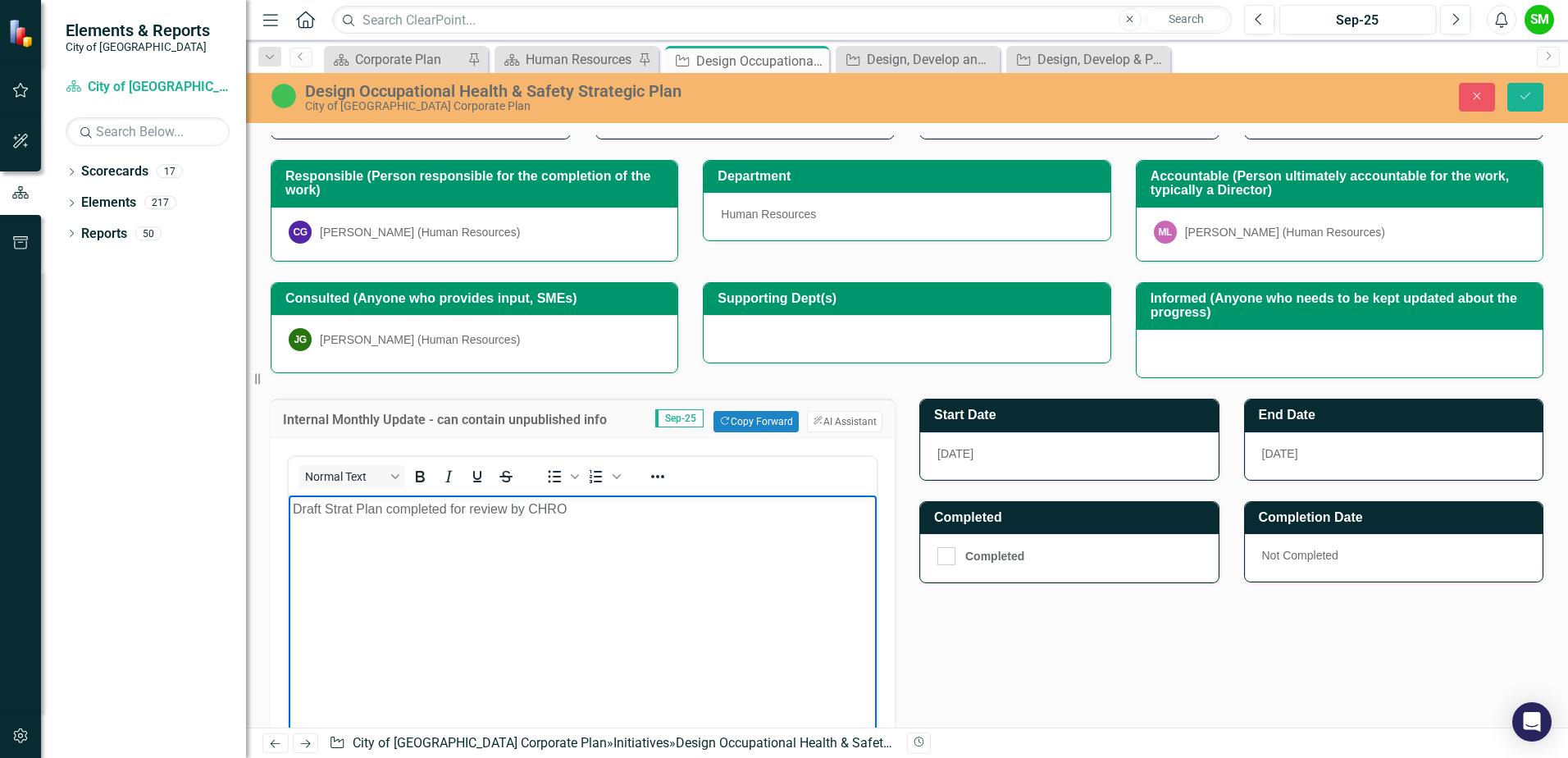
drag, startPoint x: 605, startPoint y: 513, endPoint x: 554, endPoint y: 512, distance: 51.0
click at [554, 512] on p "Draft Strat Plan completed for review by CHRO" at bounding box center [582, 509] width 580 height 20
click at [938, 48] on div "Initiative Design, Develop and Implement Learning and Development Framework Clo…" at bounding box center [917, 60] width 164 height 27
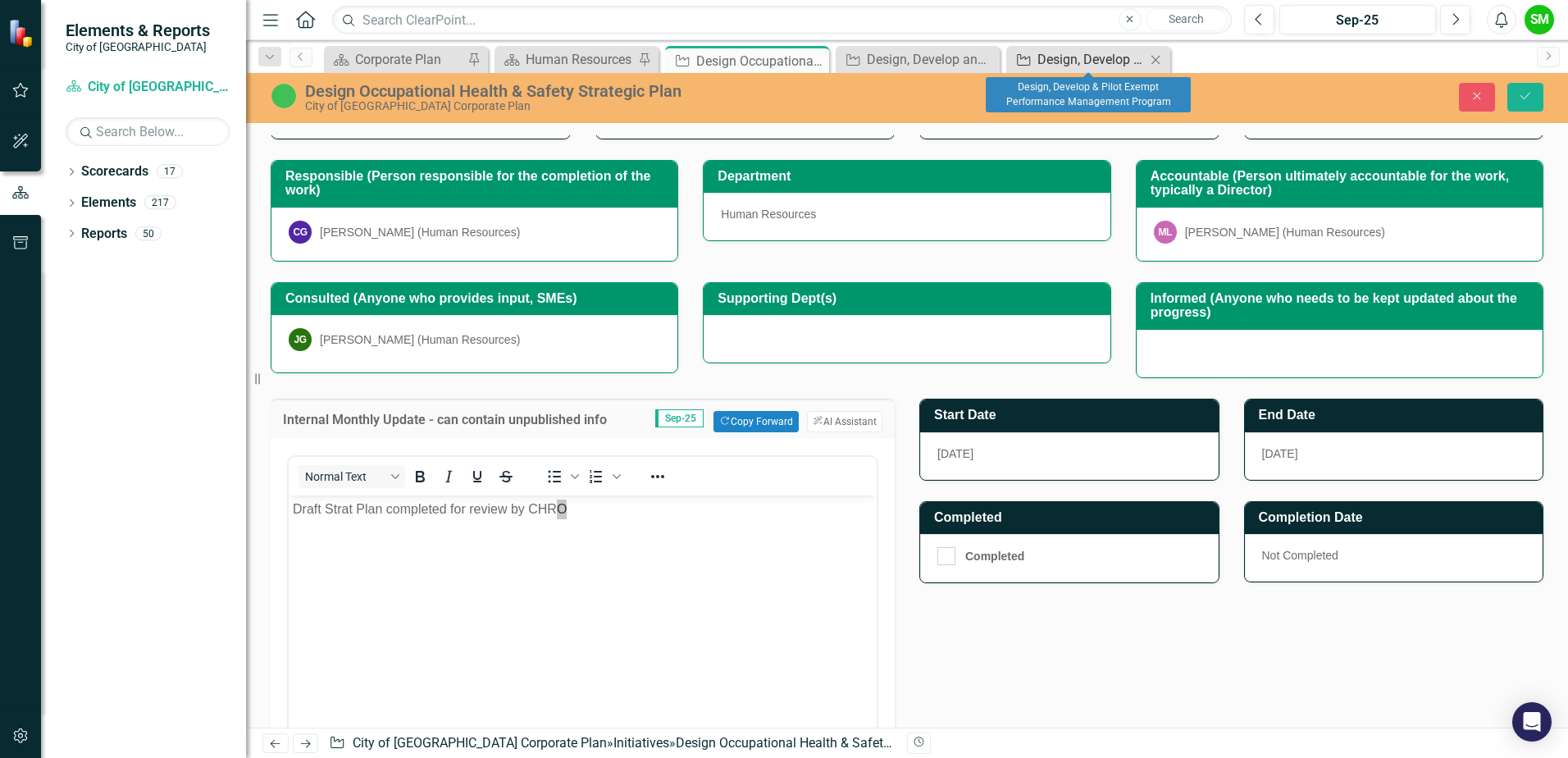
click at [1091, 61] on div "Design, Develop & Pilot Exempt Performance Management Program" at bounding box center [1092, 59] width 109 height 20
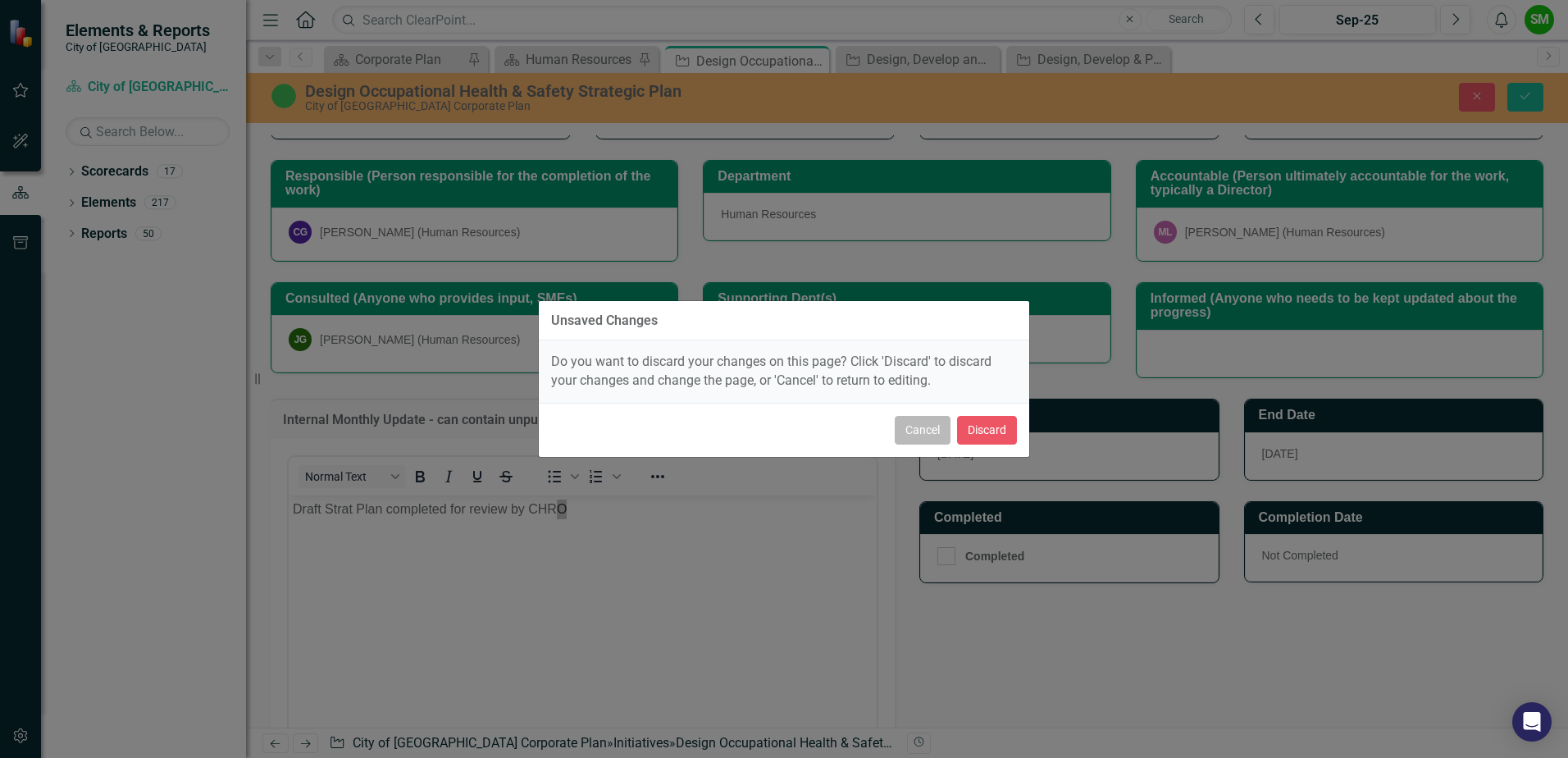
click at [917, 429] on button "Cancel" at bounding box center [922, 430] width 56 height 29
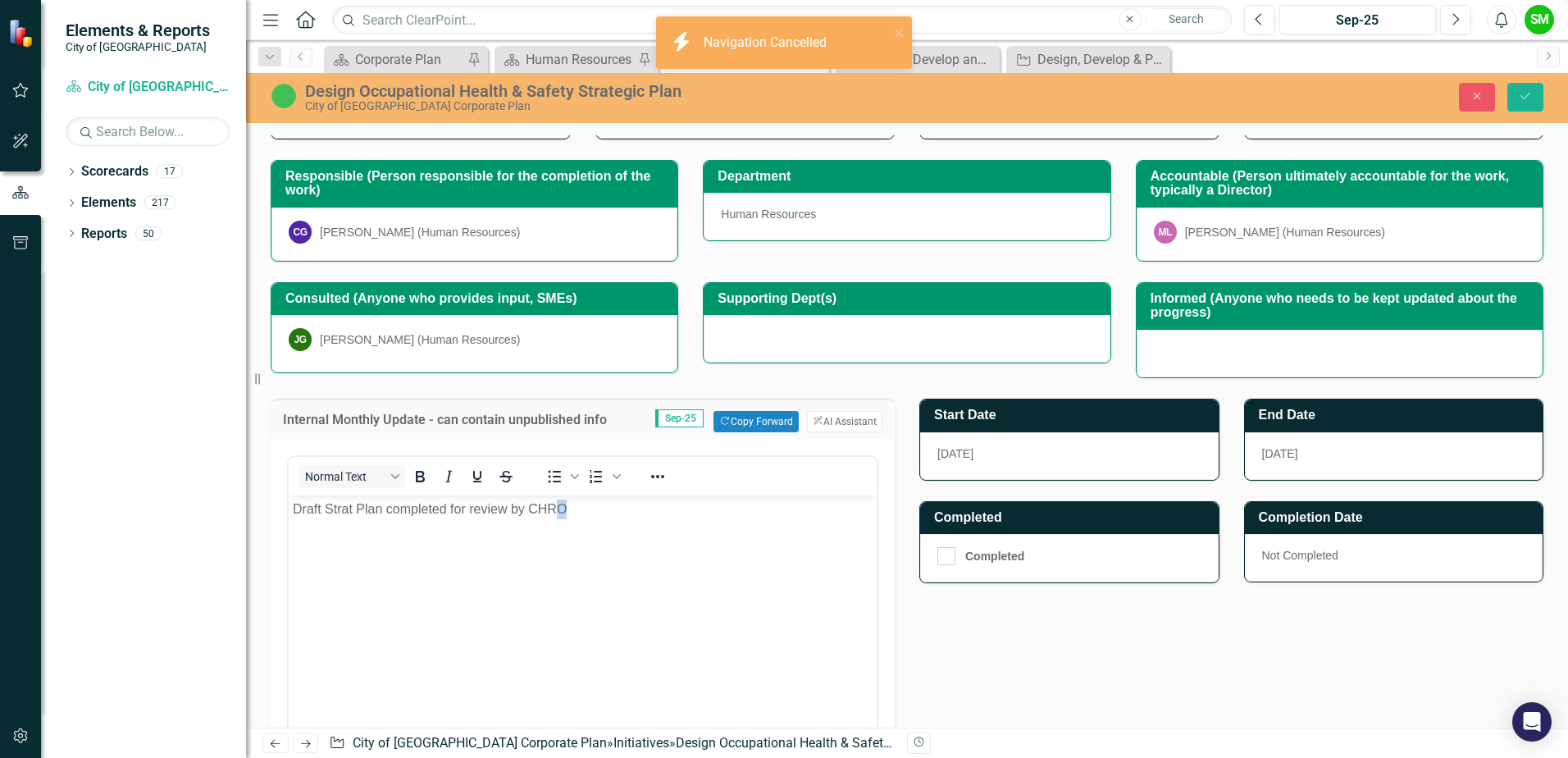
click at [555, 534] on body "Draft Strat Plan completed for review by CHRO" at bounding box center [582, 618] width 588 height 246
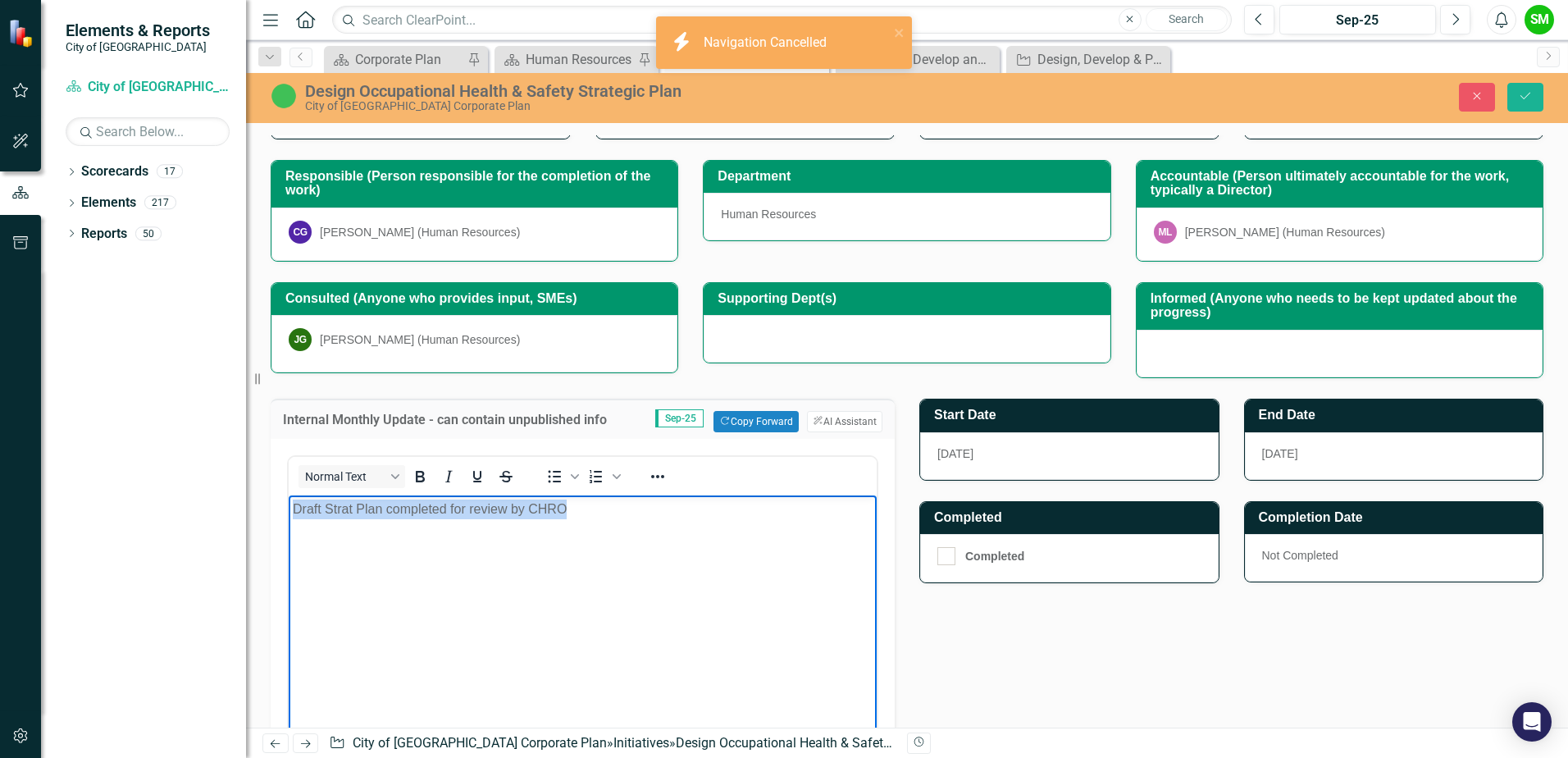
drag, startPoint x: 602, startPoint y: 510, endPoint x: 572, endPoint y: 1013, distance: 503.9
click at [288, 514] on html "Draft Strat Plan completed for review by CHRO" at bounding box center [582, 618] width 588 height 246
copy p "Draft Strat Plan completed for review by CHRO"
click at [713, 523] on body "Draft Strat Plan completed for review by CHRO" at bounding box center [582, 618] width 588 height 246
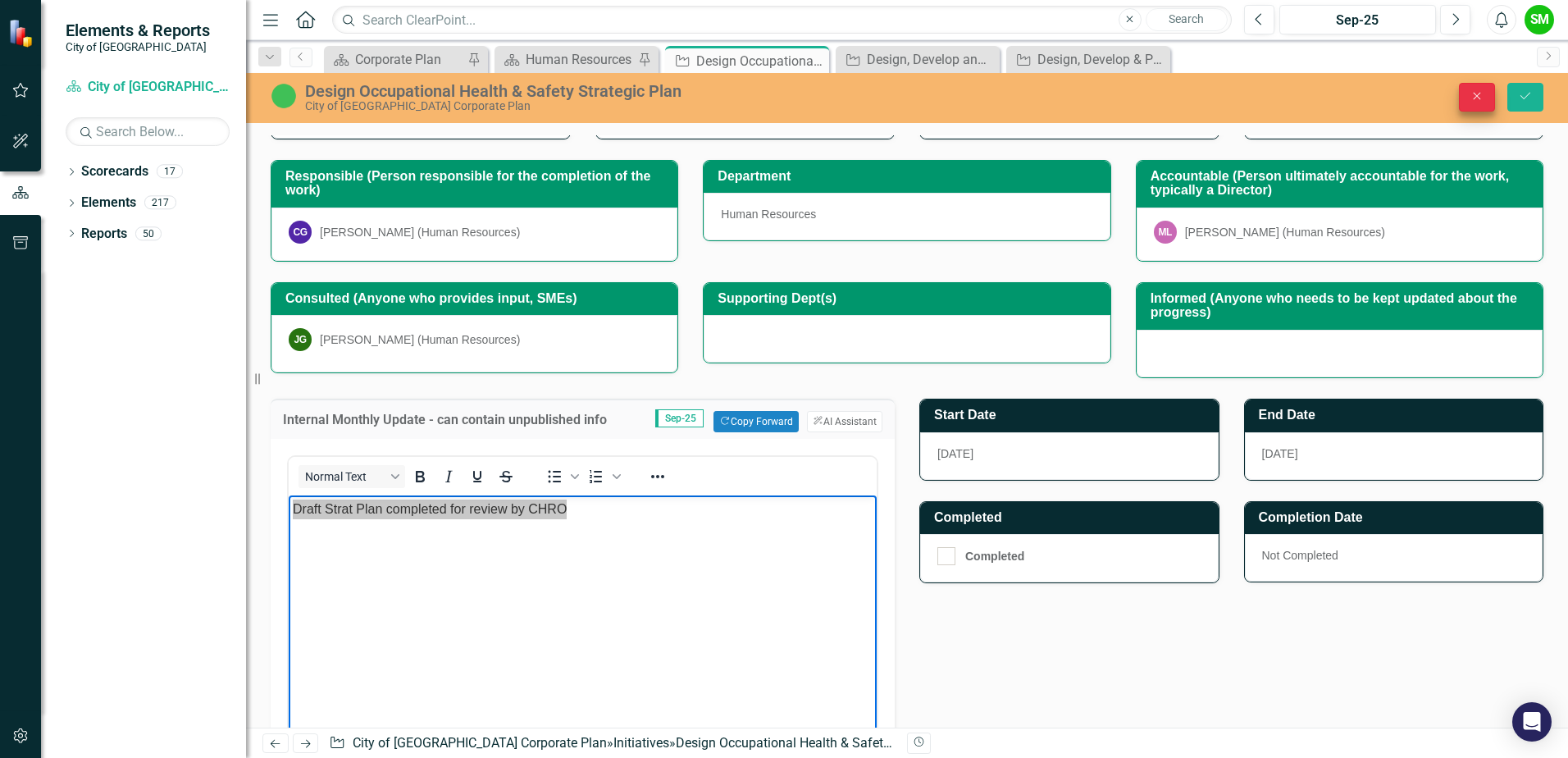
click at [1476, 96] on icon "Close" at bounding box center [1476, 95] width 15 height 12
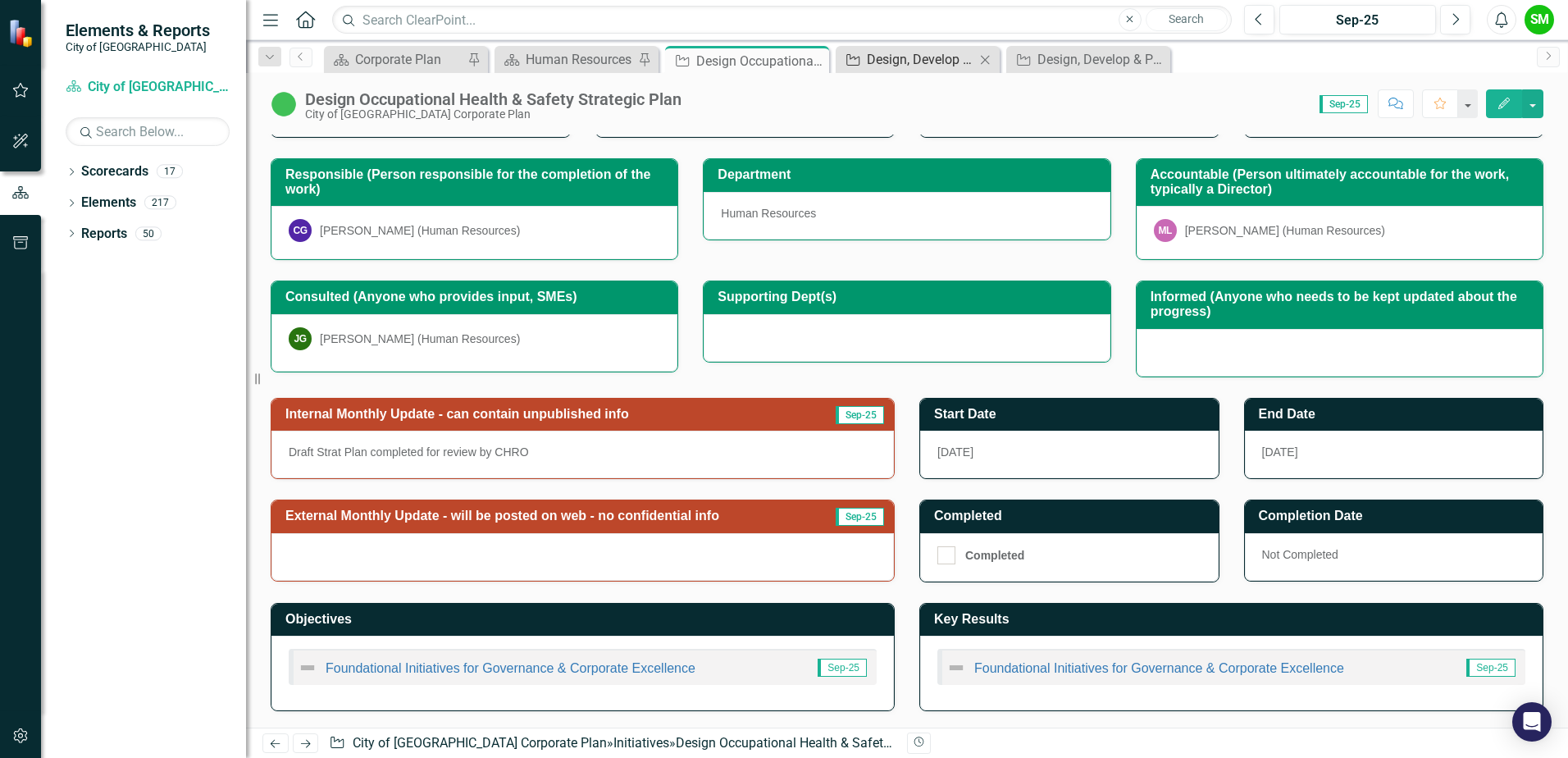
click at [904, 67] on div "Design, Develop and Implement Learning and Development Framework" at bounding box center [921, 59] width 109 height 20
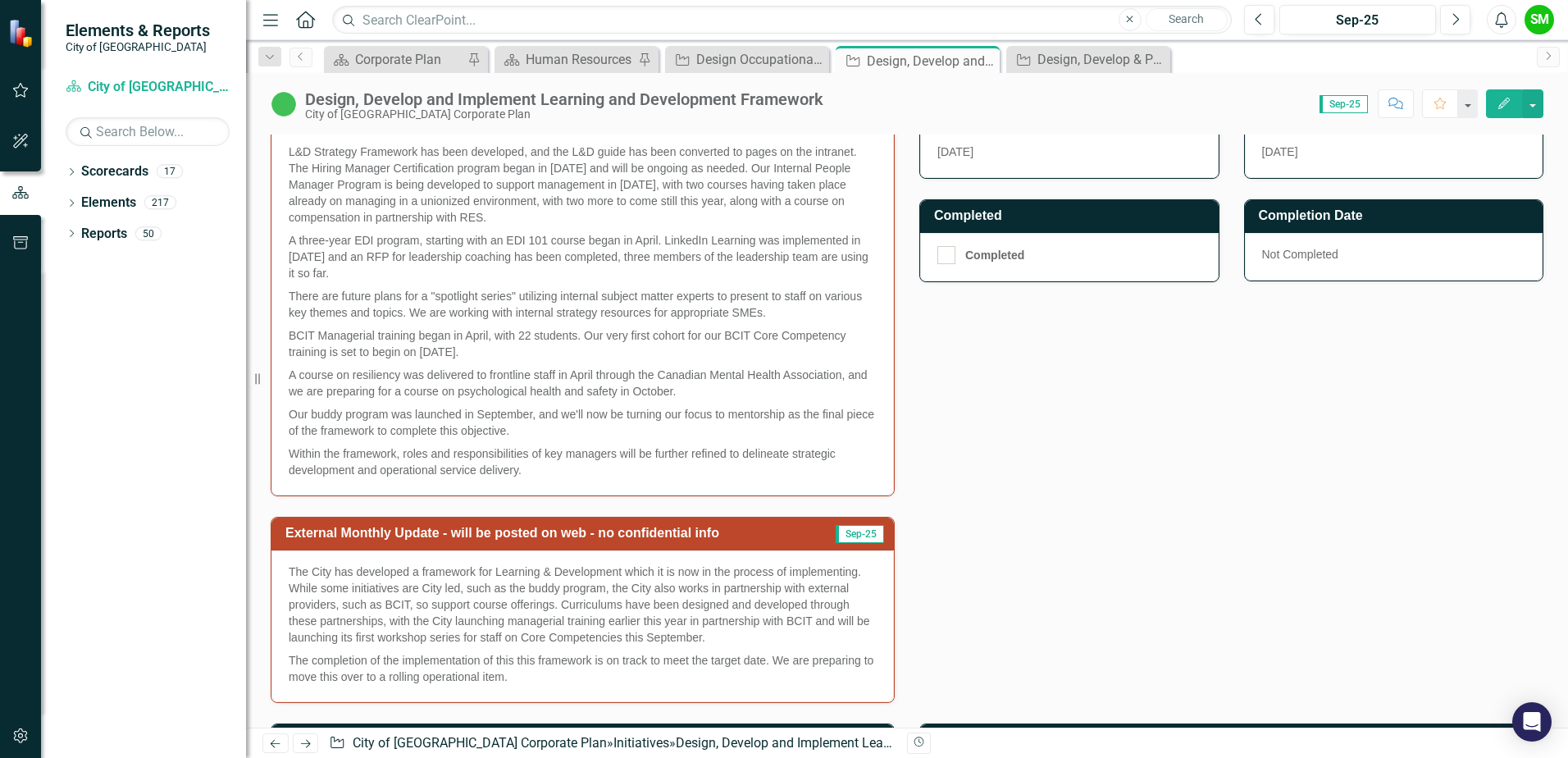
scroll to position [37, 0]
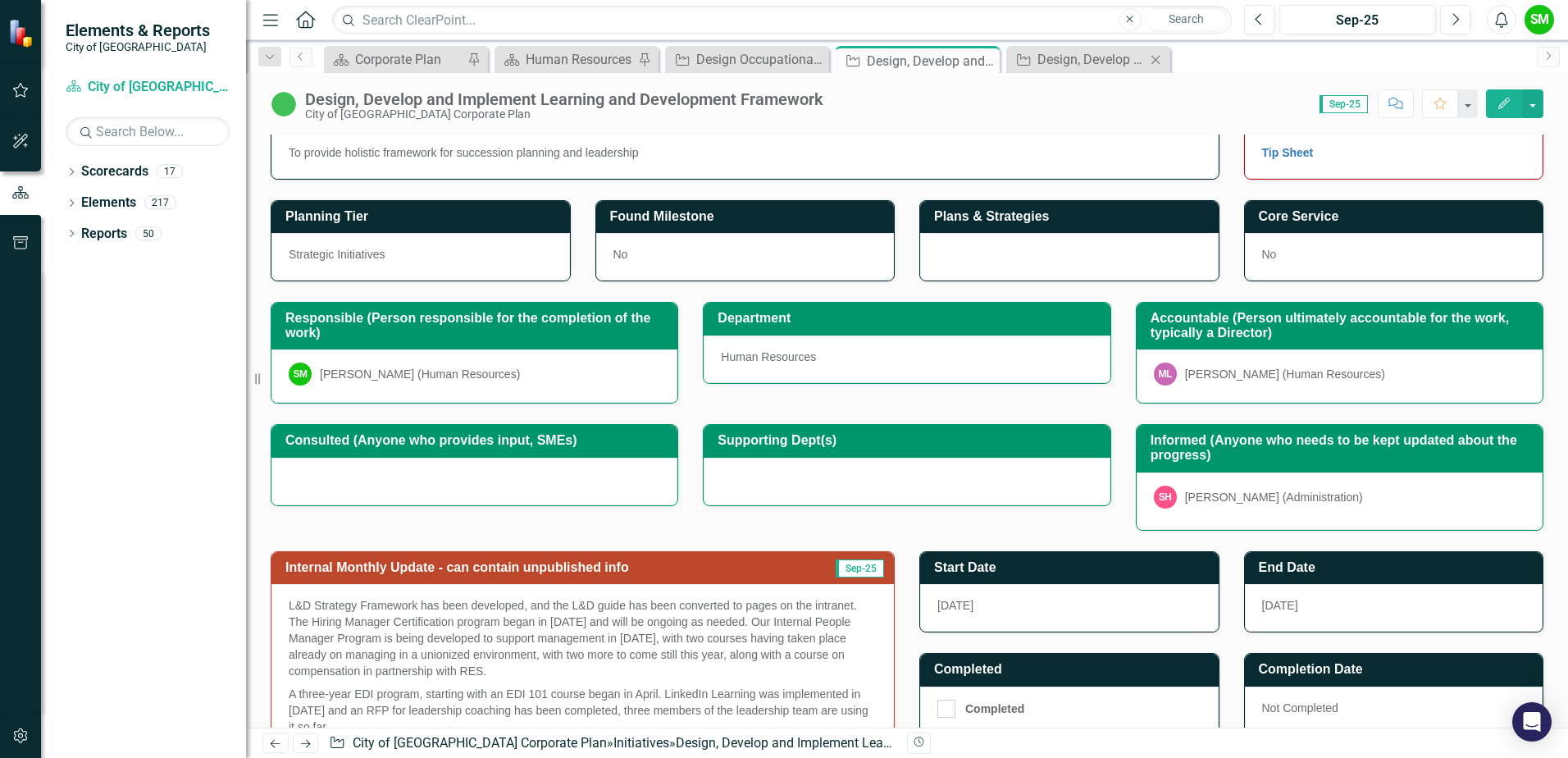
click at [1063, 69] on div "Initiative Design, Develop & Pilot Exempt Performance Management Program Close" at bounding box center [1088, 60] width 164 height 27
click at [1060, 59] on div "Design, Develop & Pilot Exempt Performance Management Program" at bounding box center [1092, 59] width 109 height 20
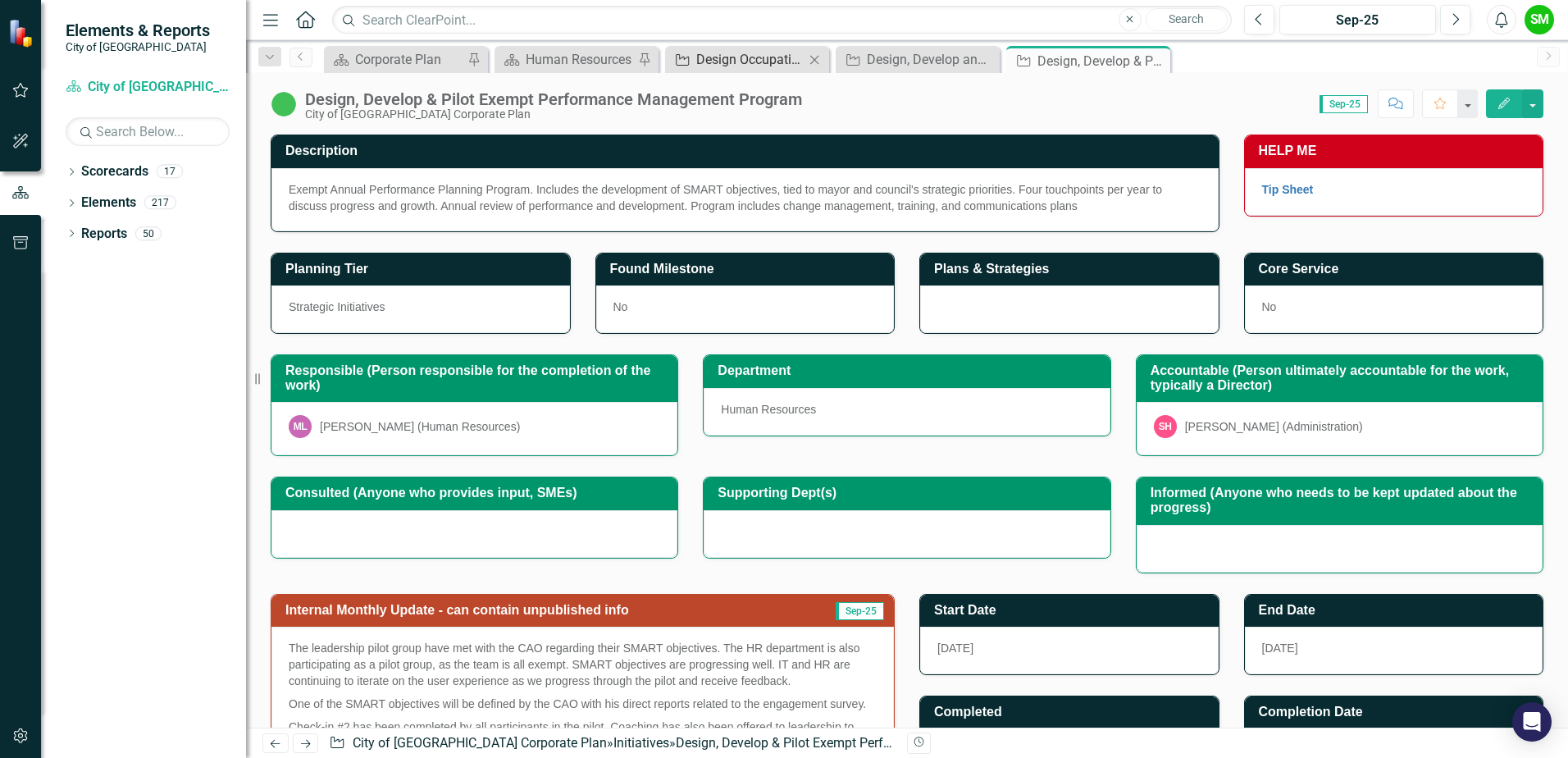
click at [753, 53] on div "Design Occupational Health & Safety Strategic Plan" at bounding box center [751, 59] width 109 height 20
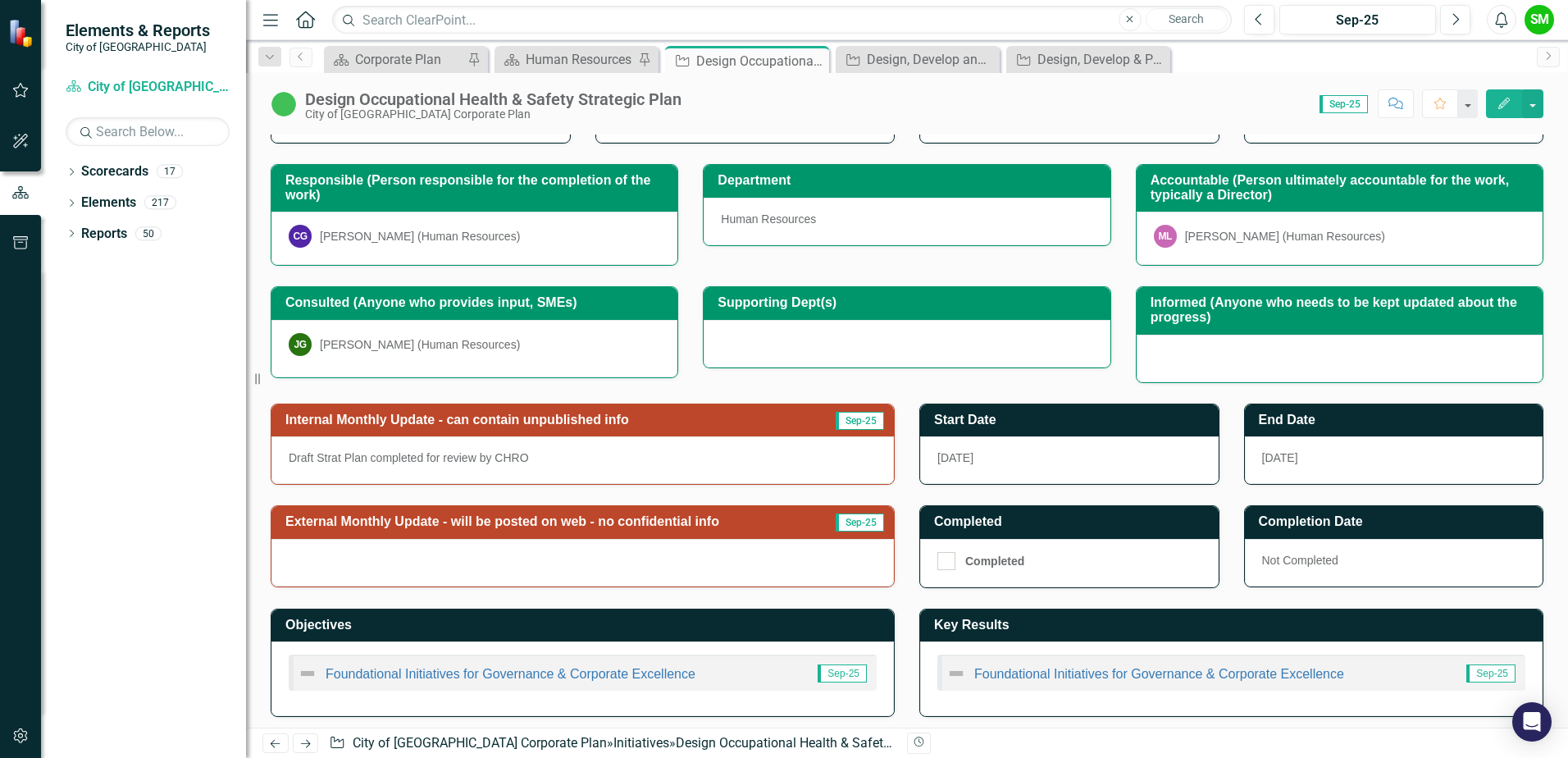
scroll to position [181, 0]
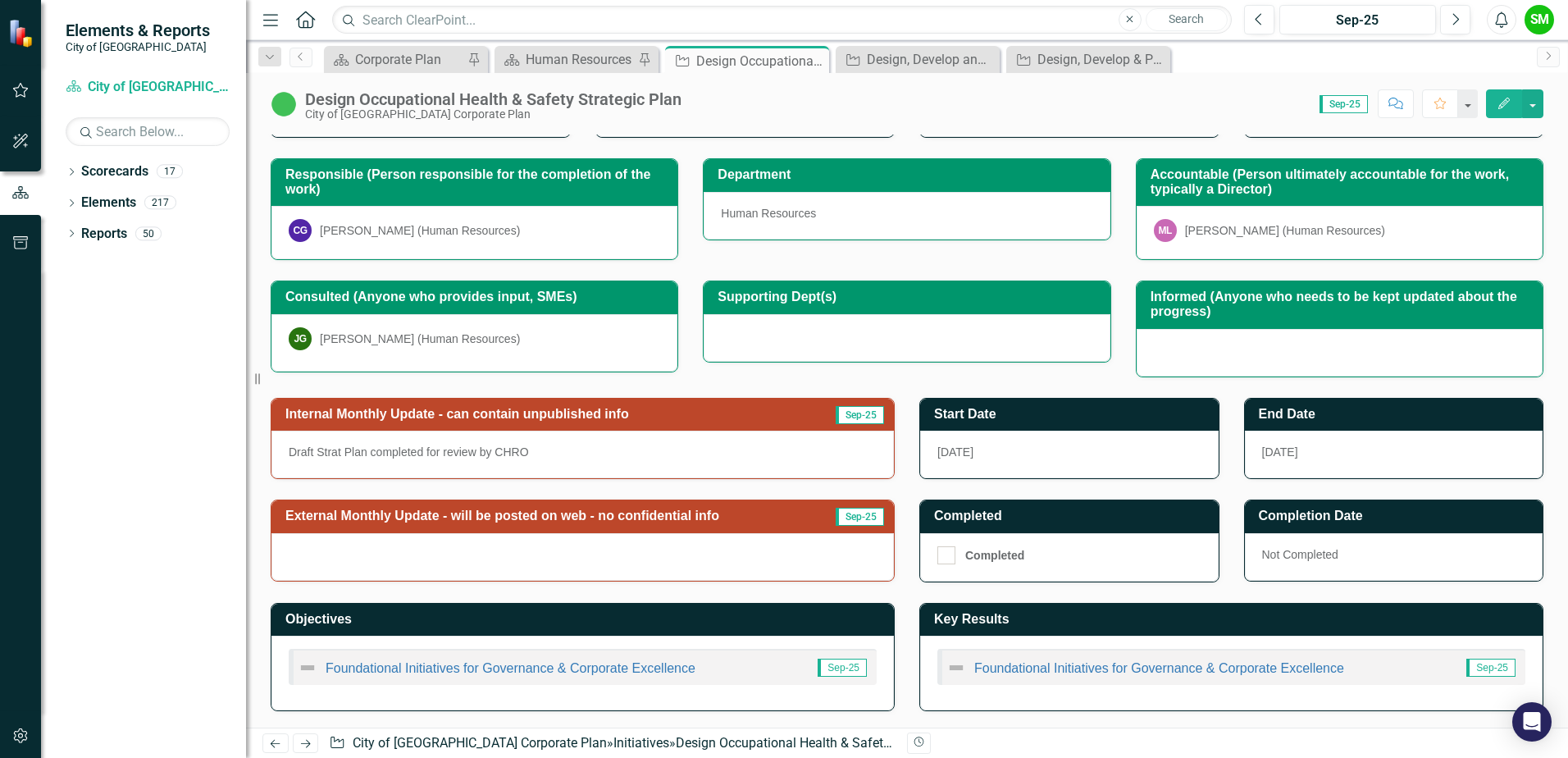
click at [540, 446] on p "Draft Strat Plan completed for review by CHRO" at bounding box center [582, 452] width 588 height 16
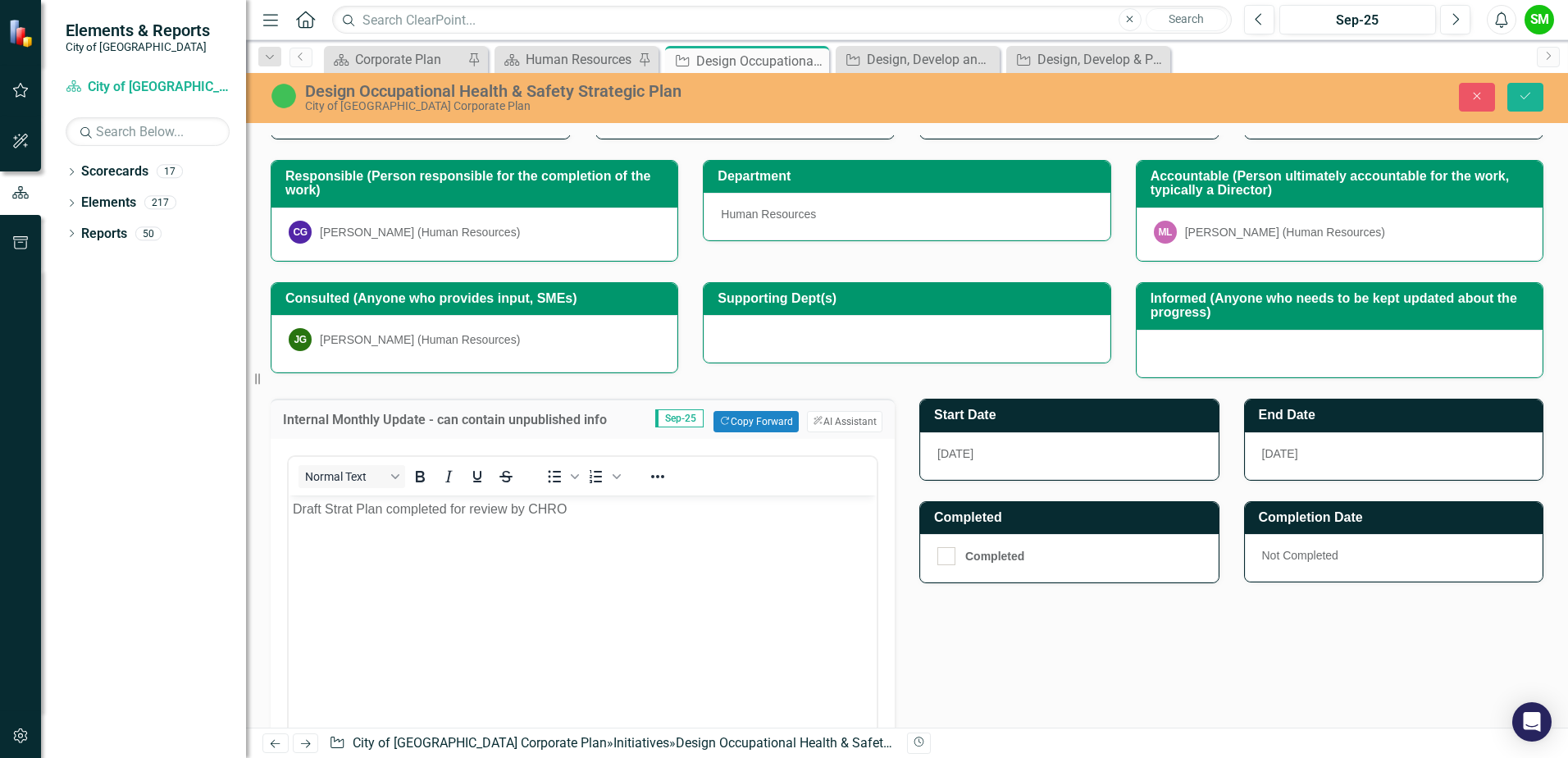
scroll to position [0, 0]
click at [743, 431] on button "Copy Forward Copy Forward" at bounding box center [755, 421] width 85 height 21
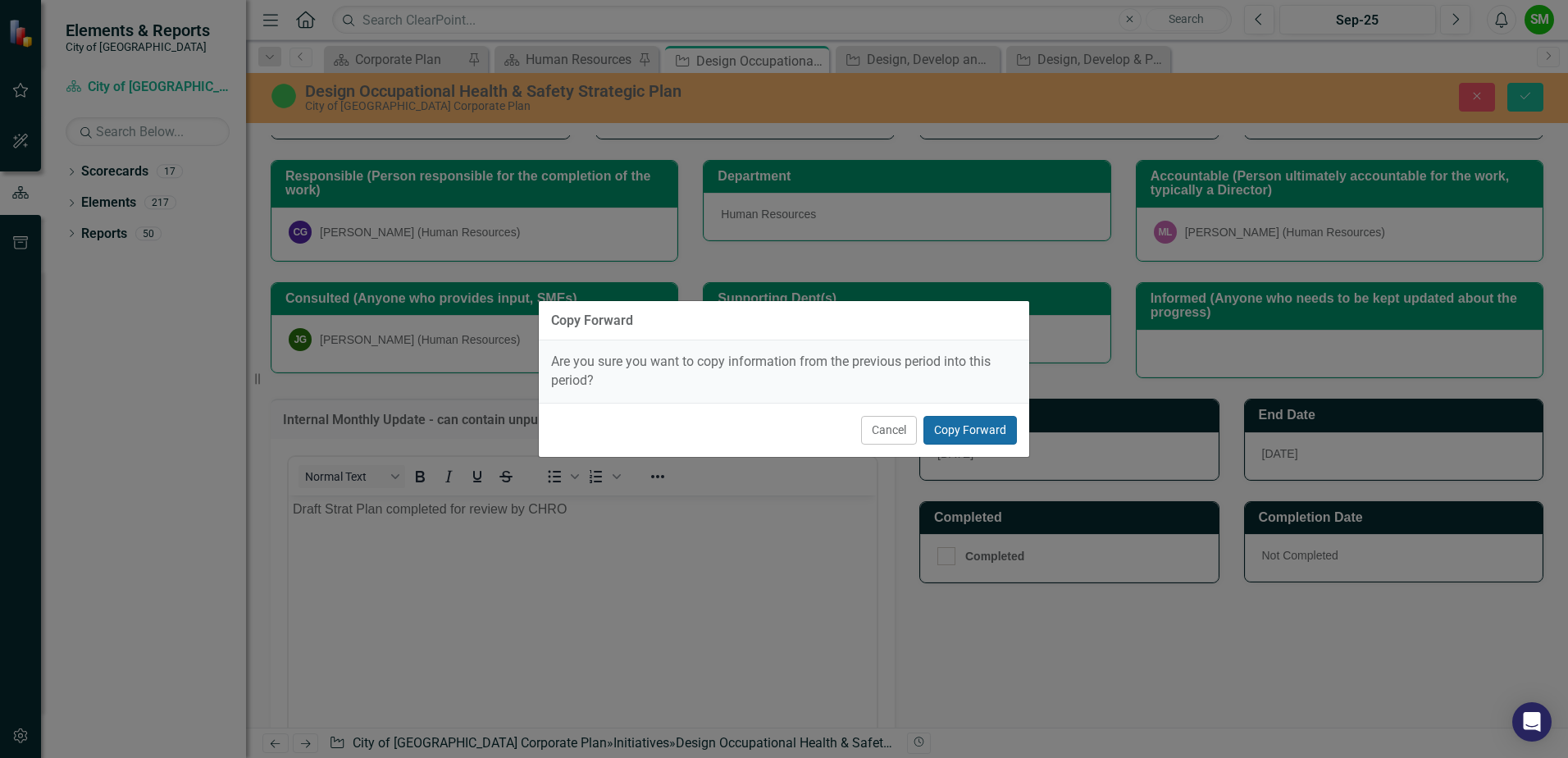
click at [949, 438] on button "Copy Forward" at bounding box center [970, 430] width 93 height 29
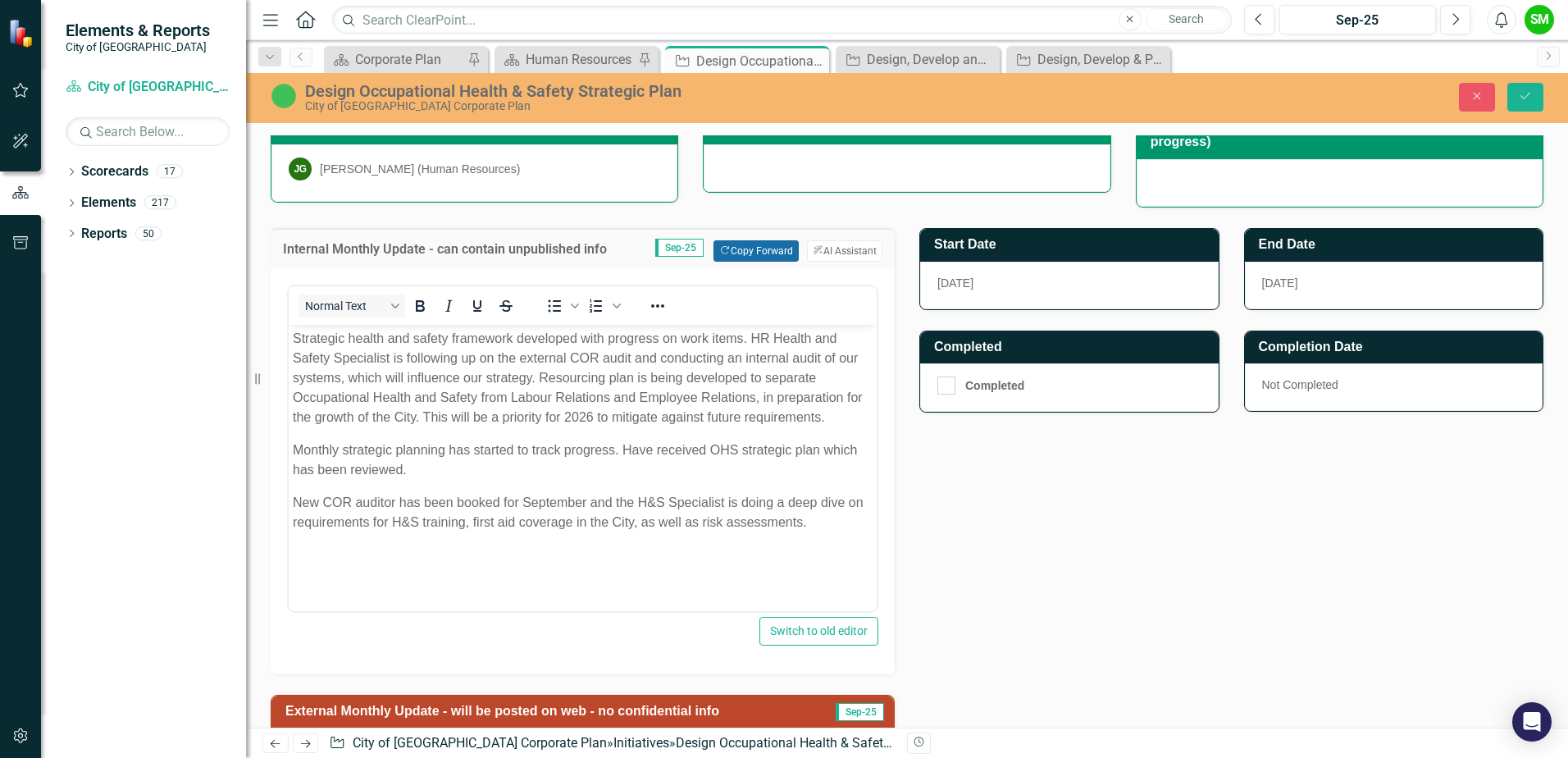
scroll to position [427, 0]
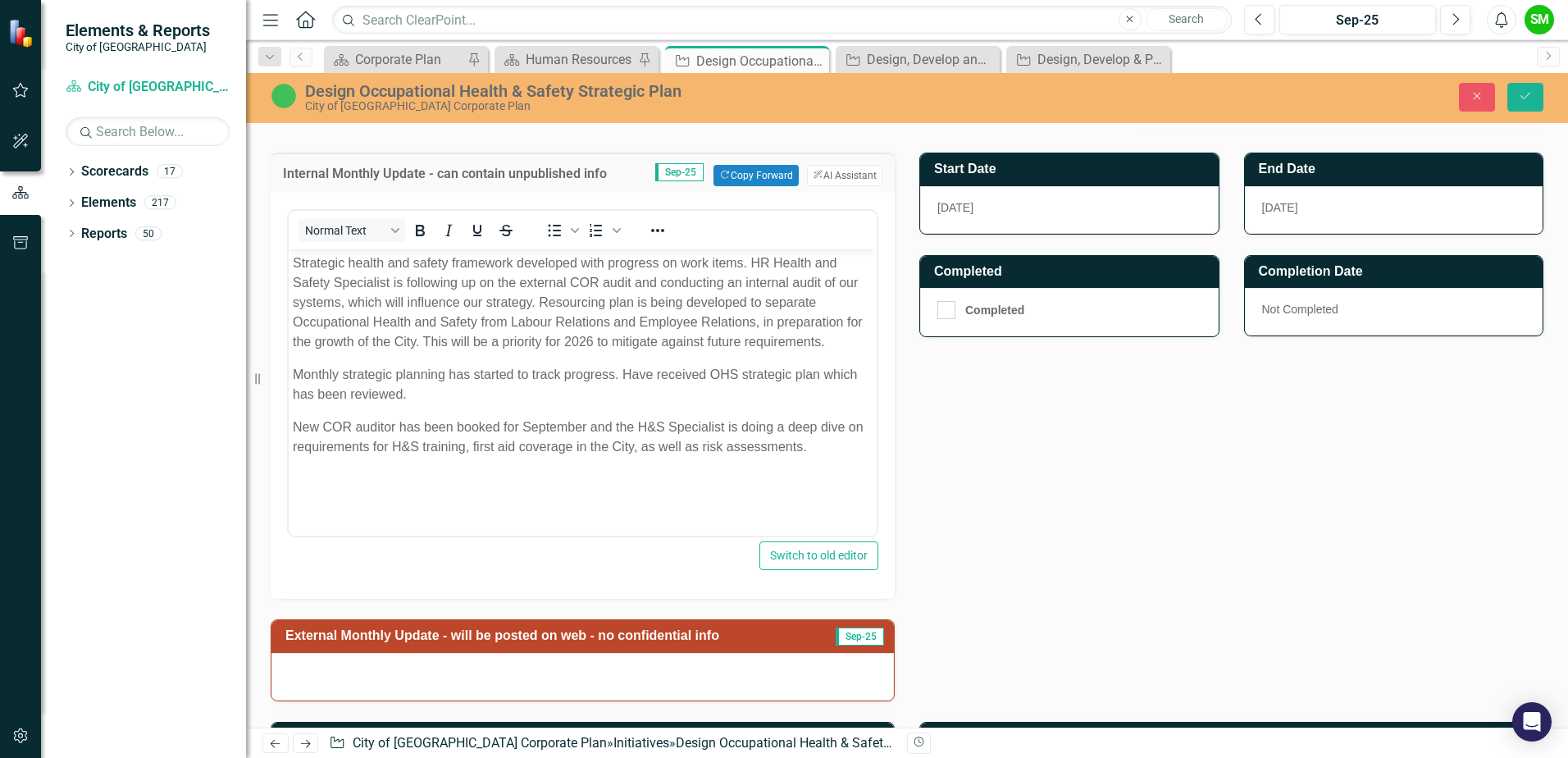
click at [827, 449] on p "New COR auditor has been booked for September and the H&S Specialist is doing a…" at bounding box center [582, 437] width 580 height 39
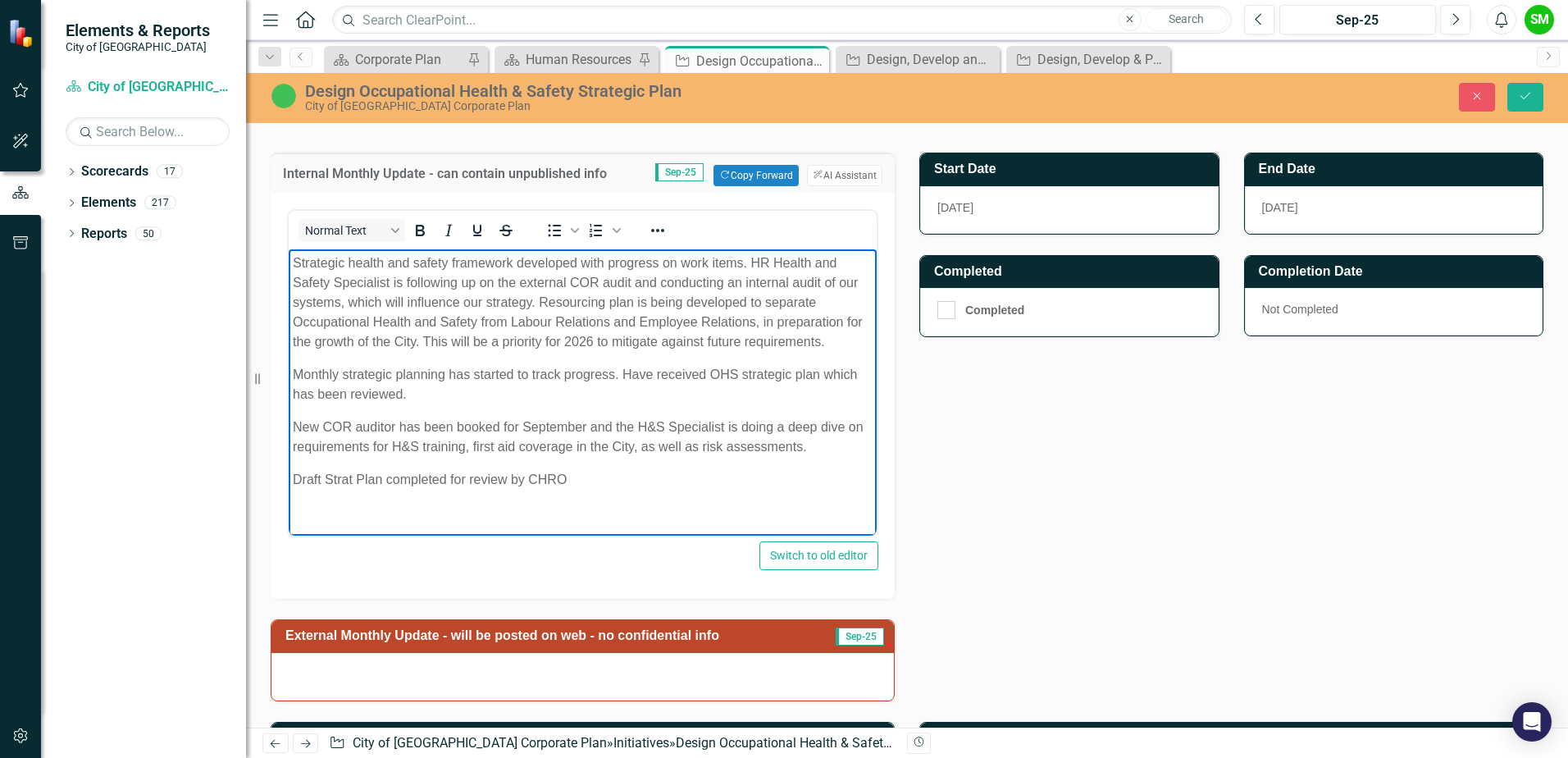
click at [553, 379] on p "Monthly strategic planning has started to track progress. Have received OHS str…" at bounding box center [582, 385] width 580 height 39
drag, startPoint x: 516, startPoint y: 259, endPoint x: 744, endPoint y: 268, distance: 228.2
click at [744, 268] on p "Strategic health and safety framework developed with progress on work items. HR…" at bounding box center [582, 303] width 580 height 99
click at [342, 271] on p "Strategic health and safety framework developed with progress on work items. HR…" at bounding box center [582, 303] width 580 height 99
drag, startPoint x: 292, startPoint y: 262, endPoint x: 742, endPoint y: 257, distance: 450.0
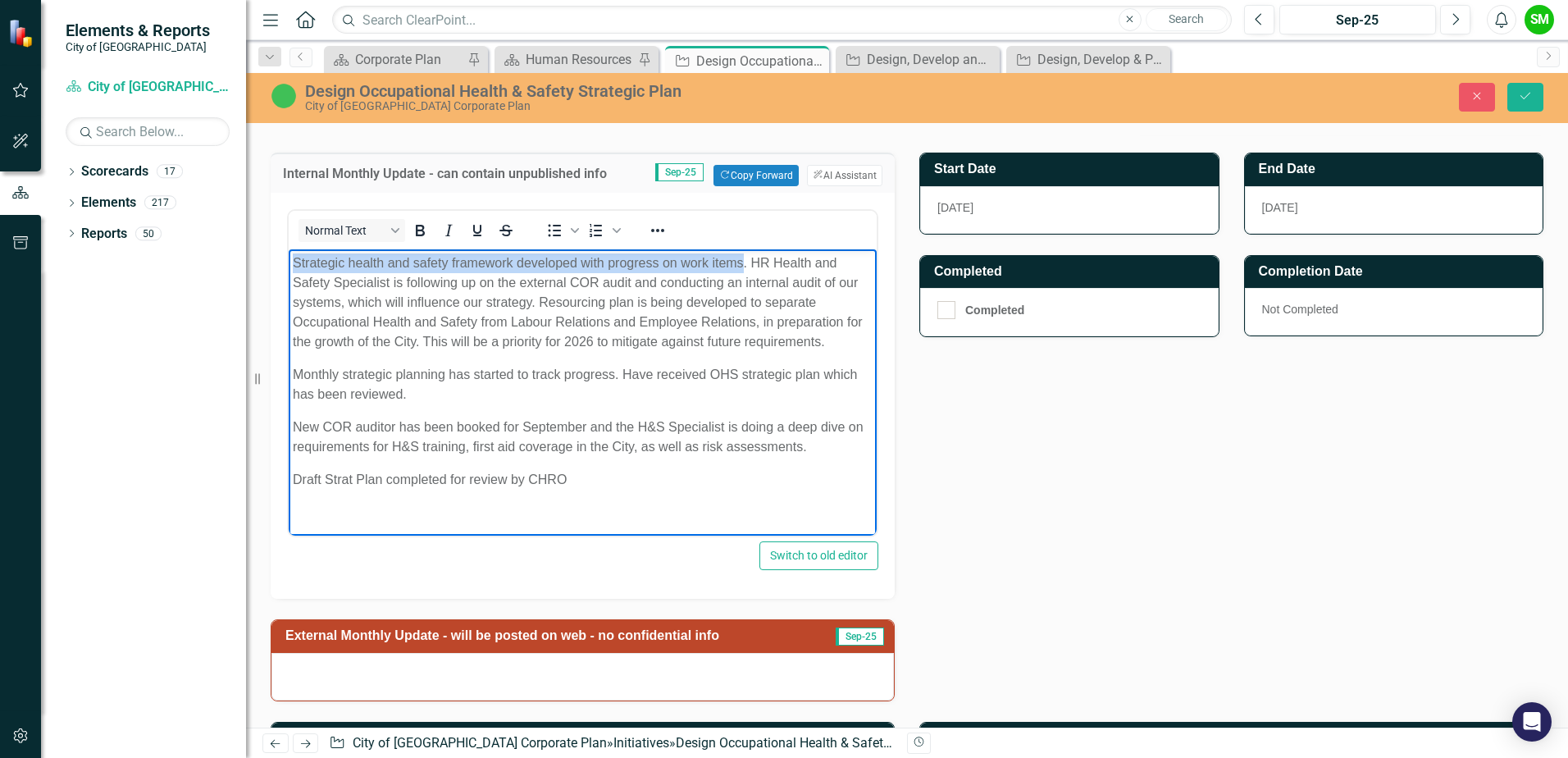
click at [742, 257] on body "Strategic health and safety framework developed with progress on work items. HR…" at bounding box center [582, 411] width 588 height 323
click at [617, 352] on p "The draft strategic plan has been completed and submitted for review by the CHR…" at bounding box center [582, 303] width 580 height 99
click at [673, 352] on p "The draft strategic plan has been completed and submitted for review by the CHR…" at bounding box center [582, 303] width 580 height 99
click at [676, 352] on p "The draft strategic plan has been completed and submitted for review by the CHR…" at bounding box center [582, 303] width 580 height 99
click at [648, 372] on body "The draft strategic plan has been completed and submitted for review by the CHR…" at bounding box center [582, 411] width 588 height 323
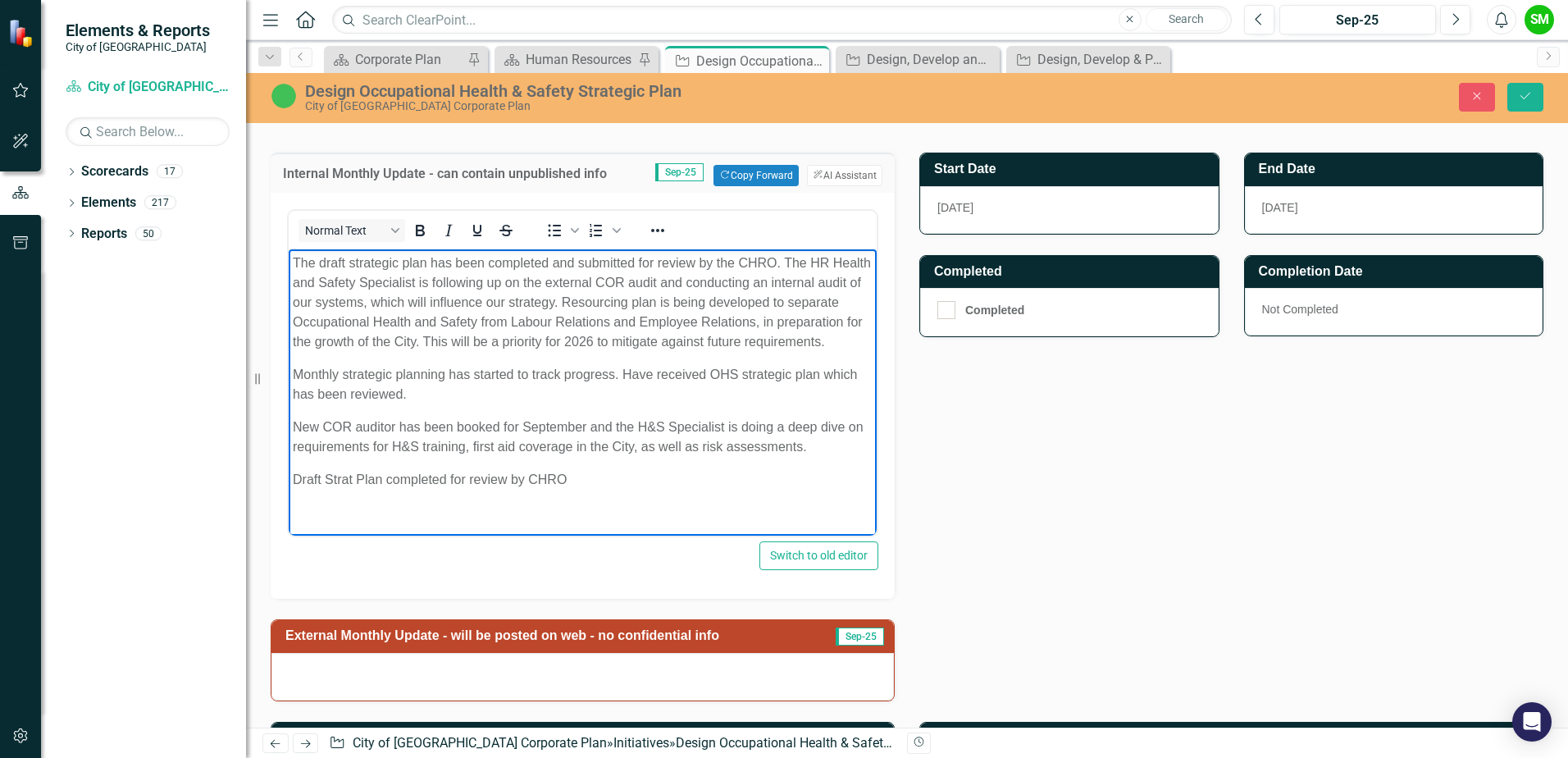
click at [515, 379] on body "The draft strategic plan has been completed and submitted for review by the CHR…" at bounding box center [582, 411] width 588 height 323
click at [509, 352] on p "The draft strategic plan has been completed and submitted for review by the CHR…" at bounding box center [582, 303] width 580 height 99
drag, startPoint x: 492, startPoint y: 365, endPoint x: 592, endPoint y: 336, distance: 104.1
click at [492, 352] on p "The draft strategic plan has been completed and submitted for review by the CHR…" at bounding box center [582, 303] width 580 height 99
click at [630, 310] on p "The draft strategic plan has been completed and submitted for review by the CHR…" at bounding box center [582, 303] width 580 height 99
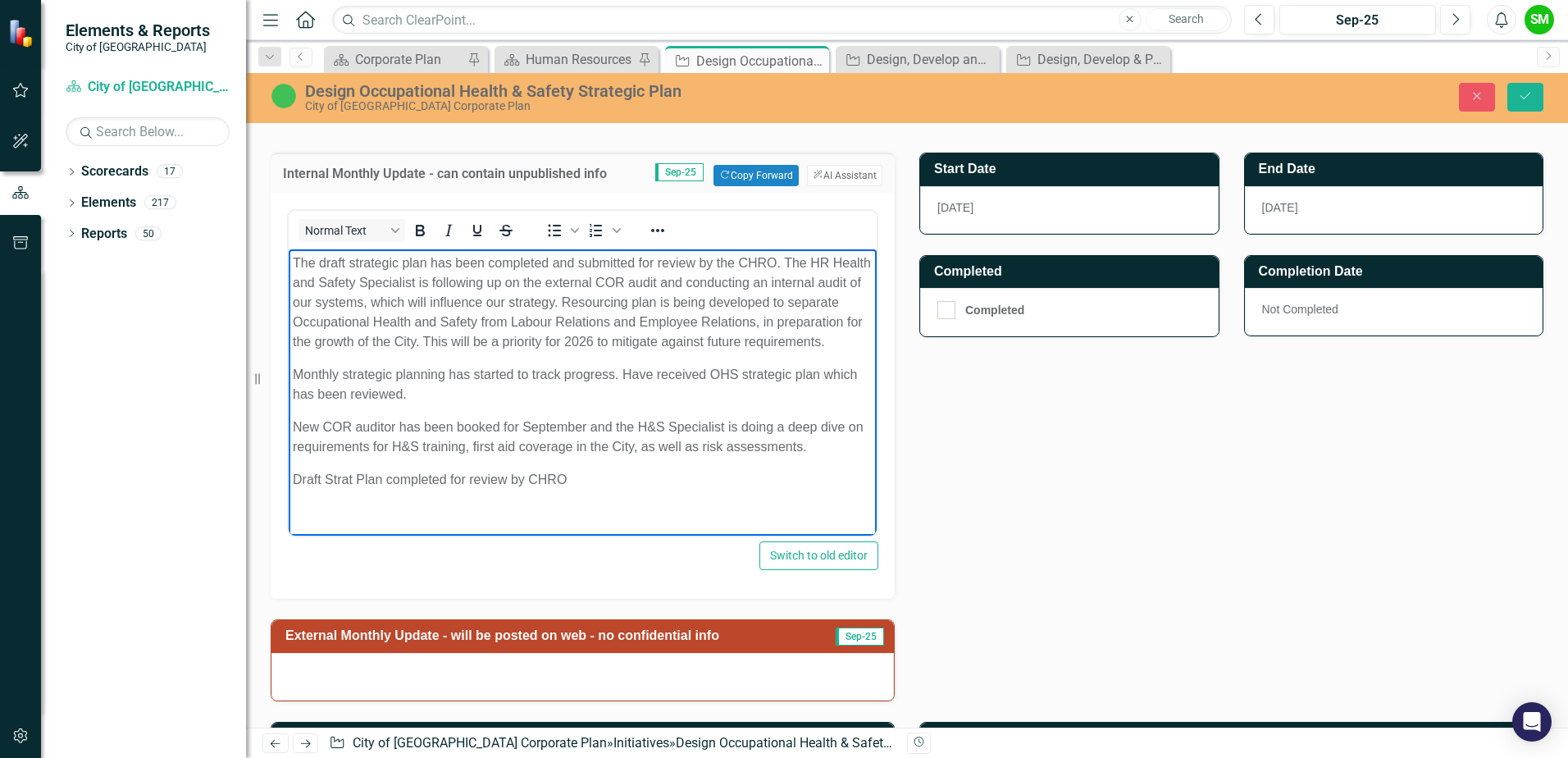
click at [458, 301] on p "The draft strategic plan has been completed and submitted for review by the CHR…" at bounding box center [582, 303] width 580 height 99
drag, startPoint x: 570, startPoint y: 299, endPoint x: 613, endPoint y: 303, distance: 43.2
click at [613, 303] on p "The draft strategic plan has been completed and submitted for review by the CHR…" at bounding box center [582, 303] width 580 height 99
click at [592, 387] on p "Monthly strategic planning has started to track progress. Have received OHS str…" at bounding box center [582, 385] width 580 height 39
click at [496, 360] on body "The draft strategic plan has been completed and submitted for review by the CHR…" at bounding box center [582, 411] width 588 height 323
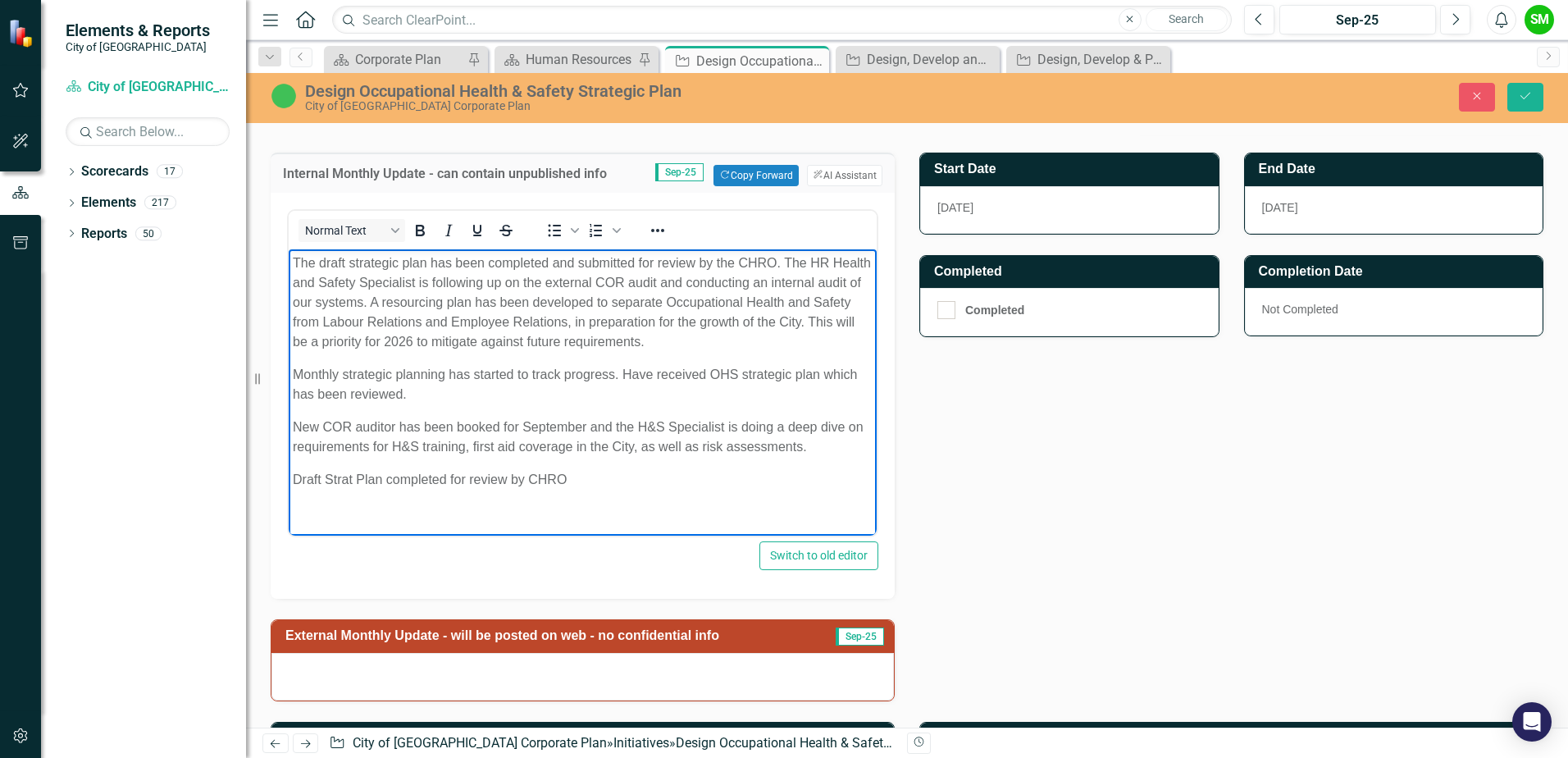
click at [551, 347] on p "The draft strategic plan has been completed and submitted for review by the CHR…" at bounding box center [582, 303] width 580 height 99
click at [426, 335] on p "The draft strategic plan has been completed and submitted for review by the CHR…" at bounding box center [582, 303] width 580 height 99
click at [459, 384] on p "Monthly strategic planning has started to track progress. Have received OHS str…" at bounding box center [582, 385] width 580 height 39
click at [523, 392] on p "Monthly strategic planning has started to track progress. Have received OHS str…" at bounding box center [582, 385] width 580 height 39
click at [583, 389] on p "Monthly strategic planning has started to track progress. Have received OHS str…" at bounding box center [582, 385] width 580 height 39
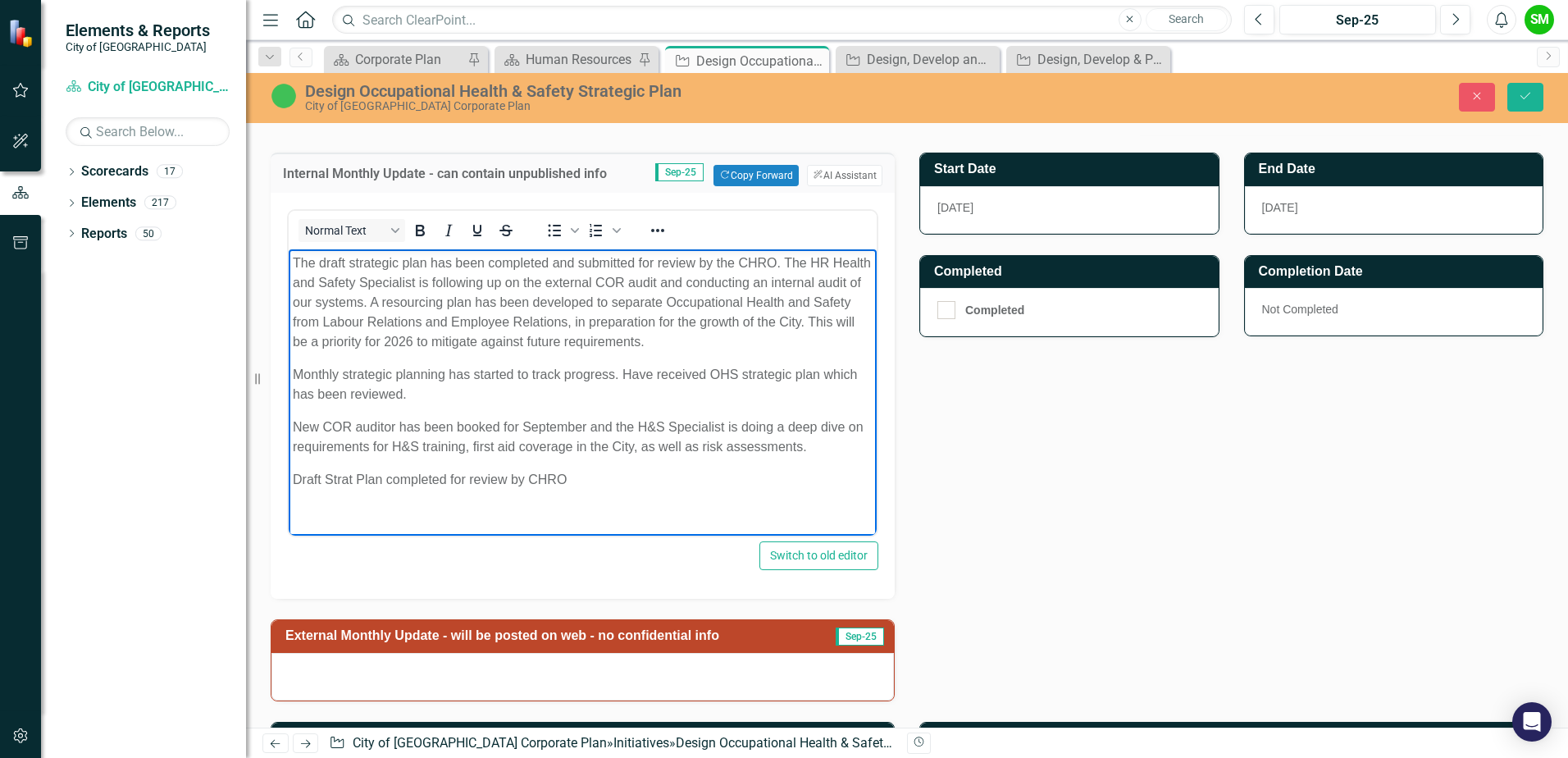
click at [427, 384] on p "Monthly strategic planning has started to track progress. Have received OHS str…" at bounding box center [582, 385] width 580 height 39
click at [479, 389] on p "Monthly strategic planning has started to track progress. Have received OHS str…" at bounding box center [582, 385] width 580 height 39
click at [602, 375] on p "Monthly strategic planning has started to track progress. Have received OHS str…" at bounding box center [582, 385] width 580 height 39
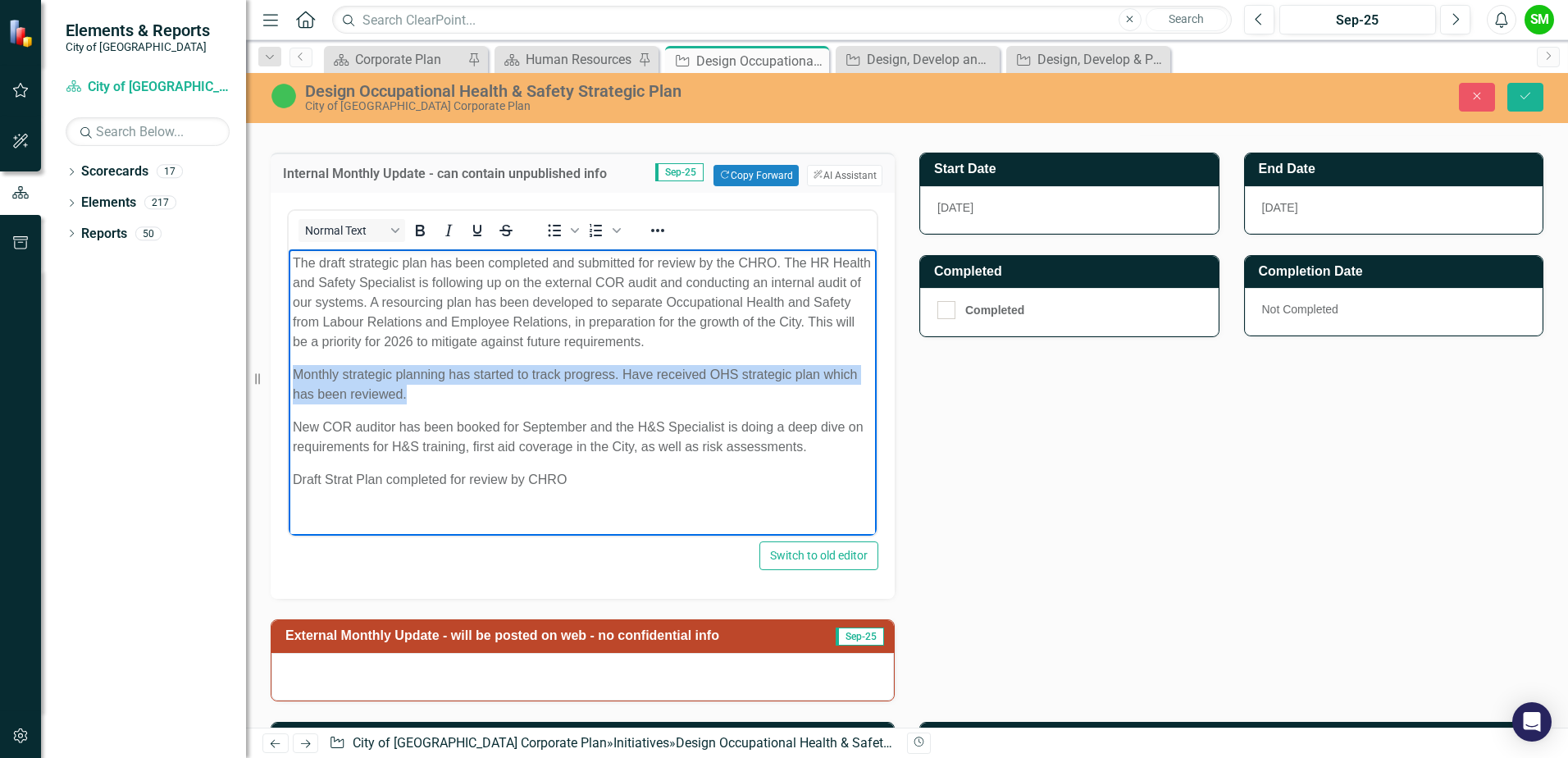
drag, startPoint x: 446, startPoint y: 393, endPoint x: 554, endPoint y: 628, distance: 258.6
click at [288, 379] on html "The draft strategic plan has been completed and submitted for review by the CHR…" at bounding box center [582, 411] width 588 height 323
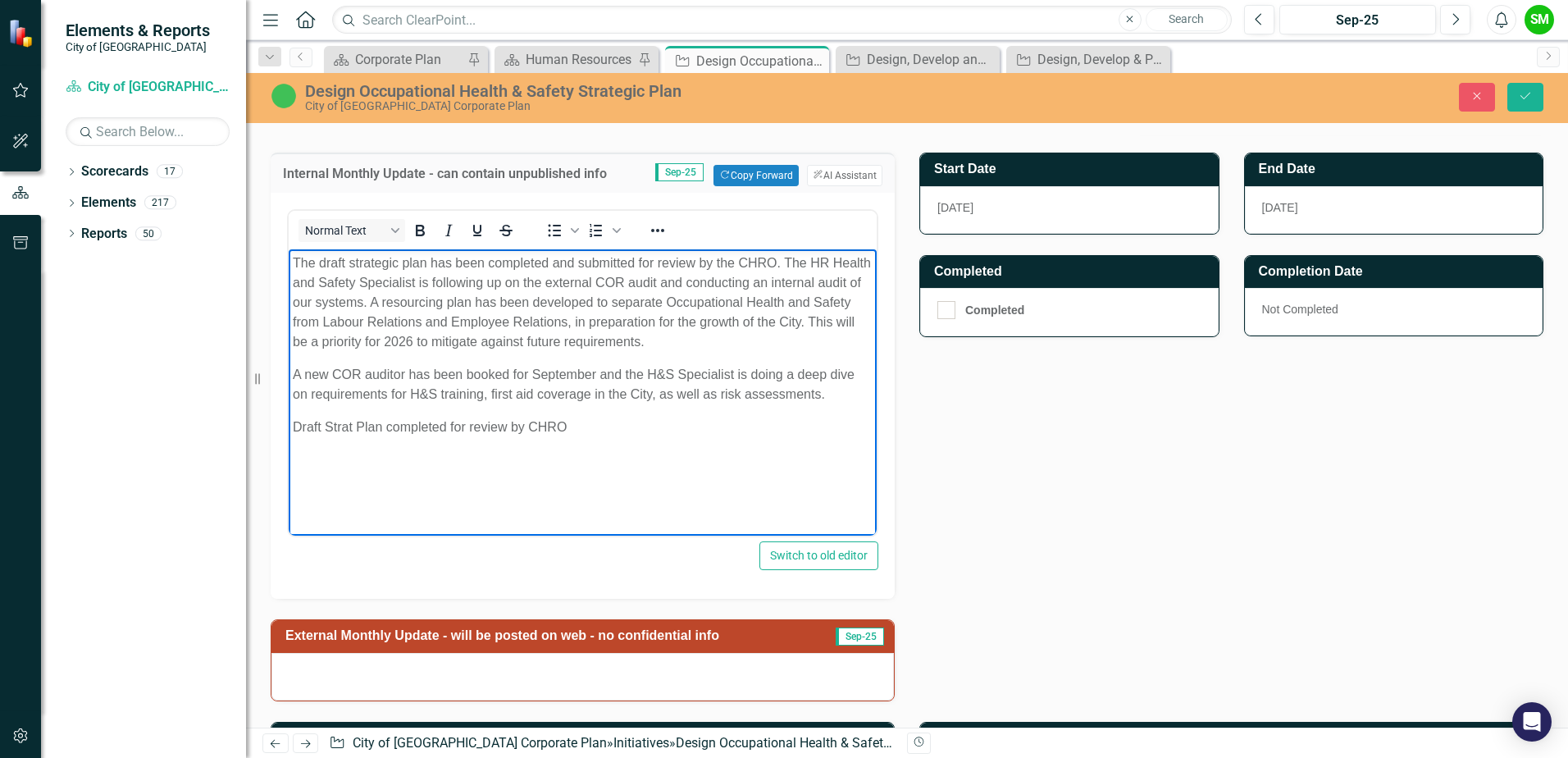
click at [433, 465] on p "Rich Text Area. Press ALT-0 for help." at bounding box center [582, 461] width 580 height 20
click at [636, 430] on p "Draft Strat Plan completed for review by CHRO" at bounding box center [582, 428] width 580 height 20
click at [522, 370] on p "A new COR auditor has been booked for September and the H&S Specialist is doing…" at bounding box center [582, 385] width 580 height 39
drag, startPoint x: 528, startPoint y: 371, endPoint x: 513, endPoint y: 370, distance: 15.0
click at [513, 370] on p "A new COR auditor has been booked for September and the H&S Specialist is doing…" at bounding box center [582, 385] width 580 height 39
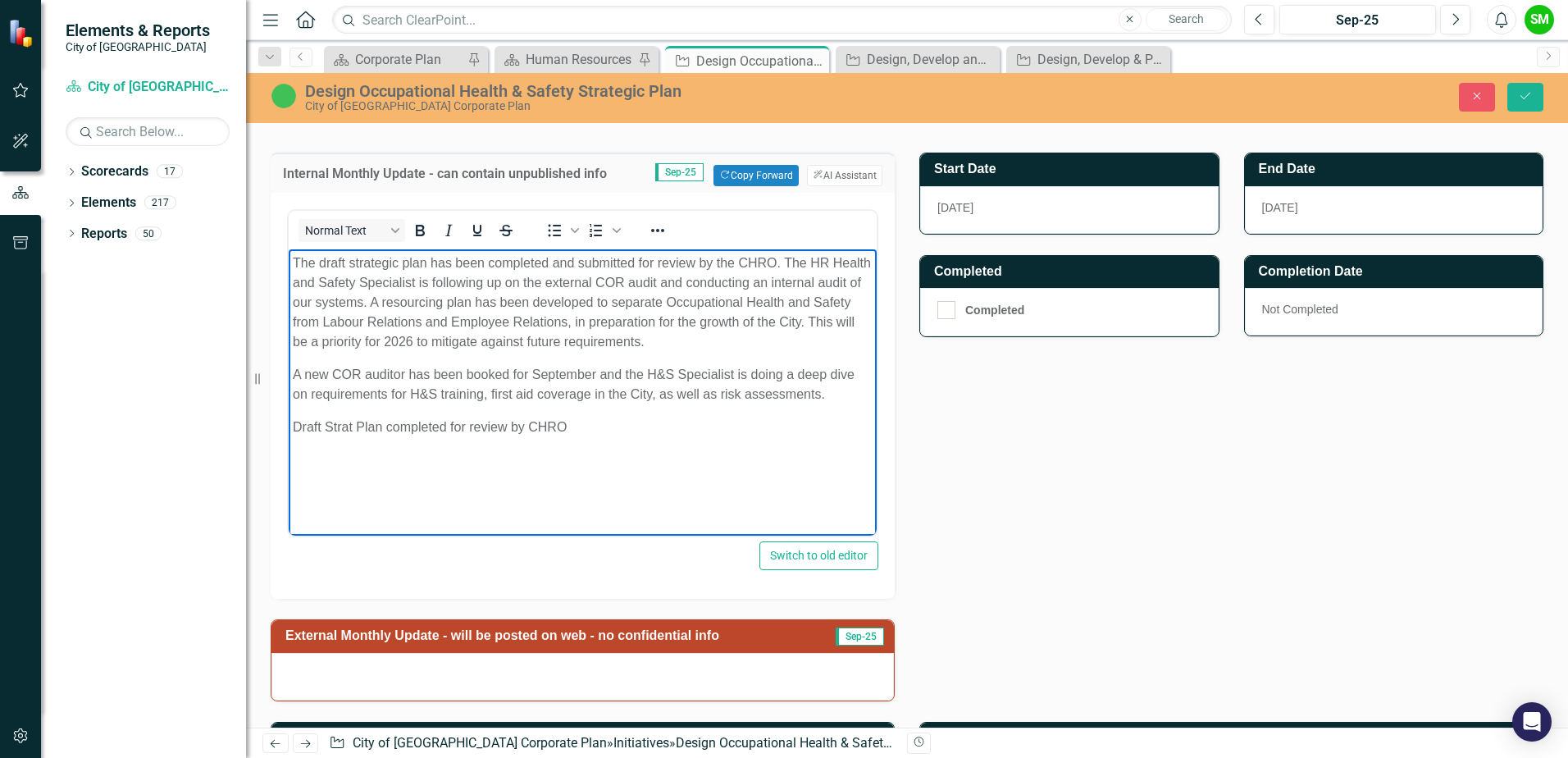
click at [628, 461] on p "Rich Text Area. Press ALT-0 for help." at bounding box center [582, 461] width 580 height 20
click at [617, 418] on p "Draft Strat Plan completed for review by CHRO" at bounding box center [582, 428] width 580 height 20
click at [414, 403] on p "A new COR auditor has been booked for September and the H&S Specialist is doing…" at bounding box center [582, 385] width 580 height 39
click at [664, 430] on p "Draft Strat Plan completed for review by CHRO" at bounding box center [582, 428] width 580 height 20
click at [668, 431] on p "Draft Strat Plan completed for review by CHRO" at bounding box center [582, 428] width 580 height 20
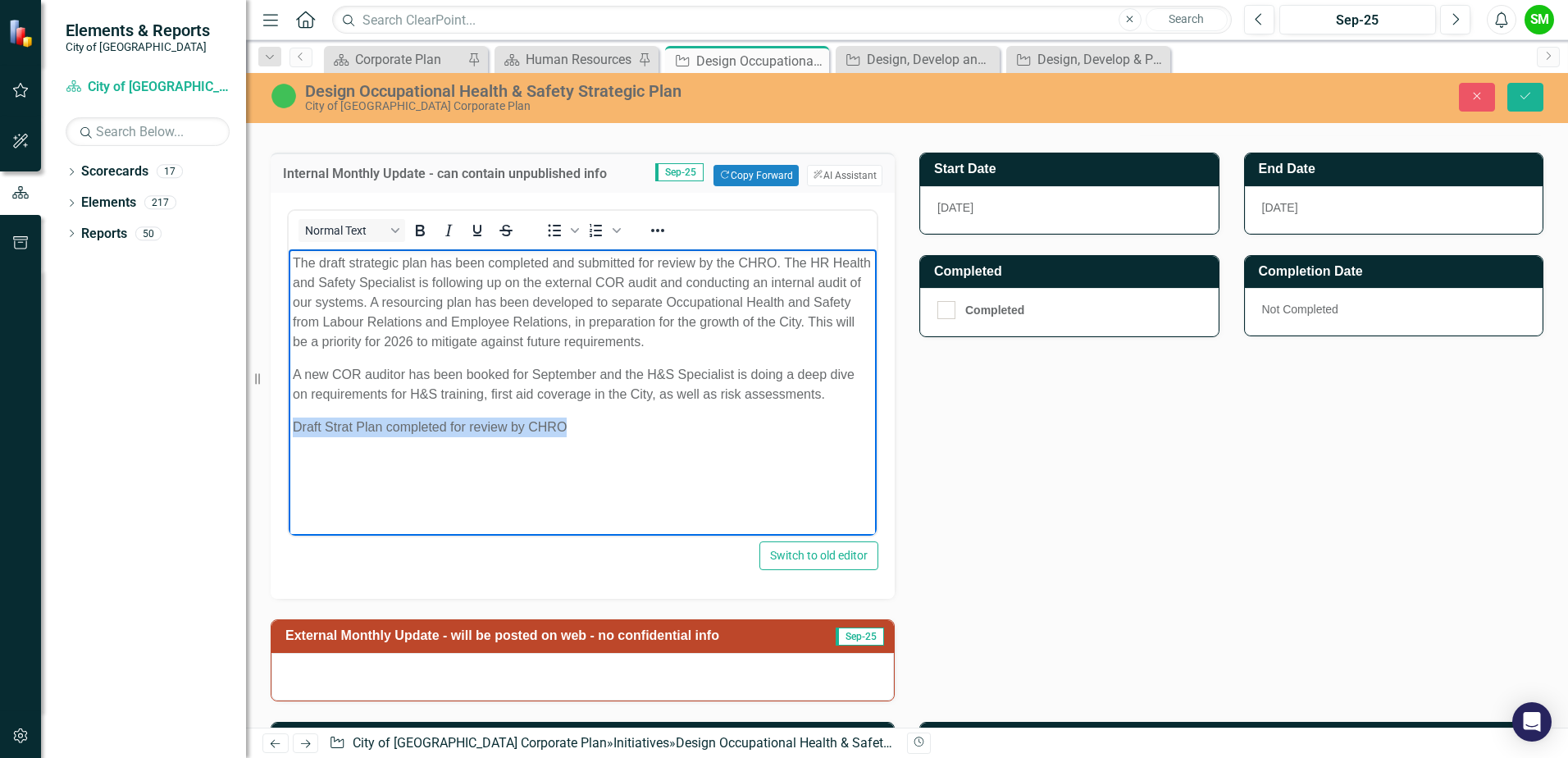
drag, startPoint x: 615, startPoint y: 432, endPoint x: 530, endPoint y: 687, distance: 268.8
click at [288, 436] on html "The draft strategic plan has been completed and submitted for review by the CHR…" at bounding box center [582, 385] width 588 height 271
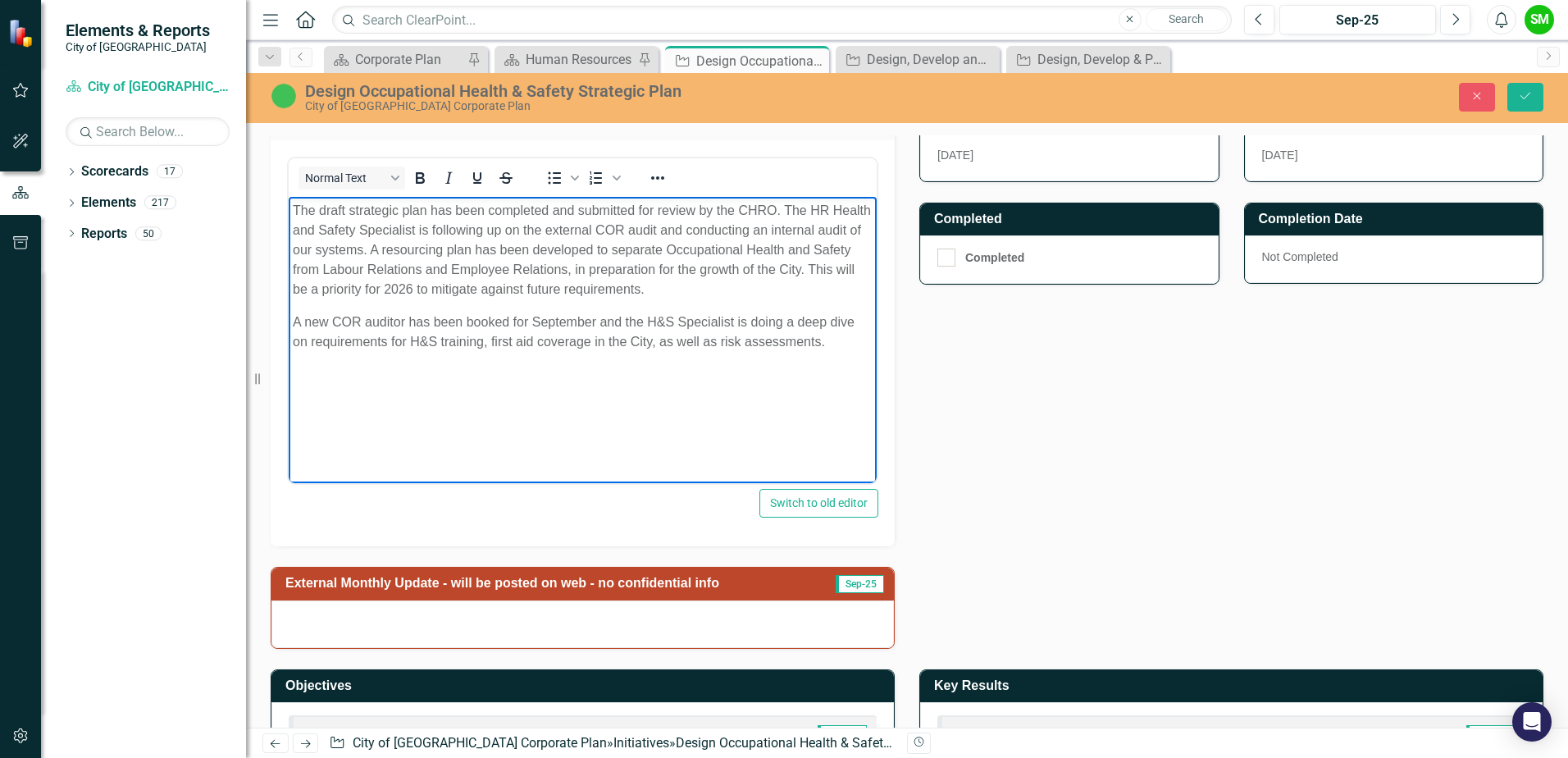
scroll to position [509, 0]
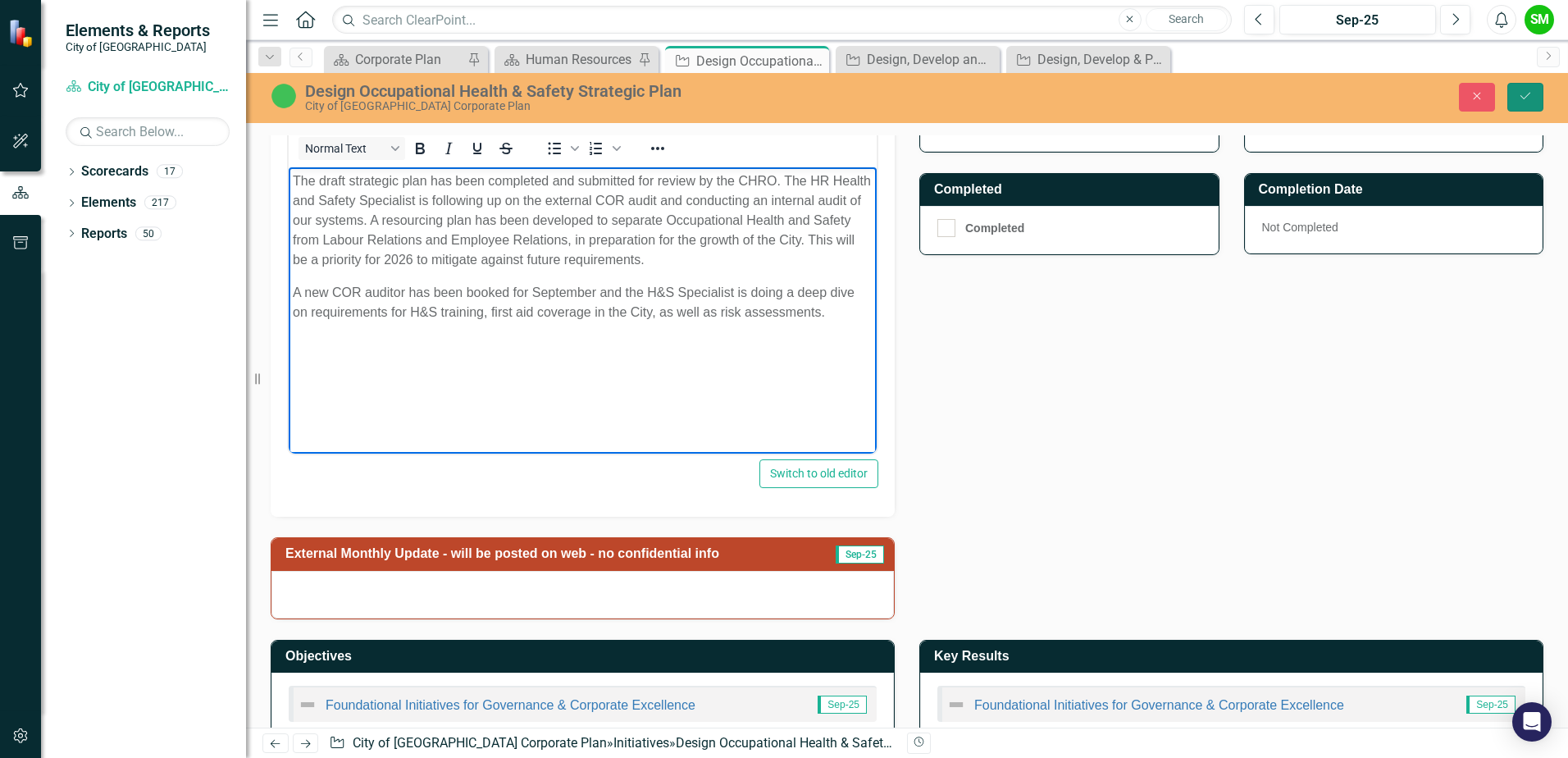
click at [1520, 98] on icon "Save" at bounding box center [1525, 95] width 15 height 12
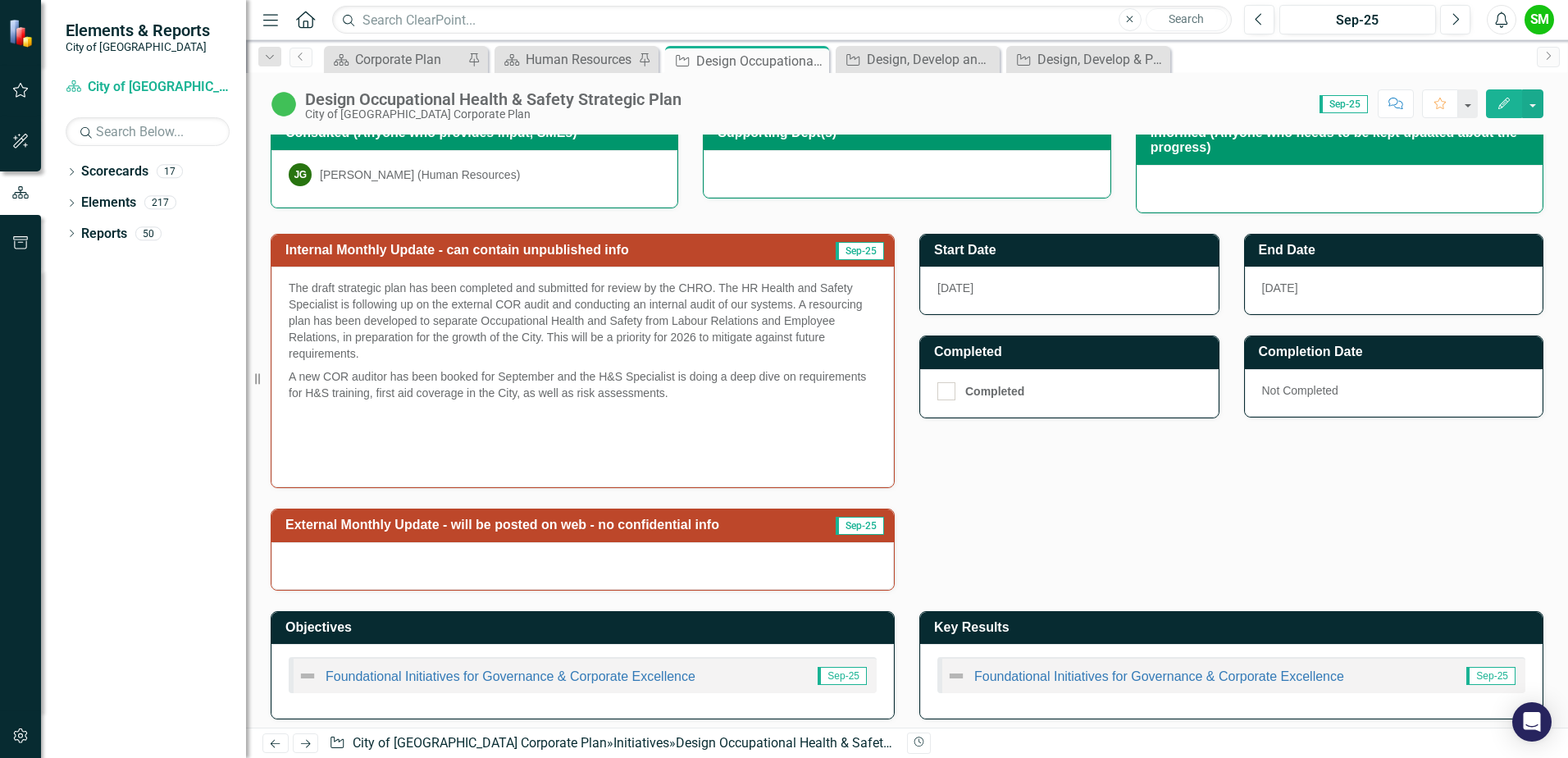
scroll to position [353, 0]
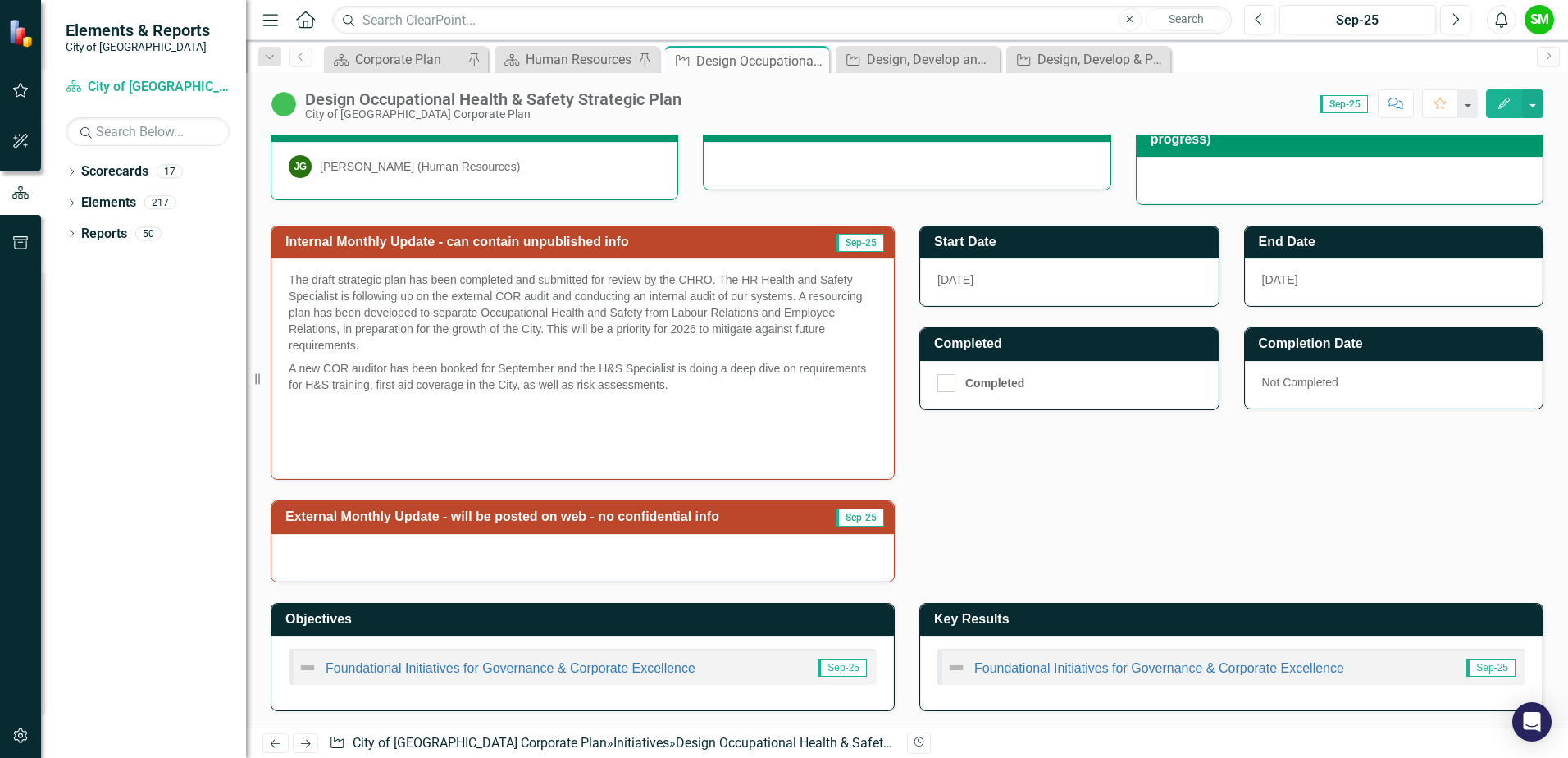
click at [635, 575] on div at bounding box center [582, 558] width 622 height 47
click at [721, 549] on div at bounding box center [582, 558] width 622 height 47
click at [750, 548] on div at bounding box center [582, 558] width 622 height 47
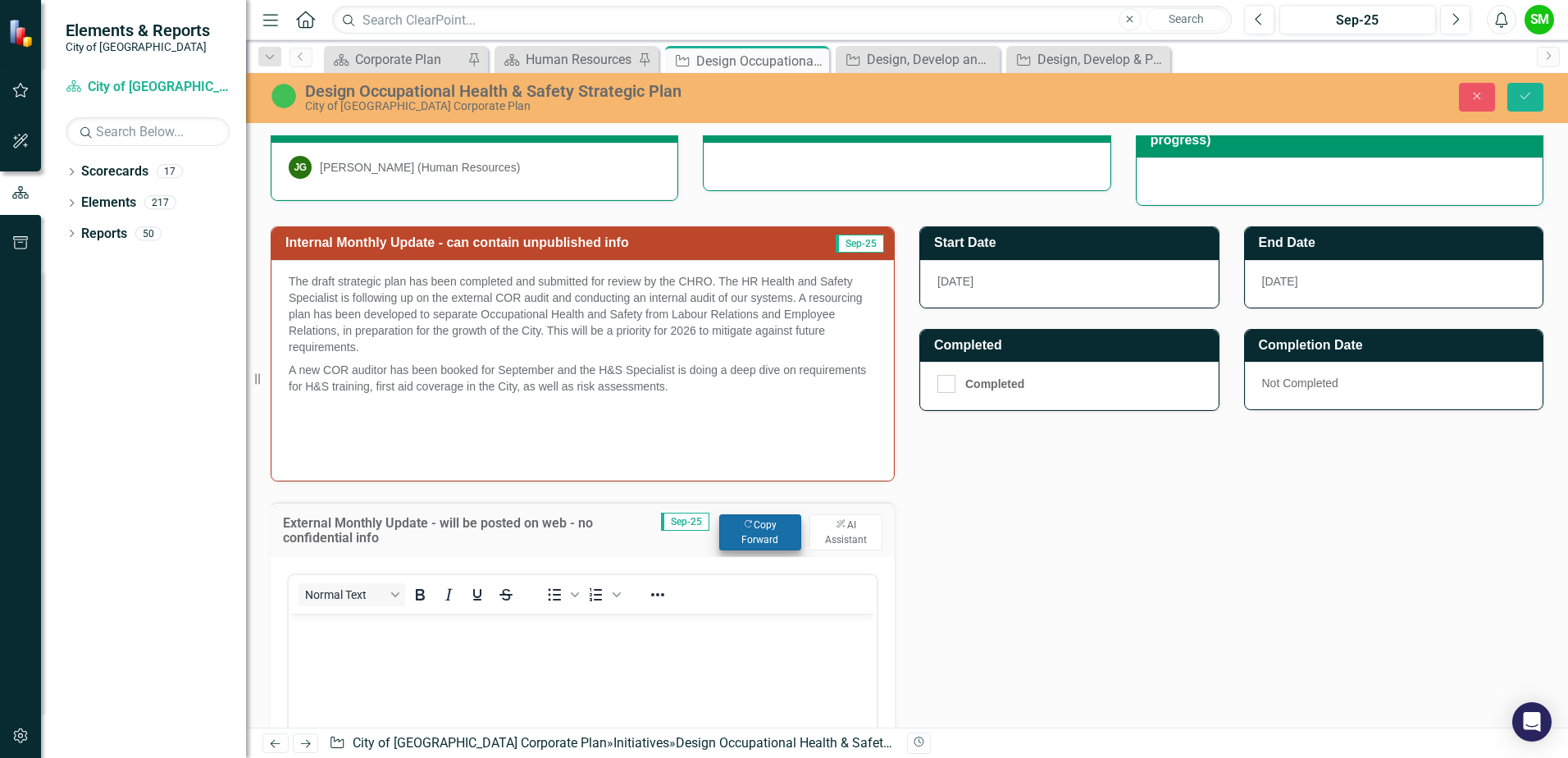
scroll to position [0, 0]
click at [762, 541] on button "Copy Forward Copy Forward" at bounding box center [760, 532] width 82 height 37
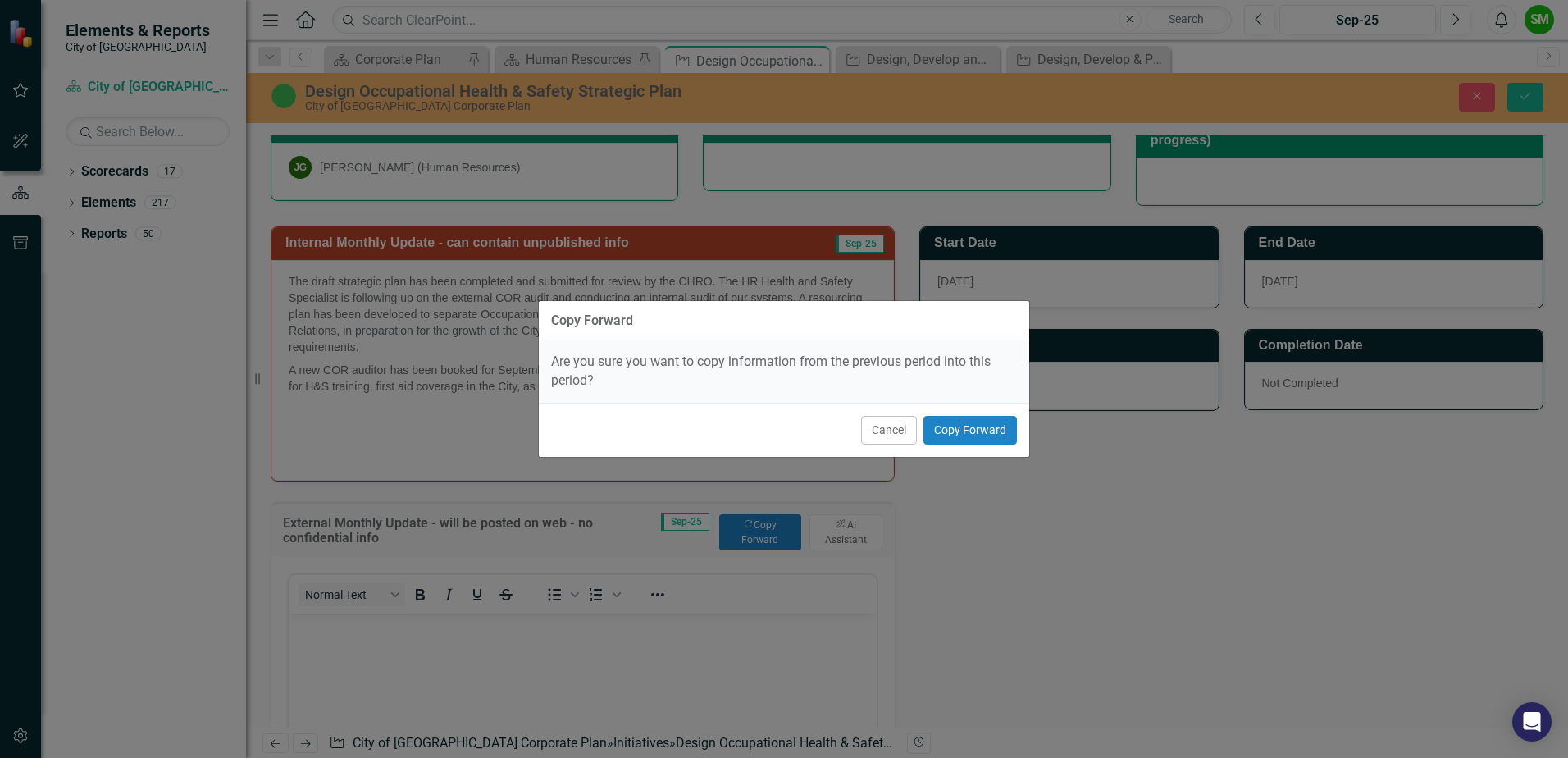
click at [971, 447] on div "Cancel Copy Forward" at bounding box center [784, 429] width 491 height 54
click at [987, 425] on button "Copy Forward" at bounding box center [970, 430] width 93 height 29
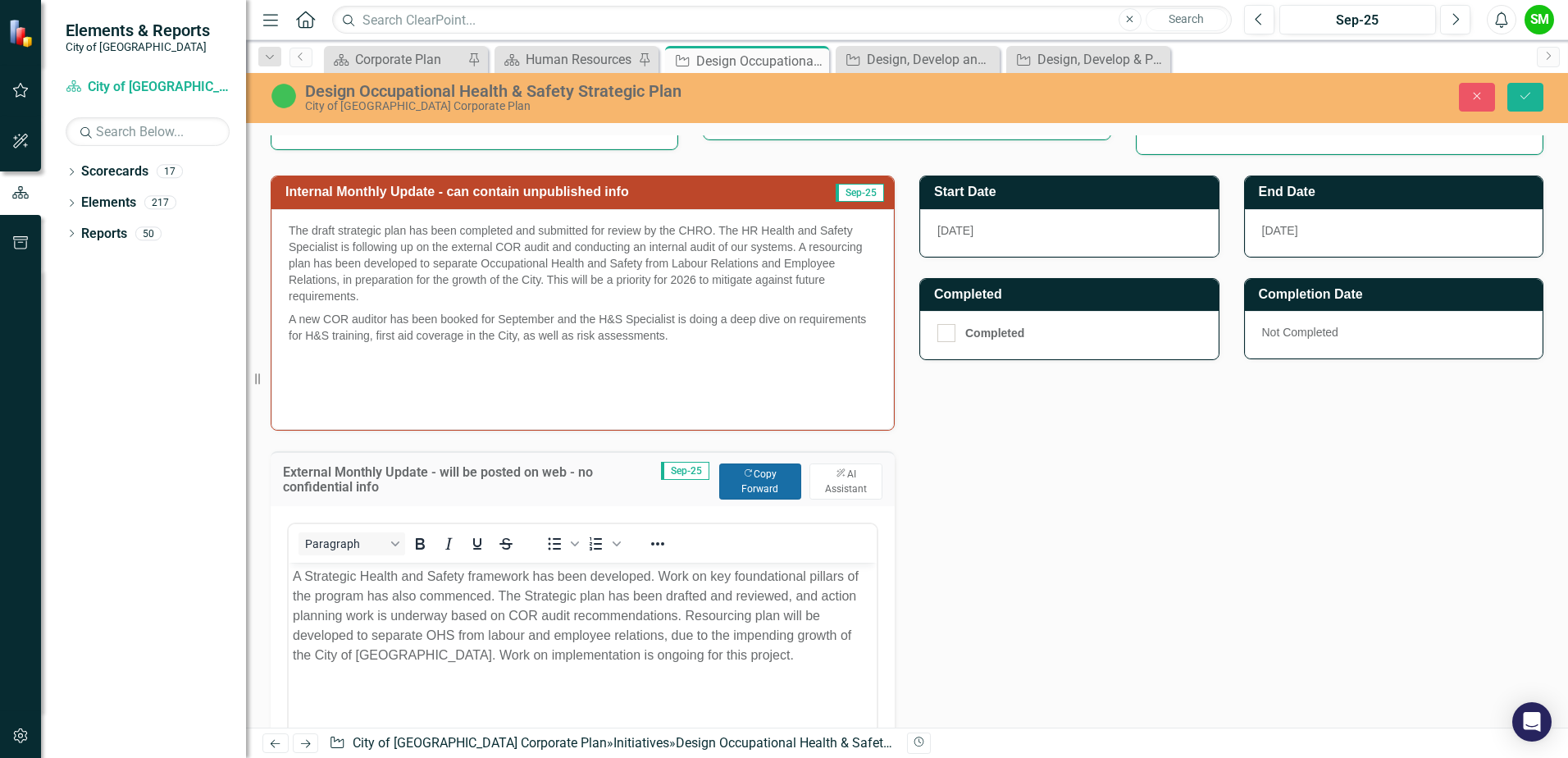
scroll to position [599, 0]
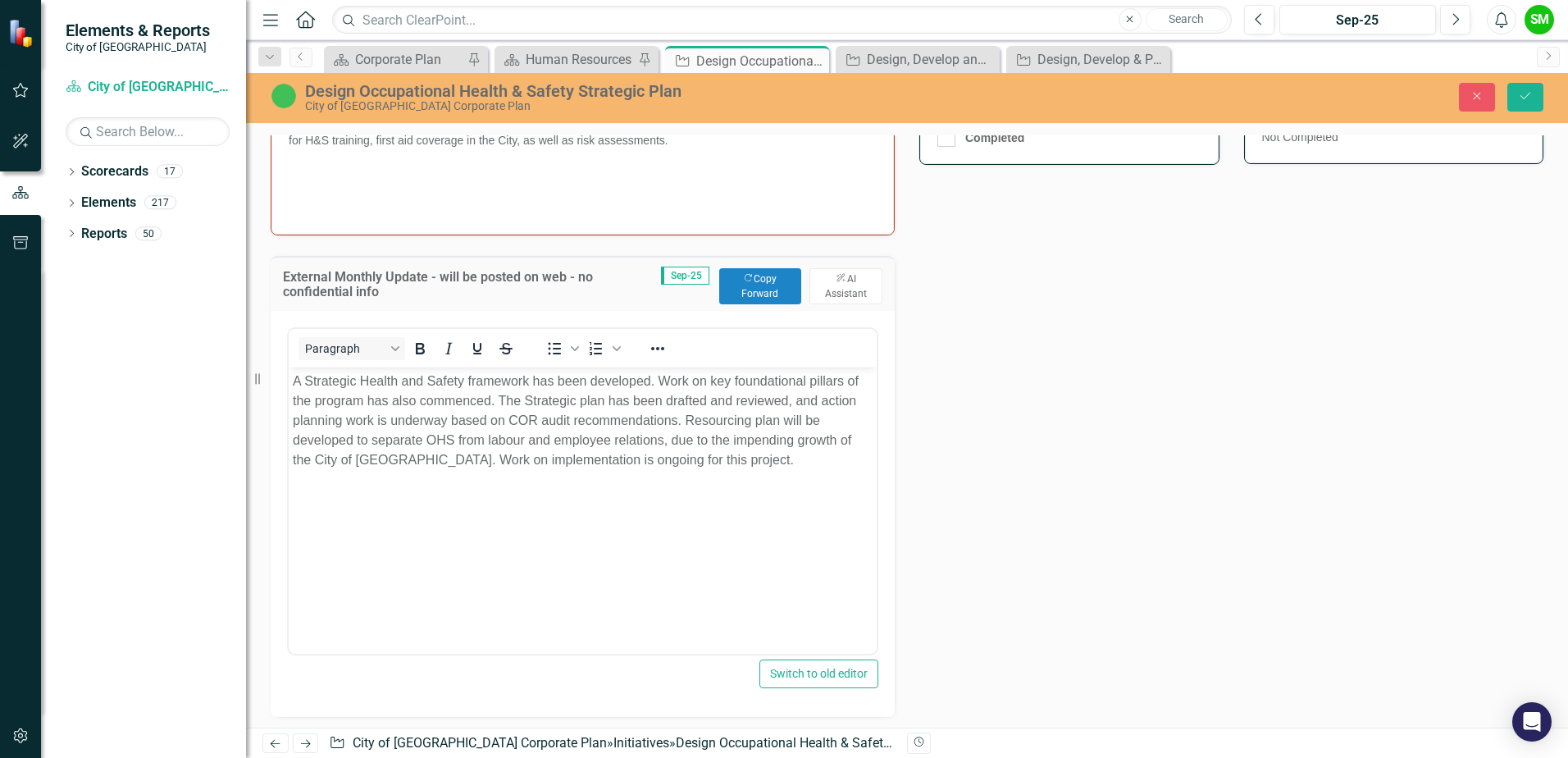
click at [451, 475] on body "A Strategic Health and Safety framework has been developed. Work on key foundat…" at bounding box center [582, 490] width 588 height 246
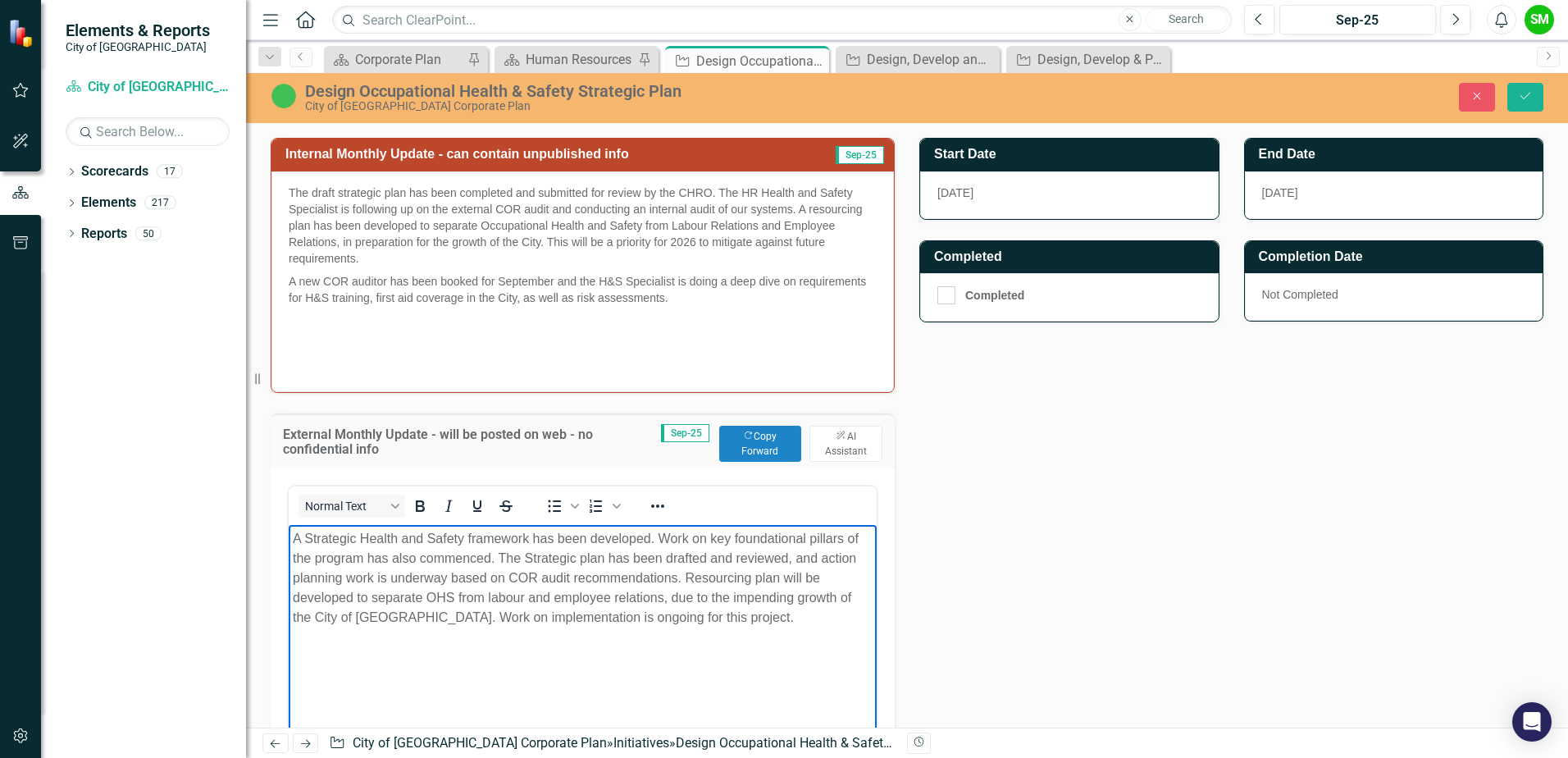
scroll to position [435, 0]
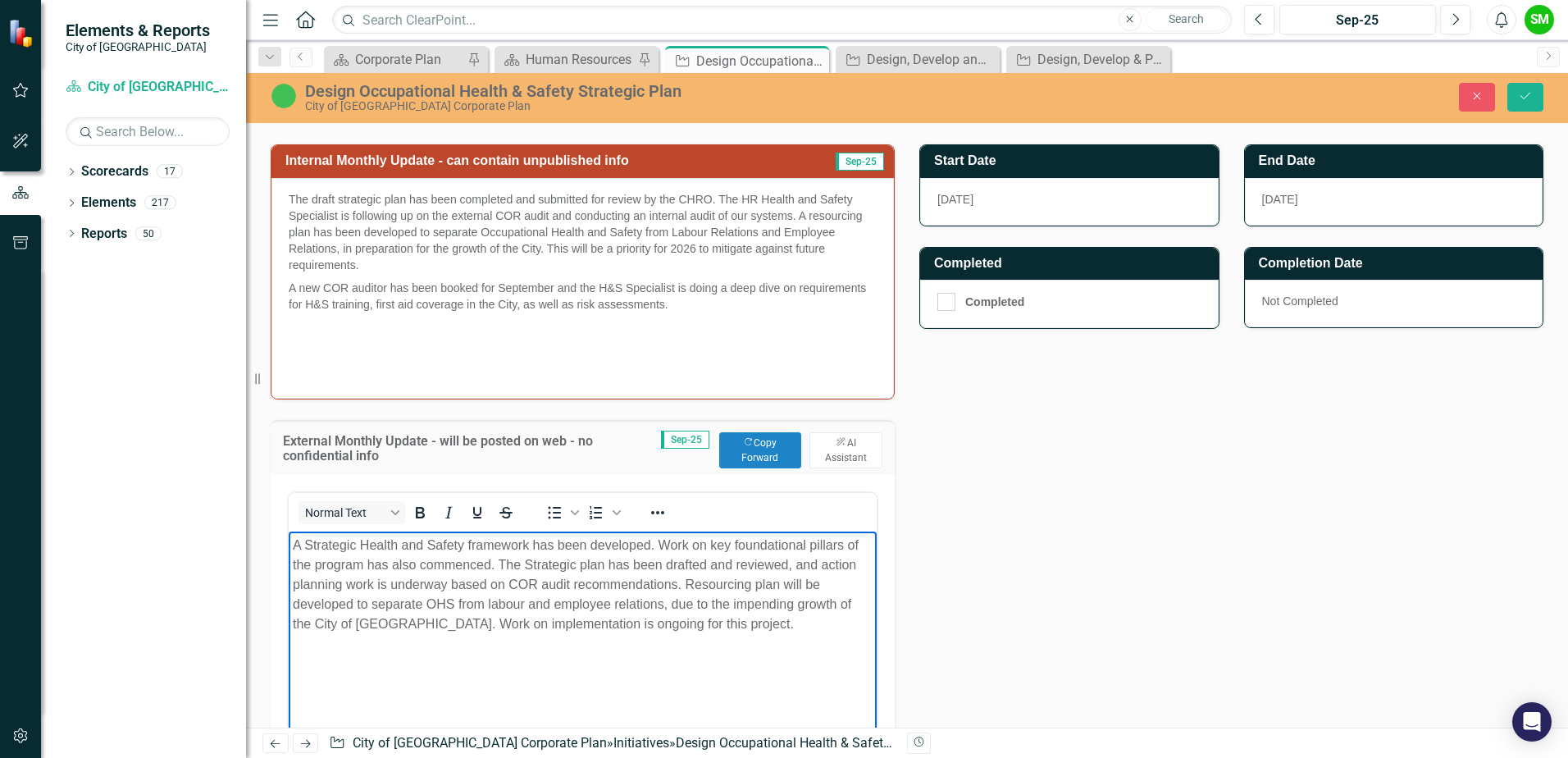
click at [657, 544] on p "A Strategic Health and Safety framework has been developed. Work on key foundat…" at bounding box center [582, 583] width 580 height 99
click at [653, 578] on p "A Strategic Health and Safety framework has been developed. We are working on k…" at bounding box center [582, 583] width 580 height 99
click at [742, 576] on p "A Strategic Health and Safety framework has been developed. We are working on k…" at bounding box center [582, 583] width 580 height 99
click at [382, 600] on p "A Strategic Health and Safety framework has been developed. We are working on k…" at bounding box center [582, 583] width 580 height 99
click at [472, 558] on p "A Strategic Health and Safety framework has been developed. We are working on k…" at bounding box center [582, 583] width 580 height 99
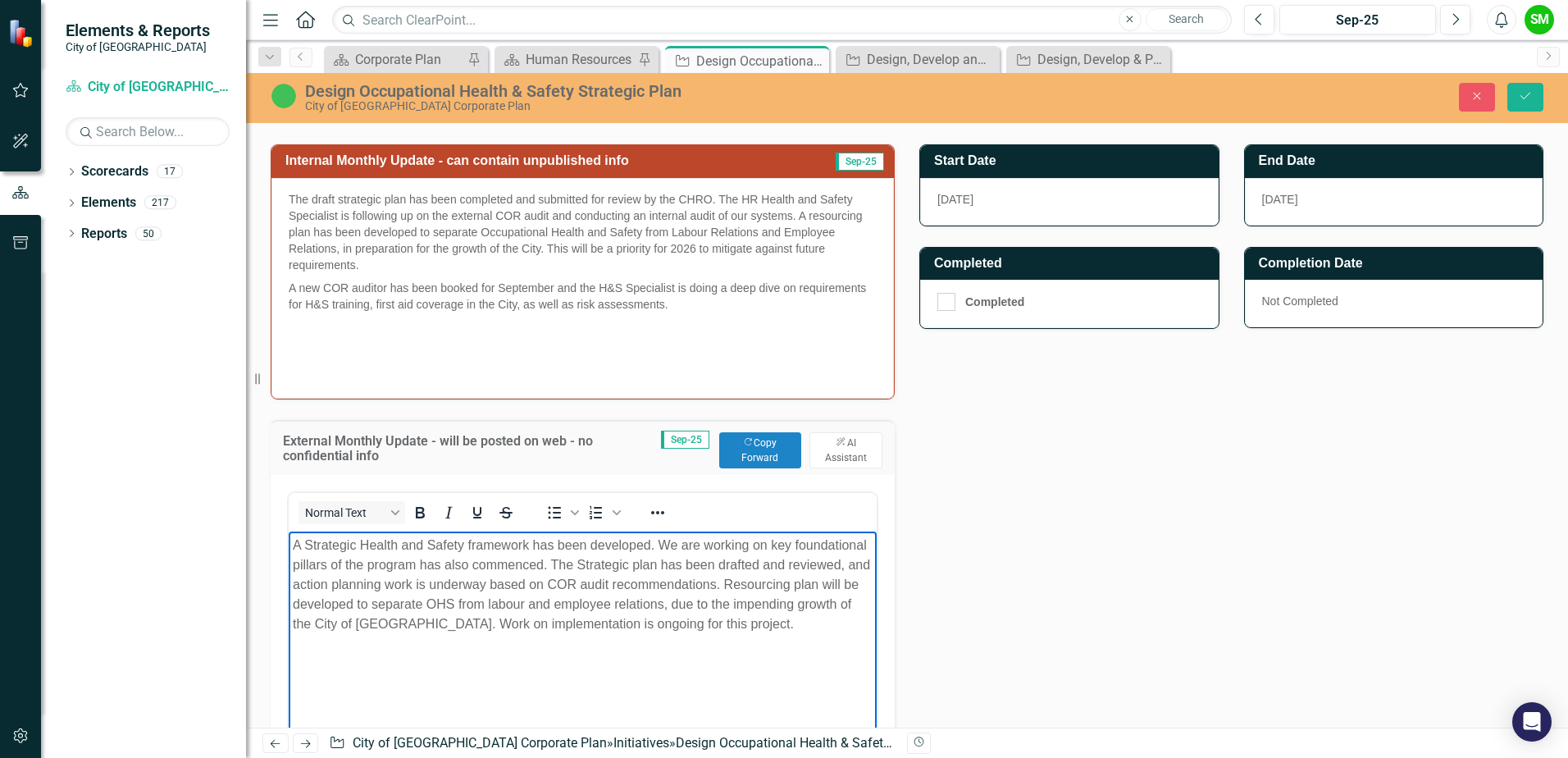
click at [420, 566] on p "A Strategic Health and Safety framework has been developed. We are working on k…" at bounding box center [582, 583] width 580 height 99
drag, startPoint x: 680, startPoint y: 539, endPoint x: 699, endPoint y: 539, distance: 19.0
click at [699, 539] on p "A Strategic Health and Safety framework has been developed. We are working on k…" at bounding box center [582, 583] width 580 height 99
click at [489, 565] on p "A Strategic Health and Safety framework has been developed. We have begun worki…" at bounding box center [582, 593] width 580 height 118
click at [662, 589] on p "A Strategic Health and Safety framework has been developed. We have begun worki…" at bounding box center [582, 583] width 580 height 99
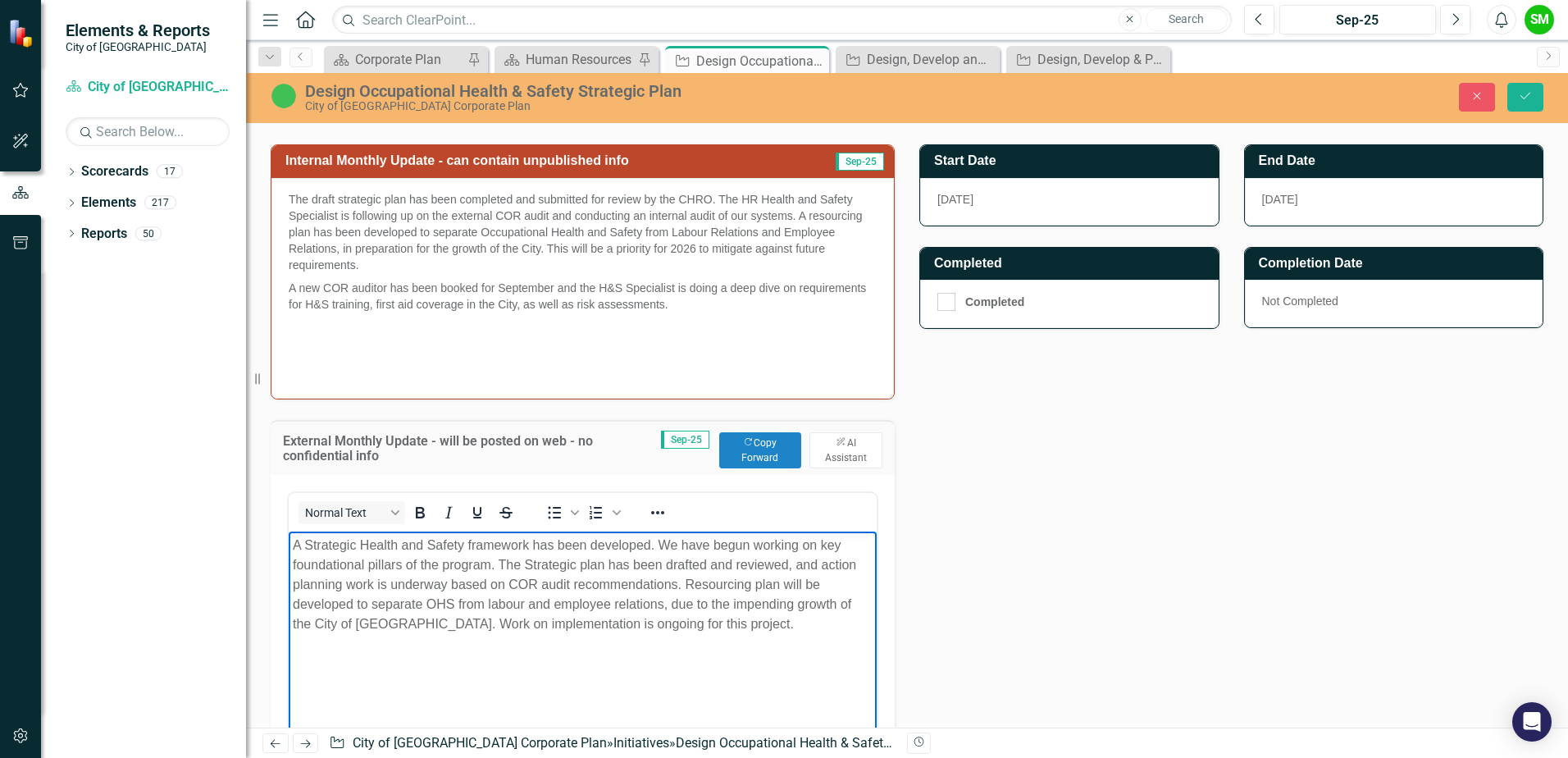
click at [741, 599] on p "A Strategic Health and Safety framework has been developed. We have begun worki…" at bounding box center [582, 583] width 580 height 99
drag, startPoint x: 736, startPoint y: 565, endPoint x: 788, endPoint y: 557, distance: 52.6
click at [788, 557] on p "A Strategic Health and Safety framework has been developed. We have begun worki…" at bounding box center [582, 583] width 580 height 99
click at [752, 675] on body "A Strategic Health and Safety framework has been developed. We have begun worki…" at bounding box center [582, 654] width 588 height 246
click at [743, 620] on p "A Strategic Health and Safety framework has been developed. We have begun worki…" at bounding box center [582, 583] width 580 height 99
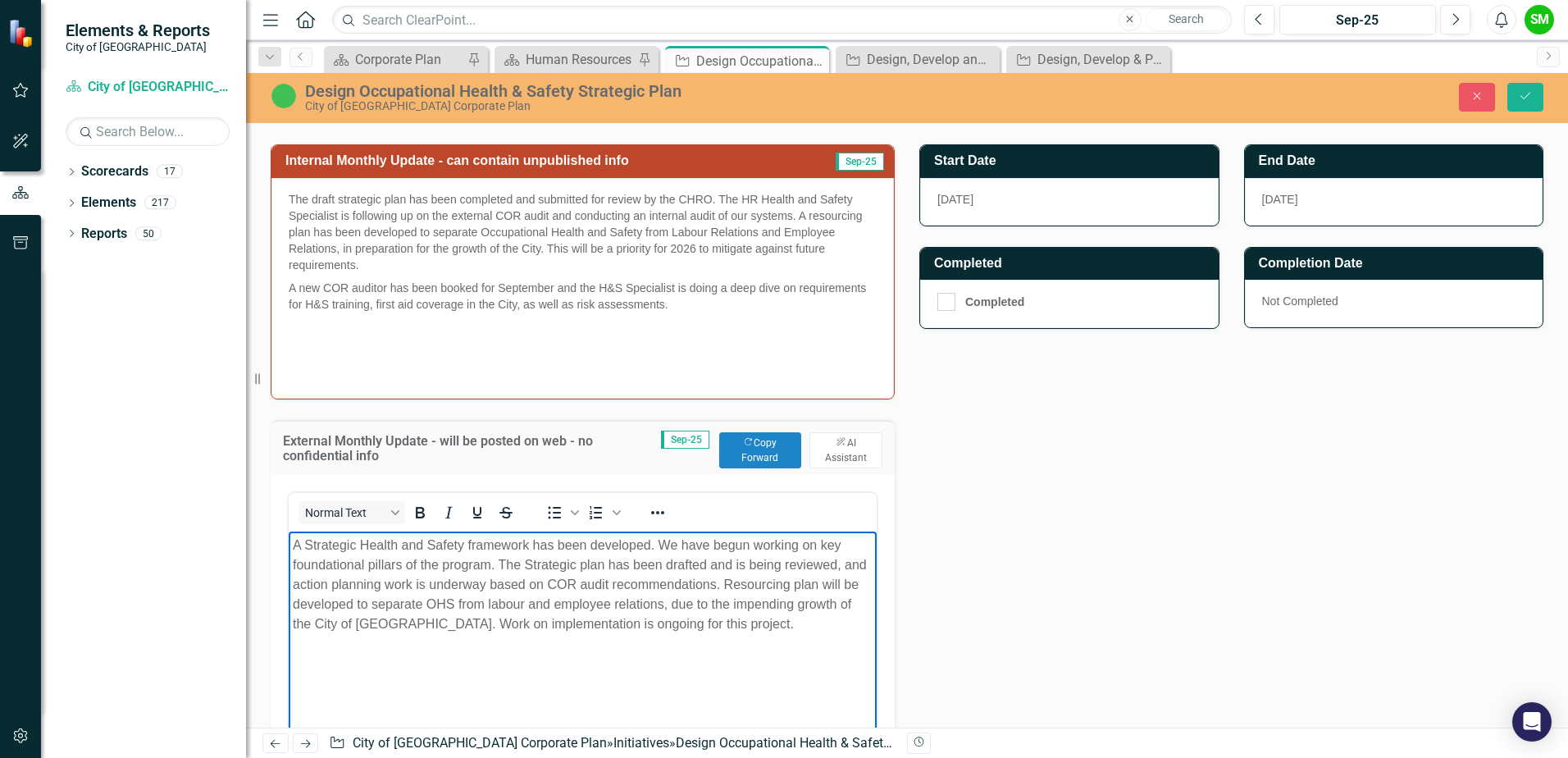
click at [777, 615] on p "A Strategic Health and Safety framework has been developed. We have begun worki…" at bounding box center [582, 583] width 580 height 99
click at [768, 626] on p "A Strategic Health and Safety framework has been developed. We have begun worki…" at bounding box center [582, 583] width 580 height 99
click at [289, 580] on body "A Strategic Health and Safety framework has been developed. We have begun worki…" at bounding box center [582, 654] width 588 height 246
click at [752, 673] on body "A Strategic Health and Safety framework has been developed. We have begun worki…" at bounding box center [582, 654] width 588 height 246
drag, startPoint x: 763, startPoint y: 617, endPoint x: 801, endPoint y: 623, distance: 38.5
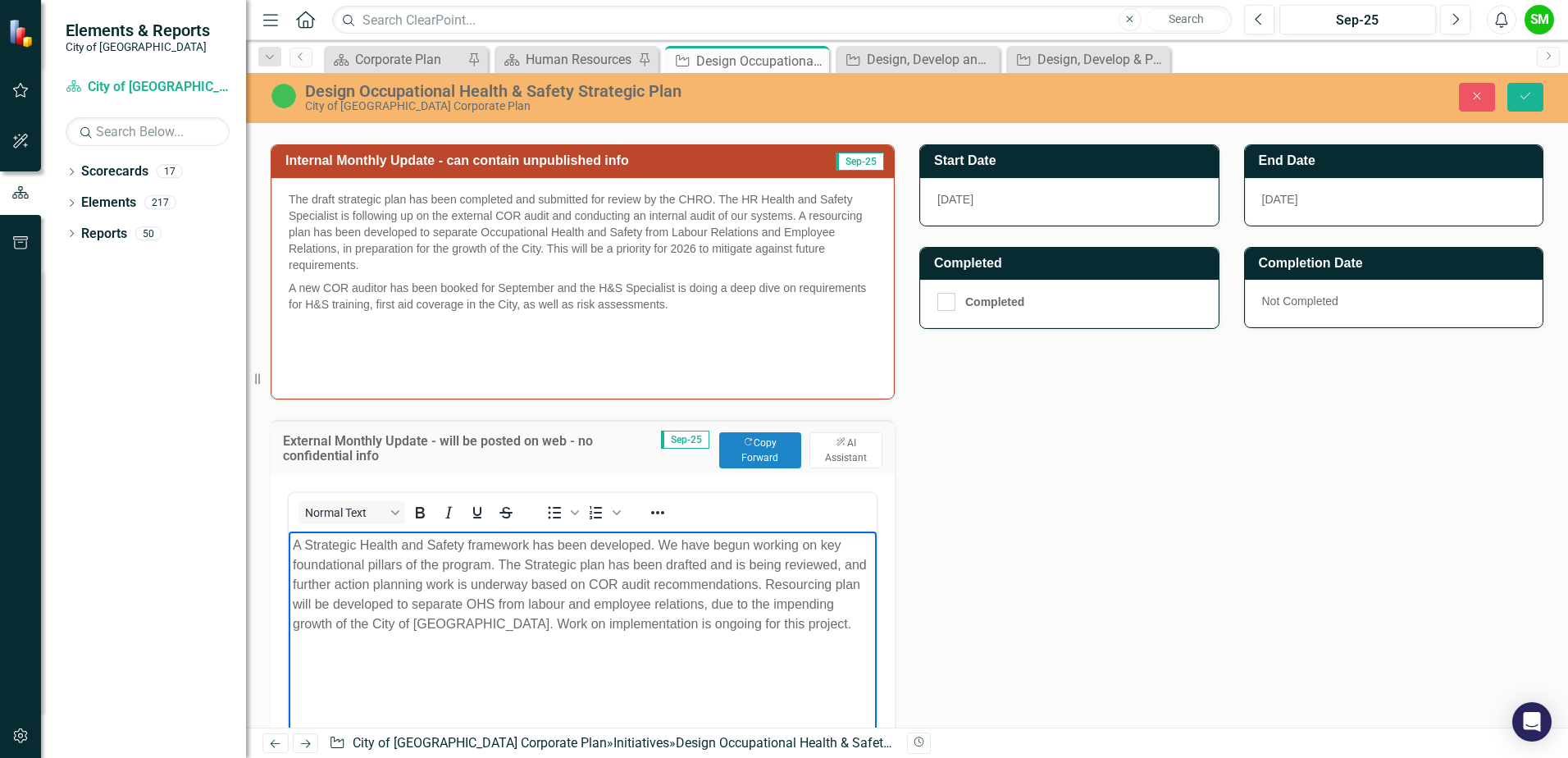
click at [765, 617] on p "A Strategic Health and Safety framework has been developed. We have begun worki…" at bounding box center [582, 583] width 580 height 99
click at [807, 623] on p "A Strategic Health and Safety framework has been developed. We have begun worki…" at bounding box center [582, 583] width 580 height 99
click at [770, 583] on p "A Strategic Health and Safety framework has been developed. We have begun worki…" at bounding box center [582, 583] width 580 height 99
drag, startPoint x: 294, startPoint y: 598, endPoint x: 392, endPoint y: 599, distance: 98.0
click at [392, 599] on p "A Strategic Health and Safety framework has been developed. We have begun worki…" at bounding box center [582, 583] width 580 height 99
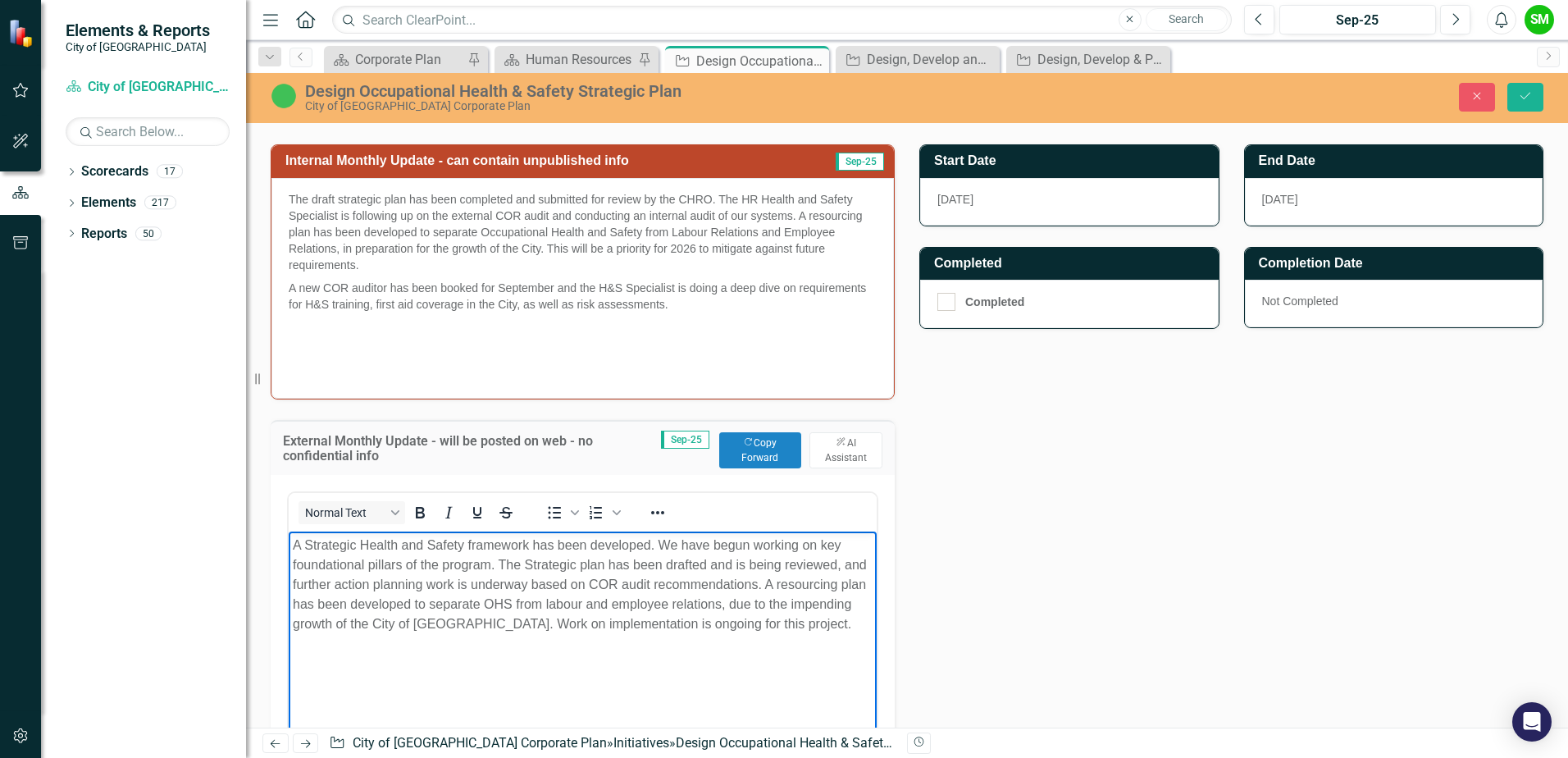
click at [529, 659] on p "Rich Text Area. Press ALT-0 for help." at bounding box center [582, 656] width 580 height 20
click at [632, 645] on body "A Strategic Health and Safety framework has been developed. We have begun worki…" at bounding box center [582, 654] width 588 height 246
click at [517, 659] on p "Rich Text Area. Press ALT-0 for help." at bounding box center [582, 656] width 580 height 20
click at [740, 656] on p "Rich Text Area. Press ALT-0 for help." at bounding box center [582, 656] width 580 height 20
click at [818, 628] on p "A Strategic Health and Safety framework has been developed. We have begun worki…" at bounding box center [582, 583] width 580 height 99
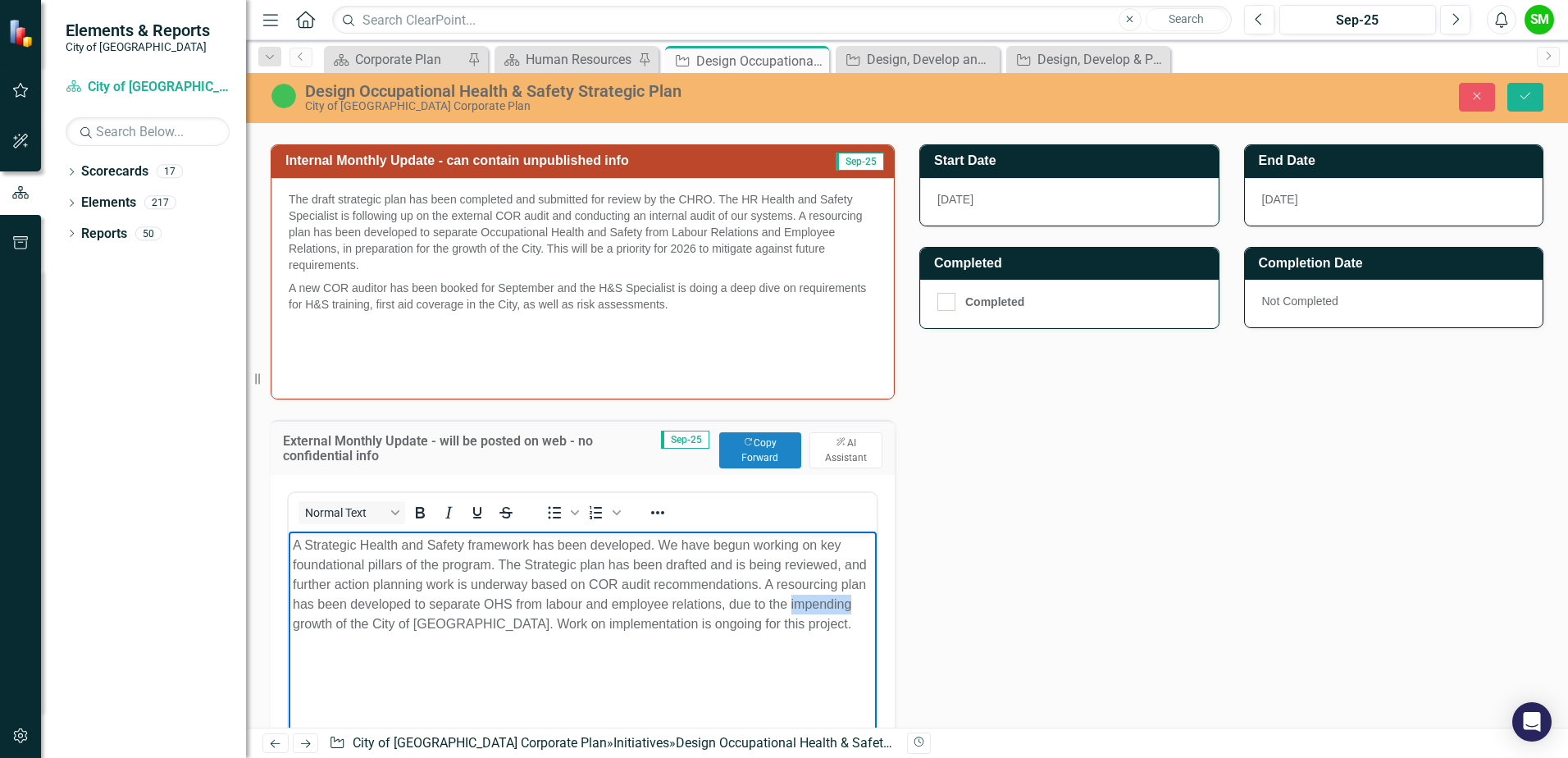
drag, startPoint x: 793, startPoint y: 604, endPoint x: 850, endPoint y: 606, distance: 57.0
click at [850, 606] on p "A Strategic Health and Safety framework has been developed. We have begun worki…" at bounding box center [582, 583] width 580 height 99
click at [527, 677] on body "A Strategic Health and Safety framework has been developed. We have begun worki…" at bounding box center [582, 654] width 588 height 246
click at [450, 648] on p "Rich Text Area. Press ALT-0 for help." at bounding box center [582, 656] width 580 height 20
click at [447, 658] on p "Rich Text Area. Press ALT-0 for help." at bounding box center [582, 656] width 580 height 20
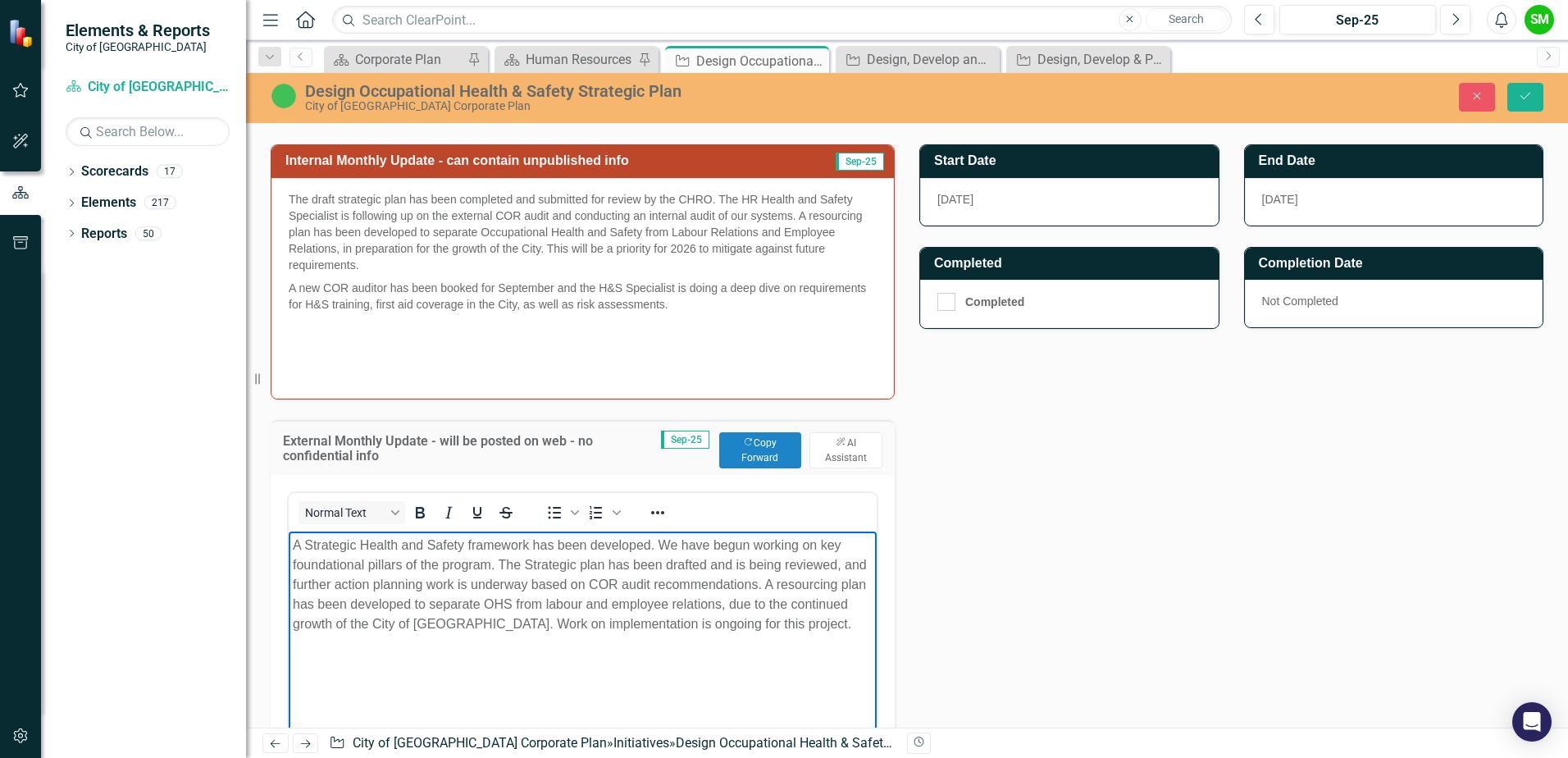
click at [641, 638] on body "A Strategic Health and Safety framework has been developed. We have begun worki…" at bounding box center [582, 654] width 588 height 246
click at [628, 635] on body "A Strategic Health and Safety framework has been developed. We have begun worki…" at bounding box center [582, 654] width 588 height 246
click at [520, 633] on body "A Strategic Health and Safety framework has been developed. We have begun worki…" at bounding box center [582, 654] width 588 height 246
click at [502, 624] on p "A Strategic Health and Safety framework has been developed. We have begun worki…" at bounding box center [582, 583] width 580 height 99
drag, startPoint x: 714, startPoint y: 628, endPoint x: 664, endPoint y: 653, distance: 55.9
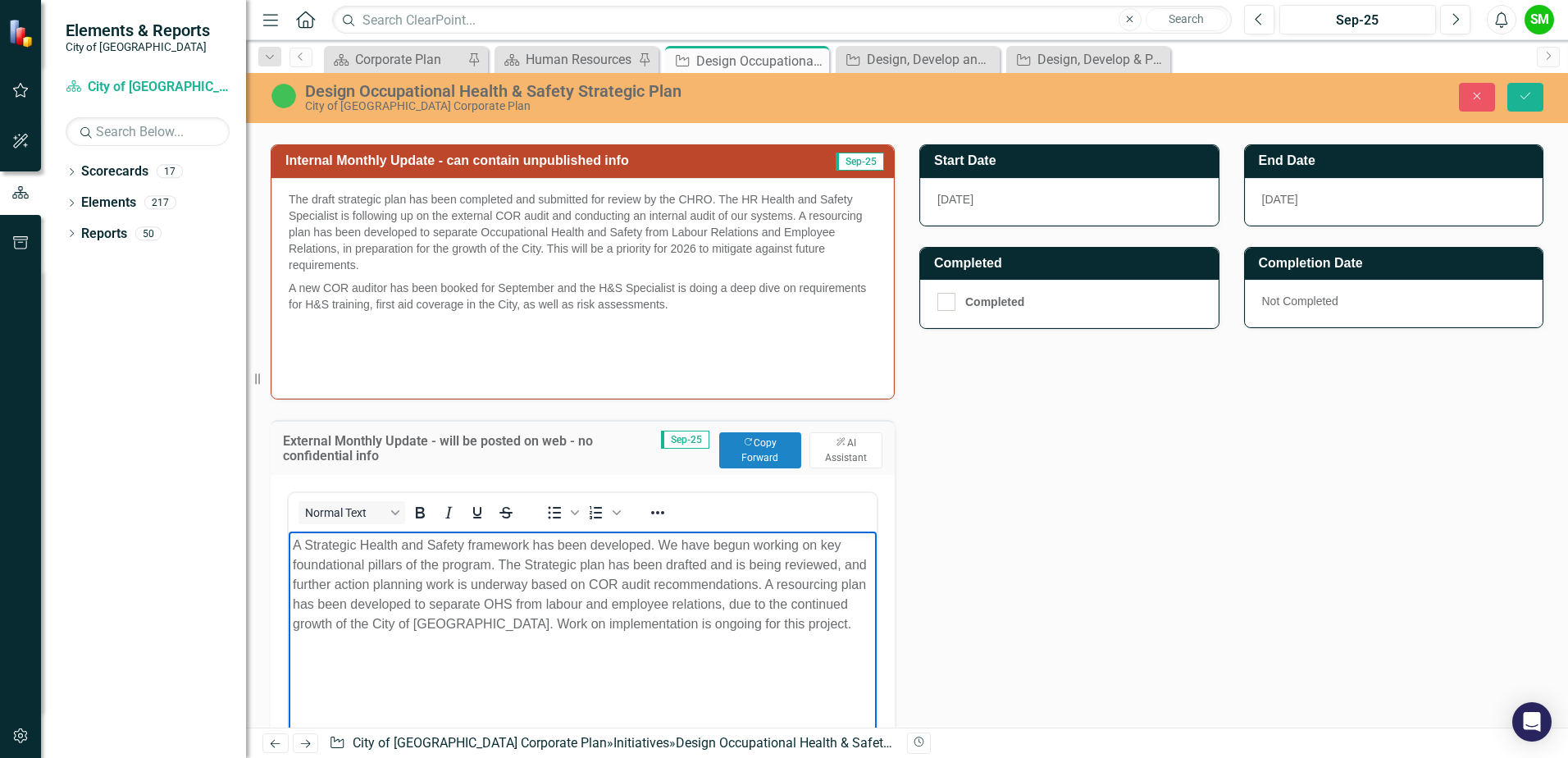
click at [714, 628] on p "A Strategic Health and Safety framework has been developed. We have begun worki…" at bounding box center [582, 583] width 580 height 99
click at [632, 673] on body "A Strategic Health and Safety framework has been developed. We have begun worki…" at bounding box center [582, 654] width 588 height 246
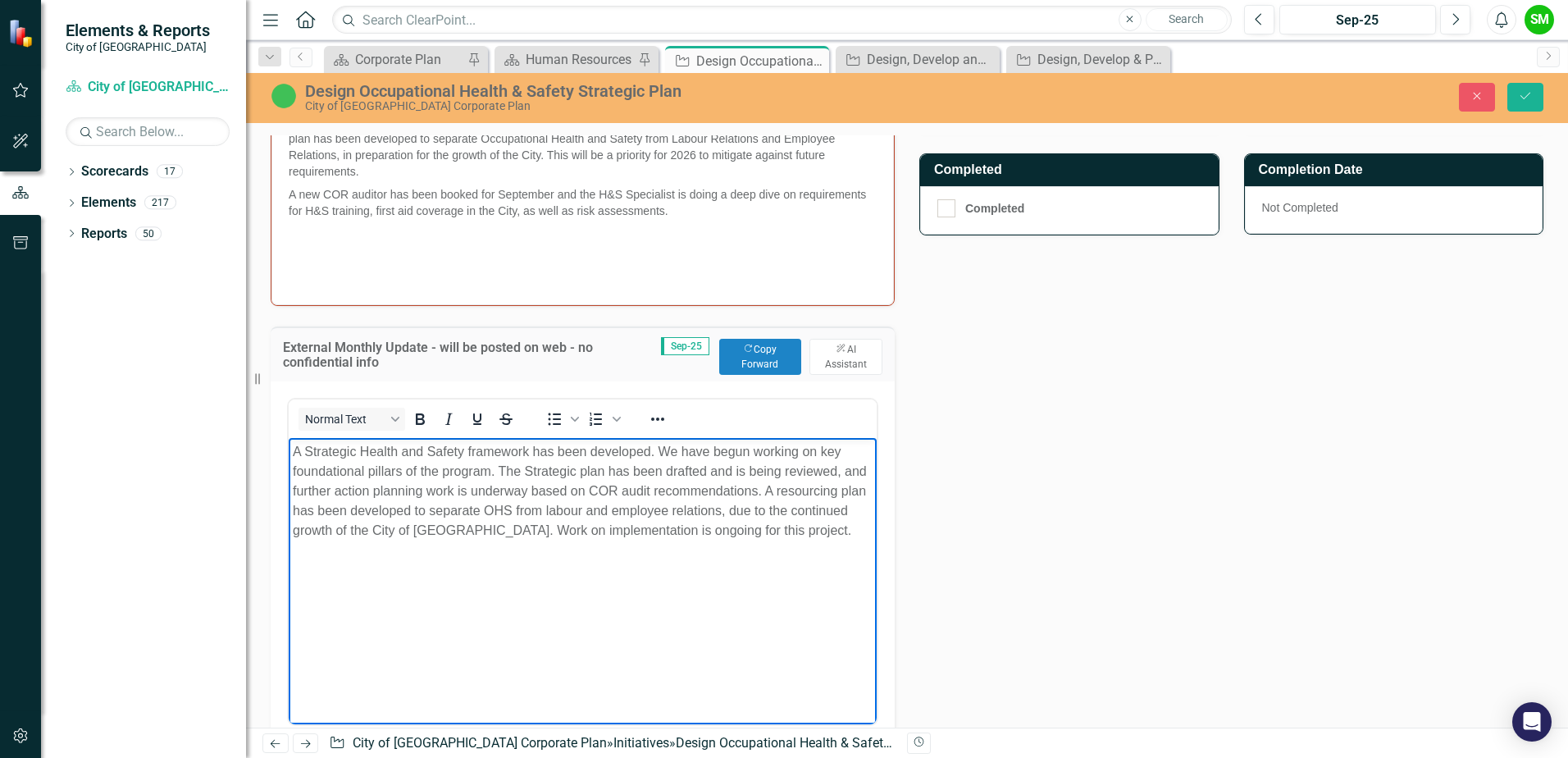
scroll to position [681, 0]
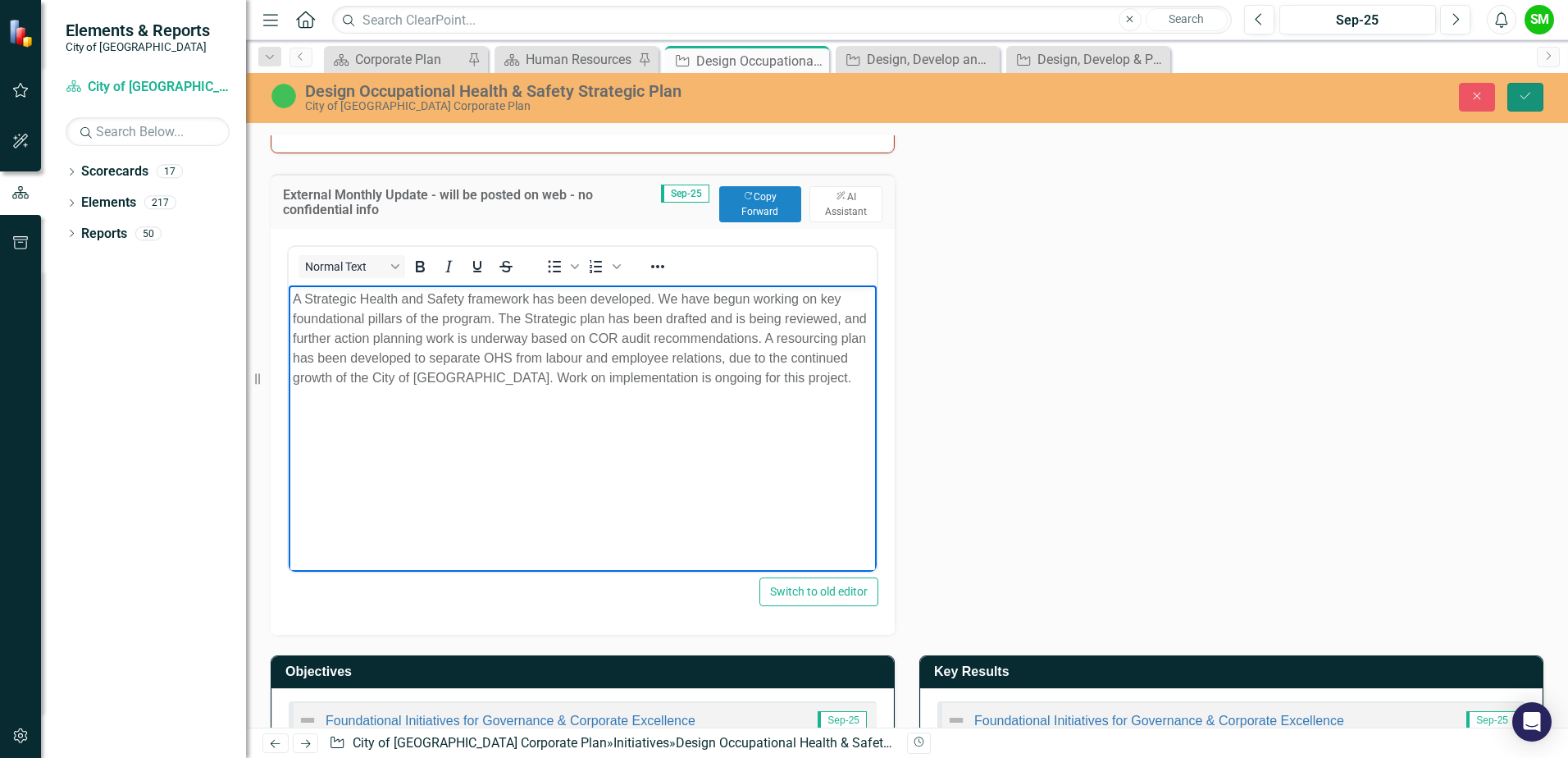
click at [1520, 102] on button "Save" at bounding box center [1525, 97] width 37 height 29
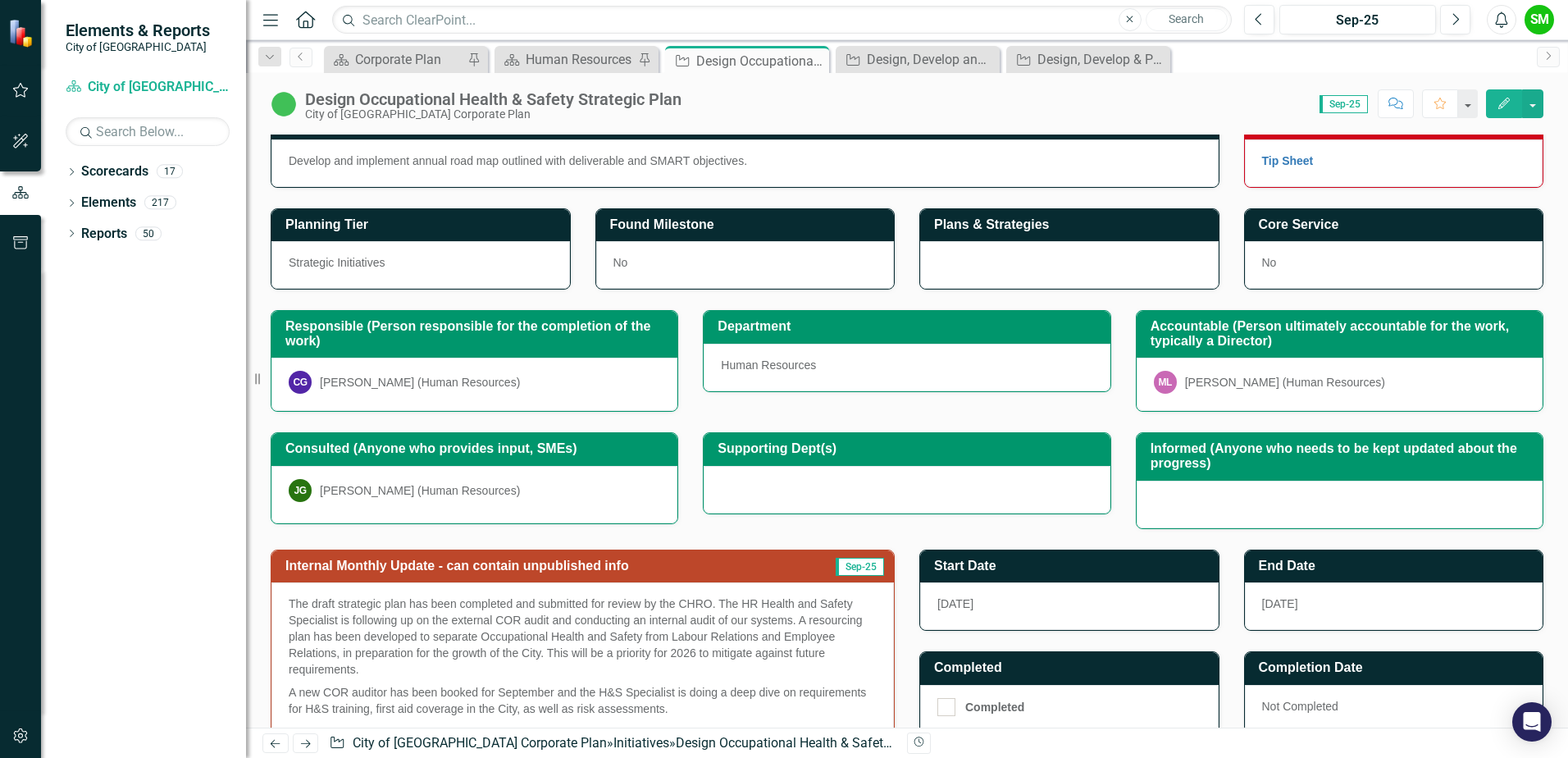
scroll to position [0, 0]
